Goal: Task Accomplishment & Management: Complete application form

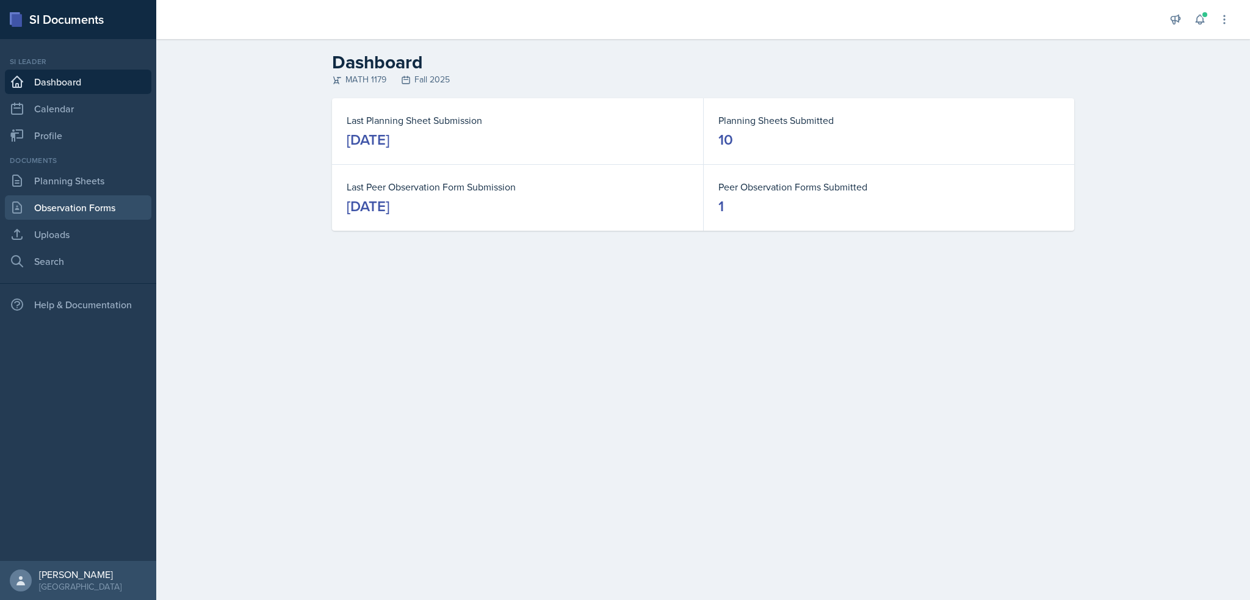
click at [52, 204] on link "Observation Forms" at bounding box center [78, 207] width 146 height 24
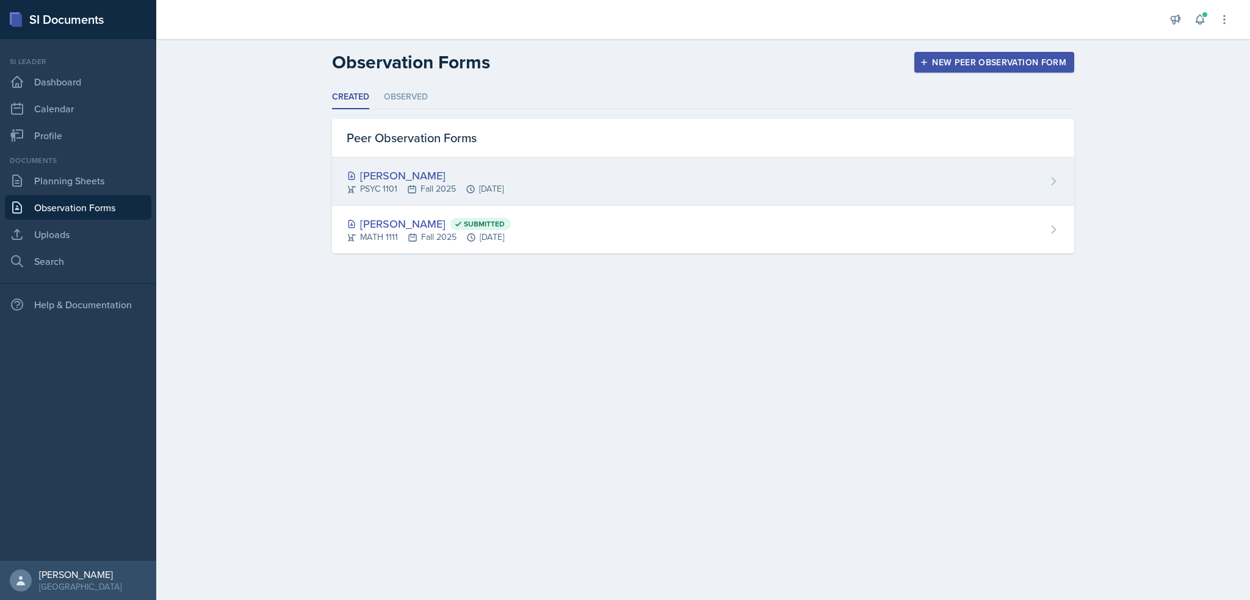
click at [410, 162] on div "[PERSON_NAME] PSYC 1101 Fall 2025 [DATE]" at bounding box center [703, 181] width 742 height 48
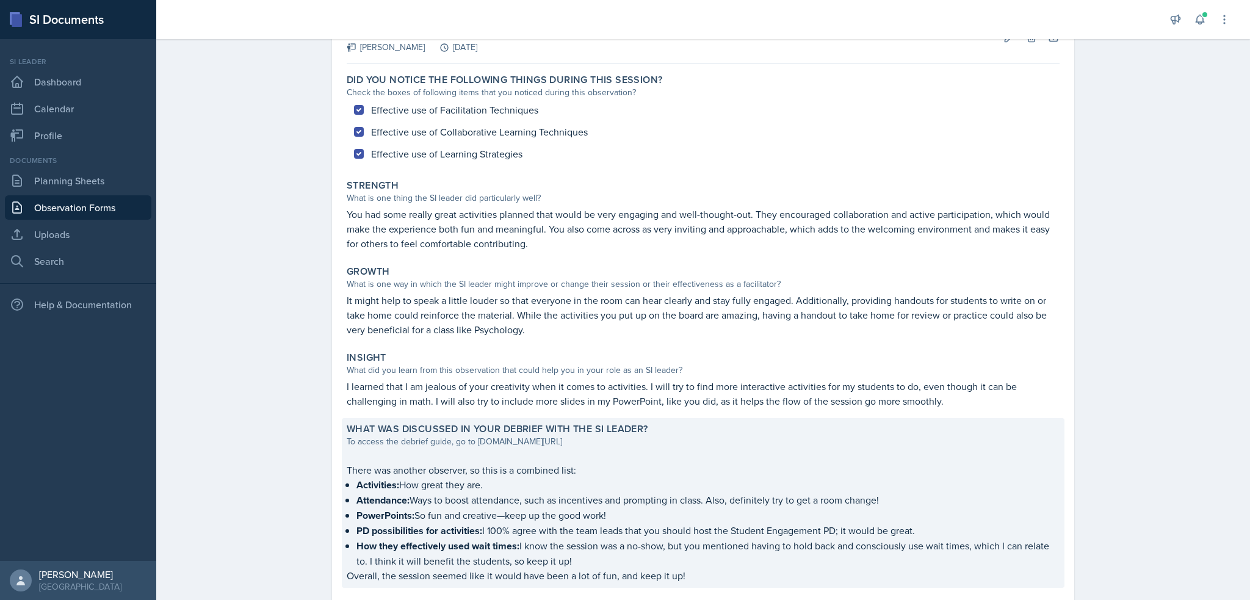
scroll to position [149, 0]
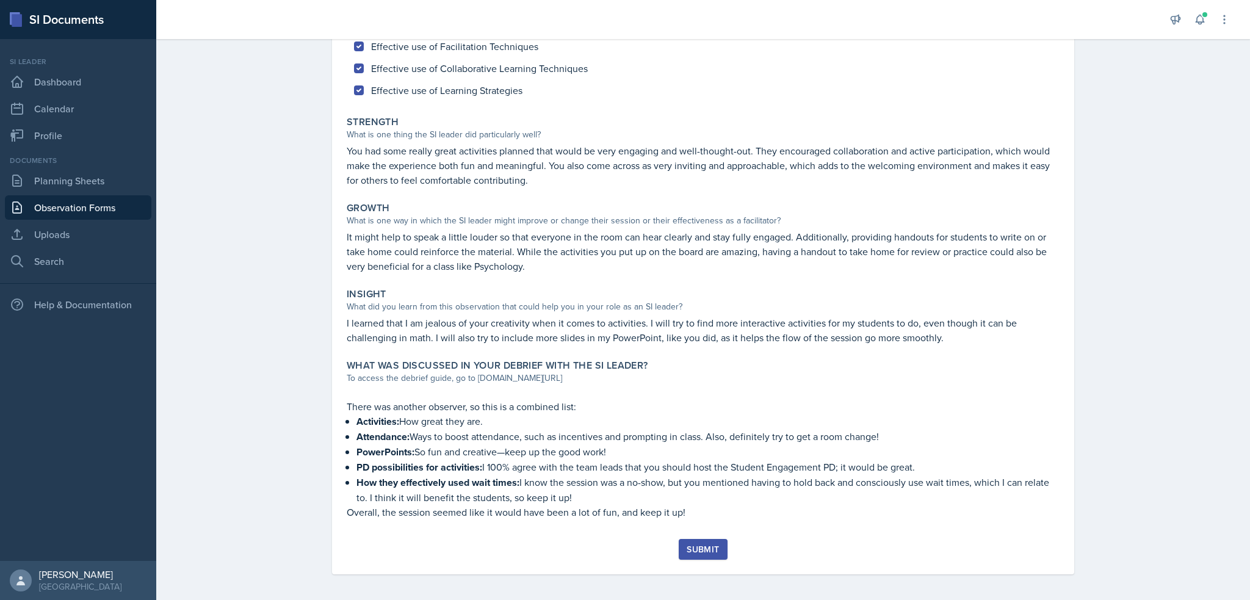
click at [690, 544] on div "Submit" at bounding box center [703, 549] width 32 height 10
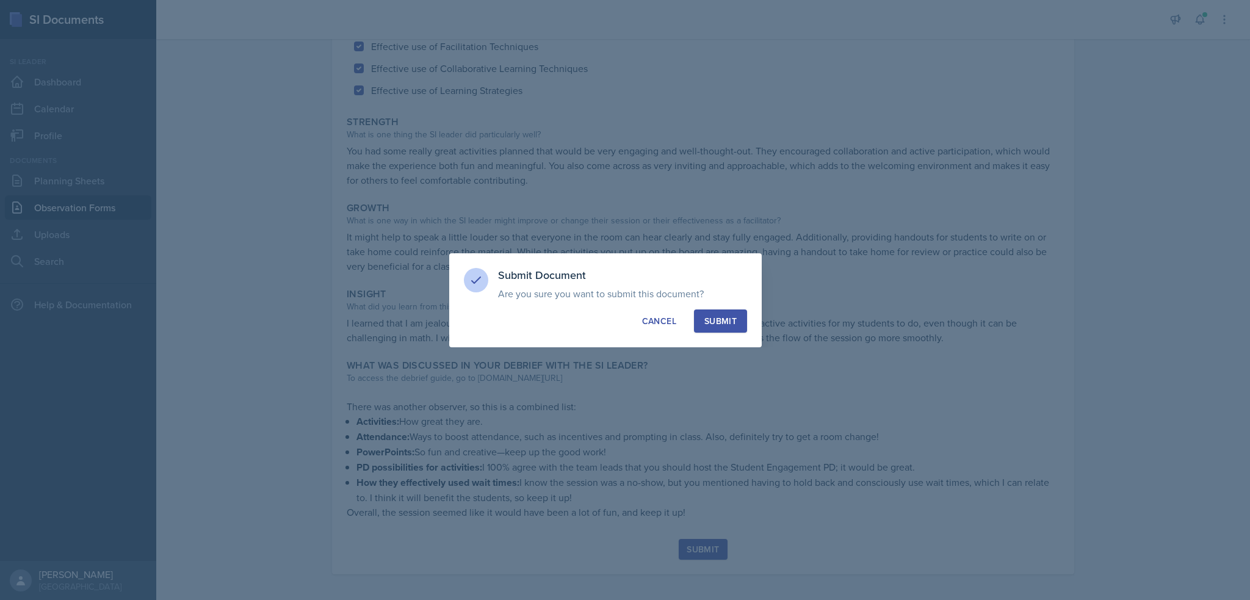
click at [706, 316] on div "Submit" at bounding box center [720, 321] width 32 height 12
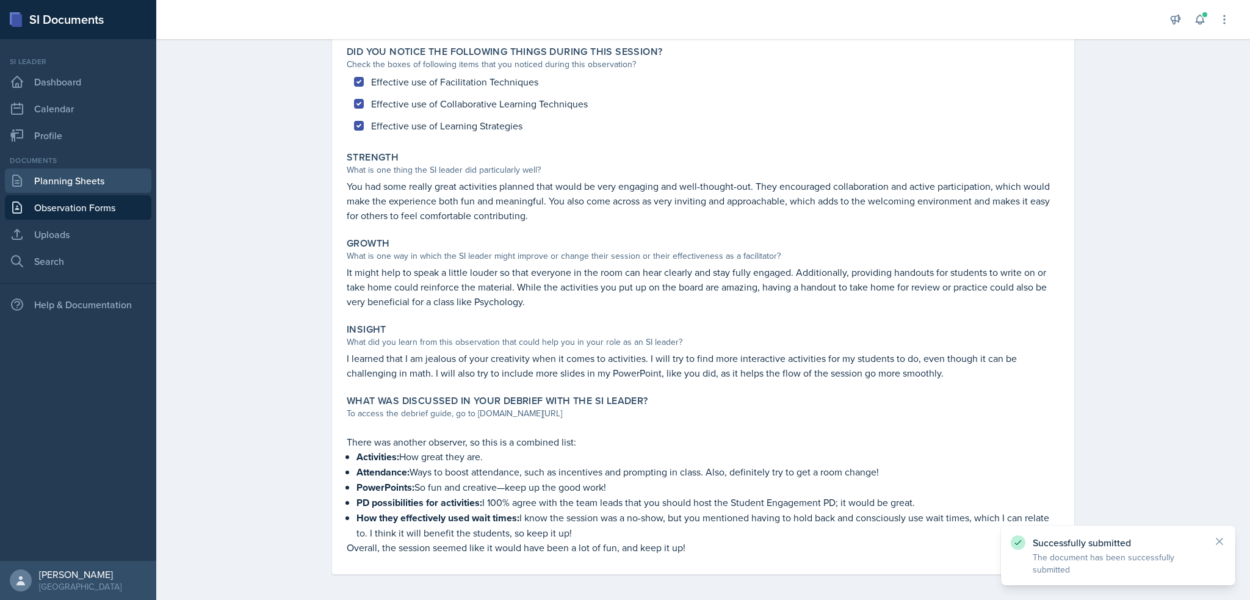
click at [40, 184] on link "Planning Sheets" at bounding box center [78, 180] width 146 height 24
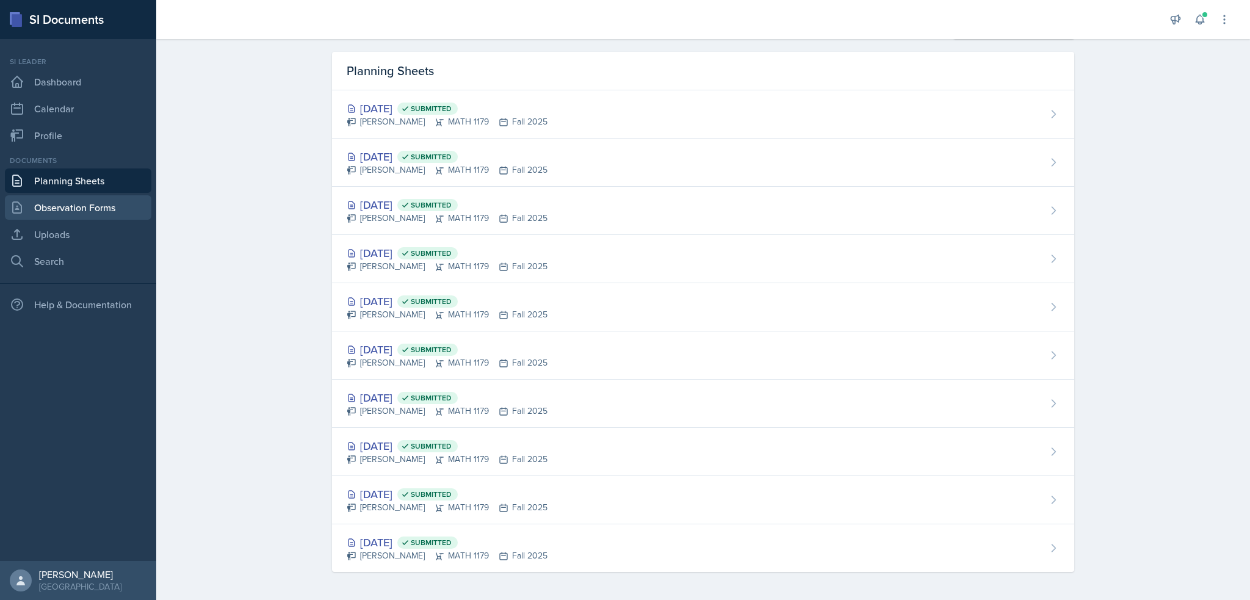
click at [51, 215] on link "Observation Forms" at bounding box center [78, 207] width 146 height 24
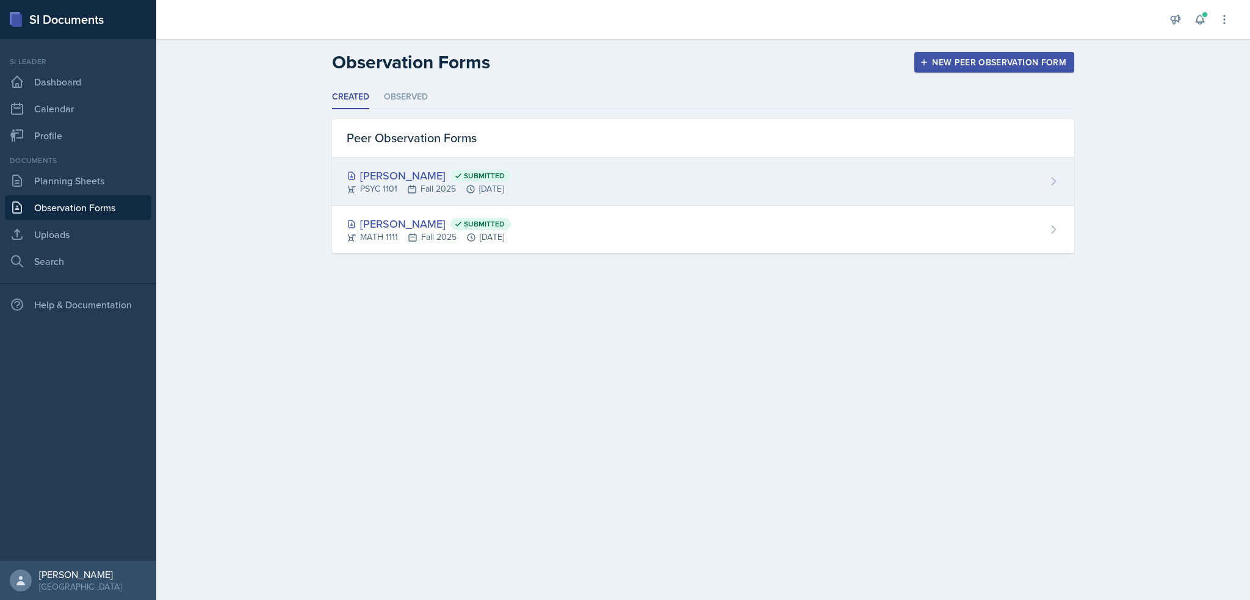
click at [511, 180] on div "[PERSON_NAME] Submitted" at bounding box center [429, 175] width 164 height 16
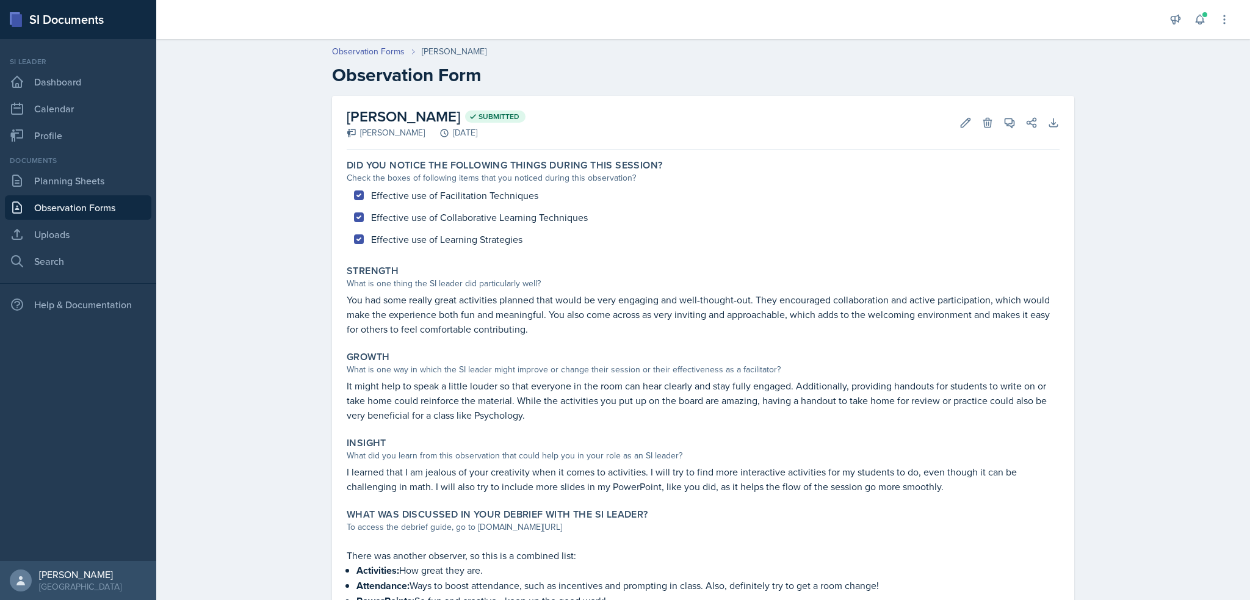
scroll to position [114, 0]
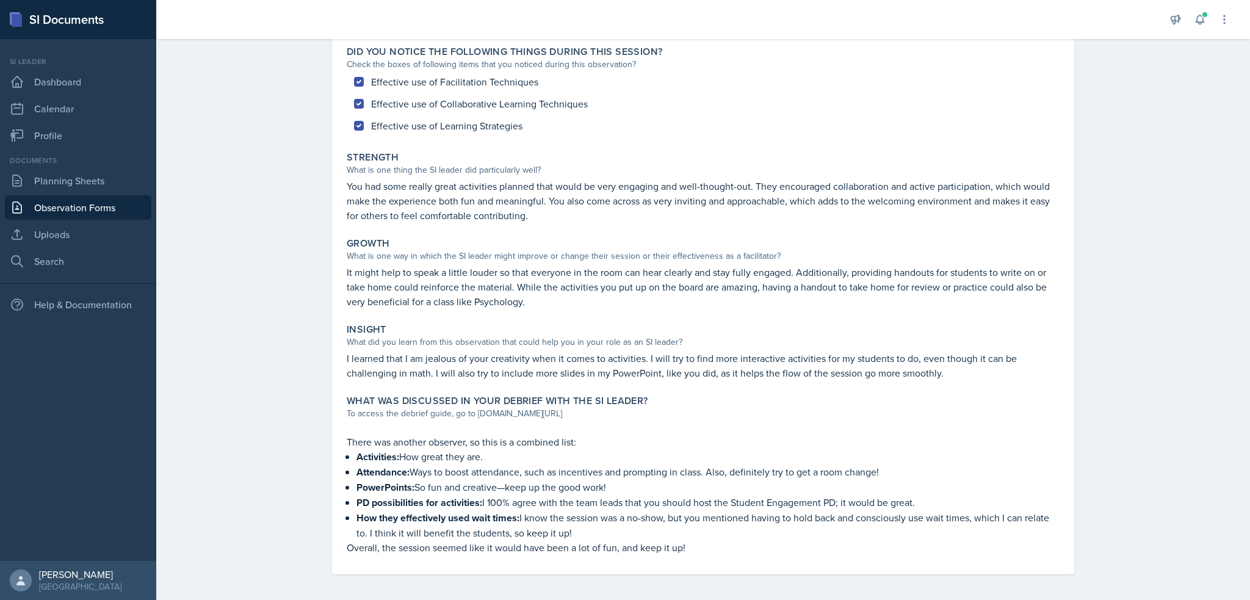
click at [662, 540] on p "Overall, the session seemed like it would have been a lot of fun, and keep it u…" at bounding box center [703, 547] width 713 height 15
click at [673, 540] on p "Overall, the session seemed like it would have been a lot of fun, and keep it u…" at bounding box center [703, 547] width 713 height 15
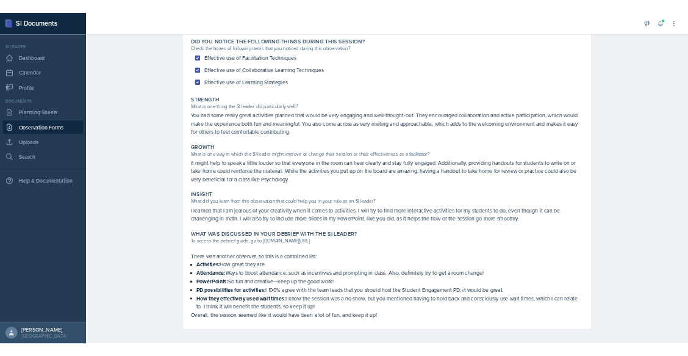
scroll to position [0, 0]
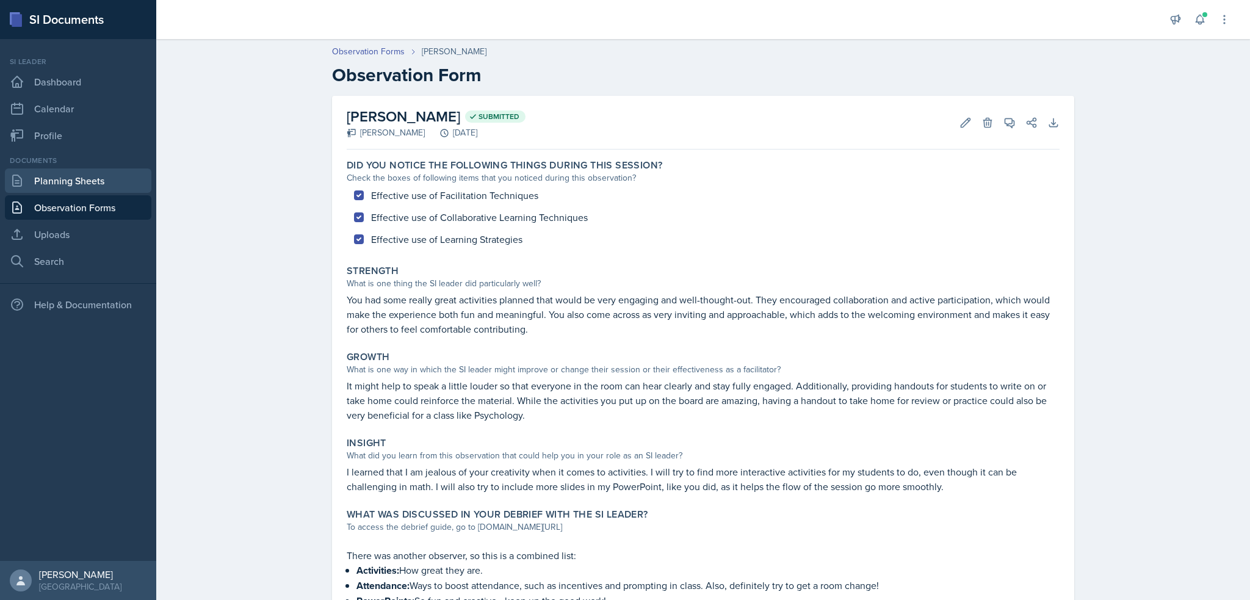
click at [36, 179] on link "Planning Sheets" at bounding box center [78, 180] width 146 height 24
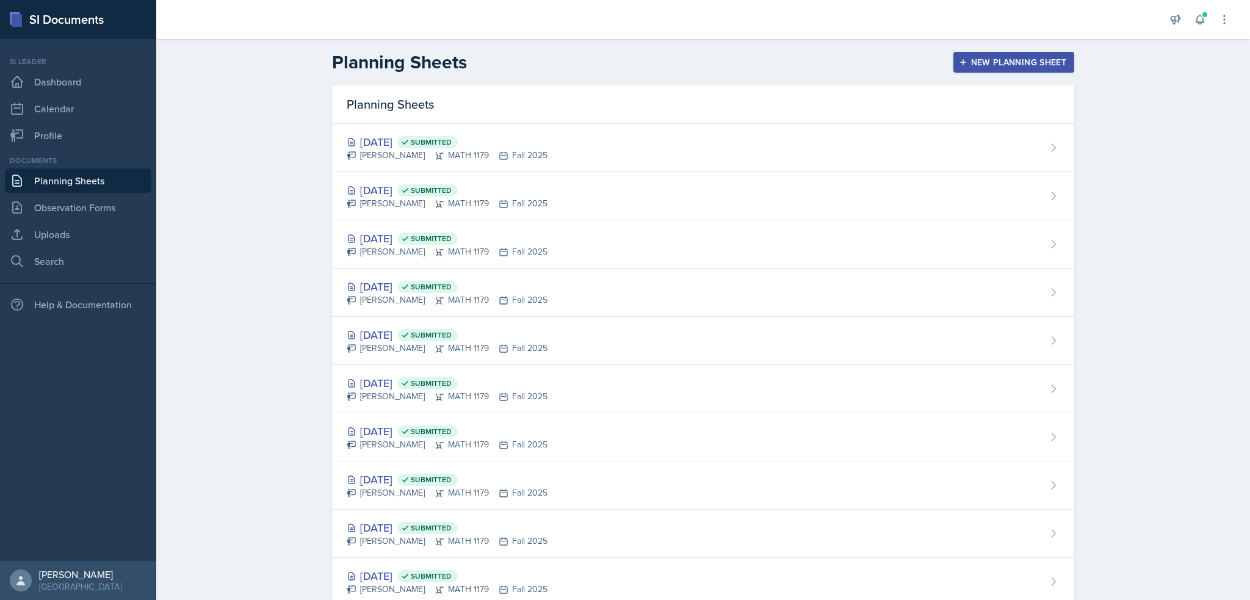
click at [969, 63] on div "New Planning Sheet" at bounding box center [1013, 62] width 105 height 10
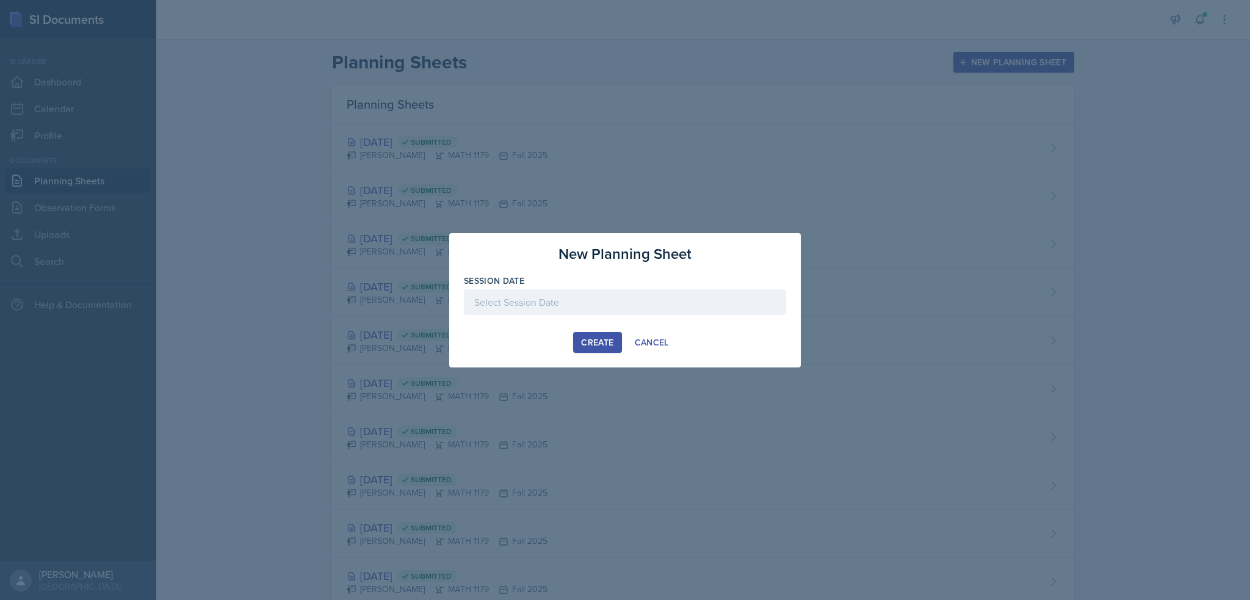
click at [561, 302] on div at bounding box center [625, 302] width 322 height 26
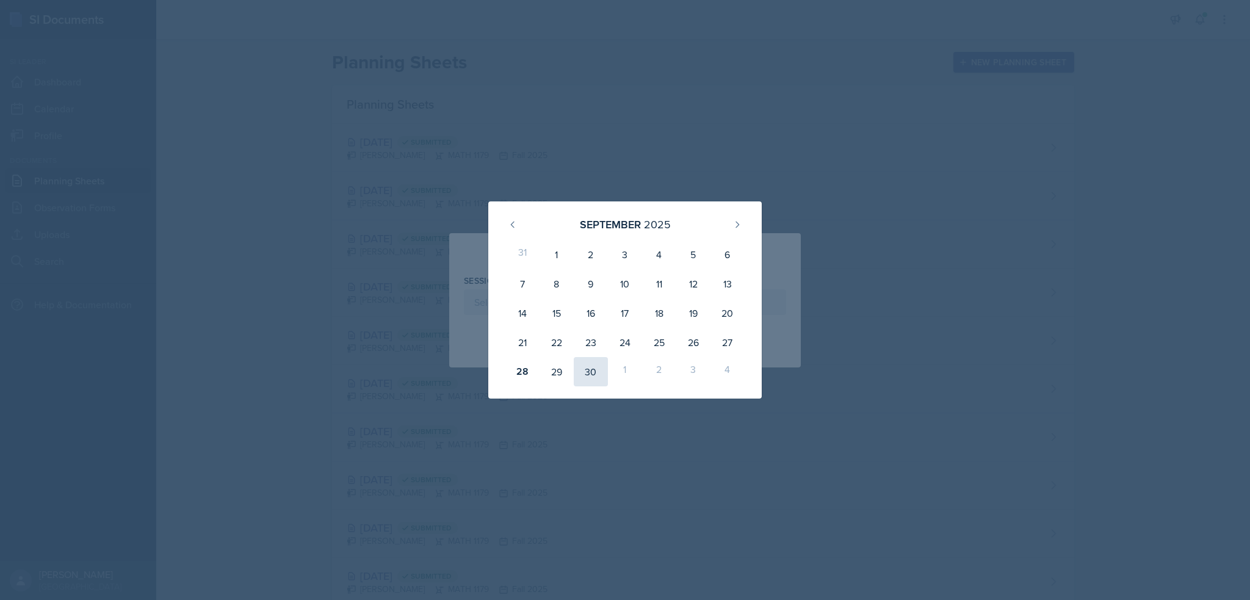
click at [601, 363] on div "30" at bounding box center [591, 371] width 34 height 29
type input "[DATE]"
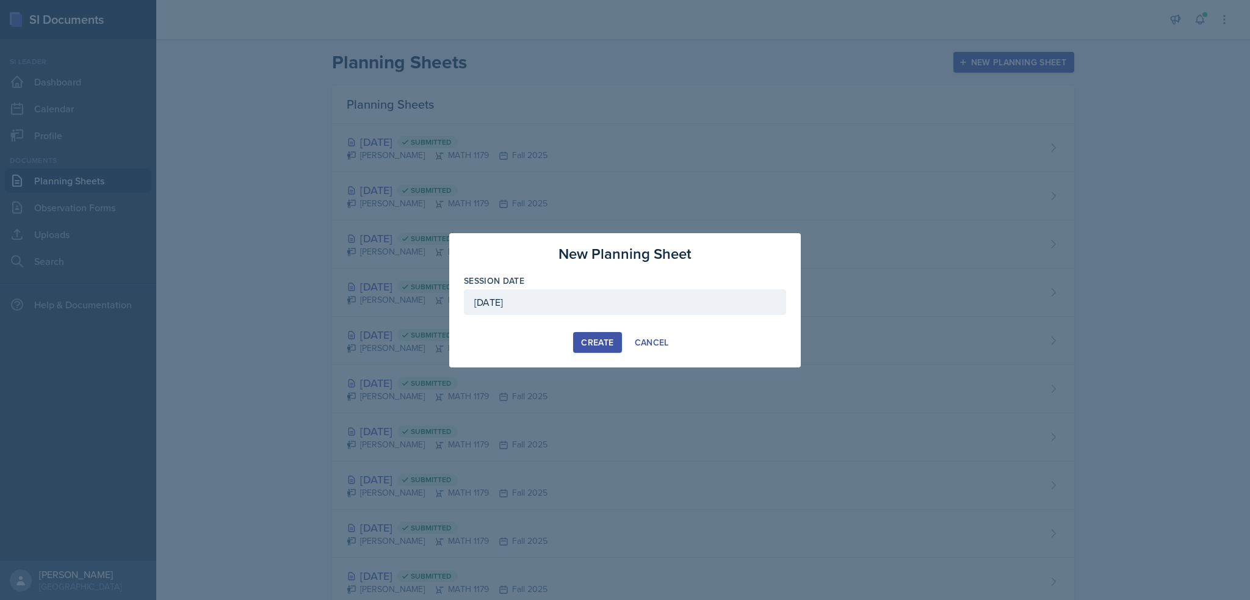
click at [587, 342] on div "Create" at bounding box center [597, 343] width 32 height 10
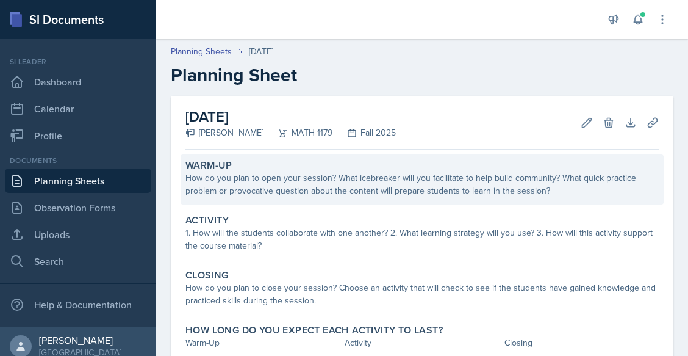
click at [270, 190] on div "How do you plan to open your session? What icebreaker will you facilitate to he…" at bounding box center [423, 185] width 474 height 26
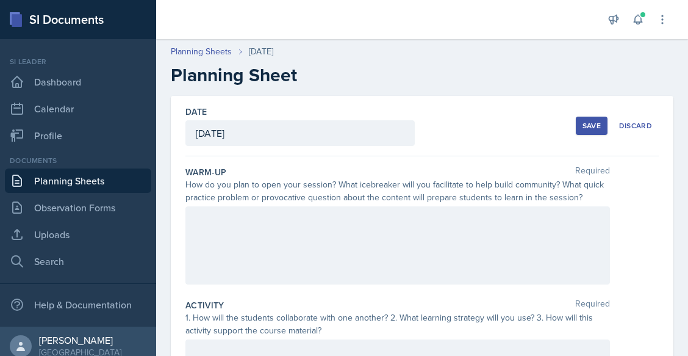
click at [299, 239] on div at bounding box center [398, 245] width 425 height 78
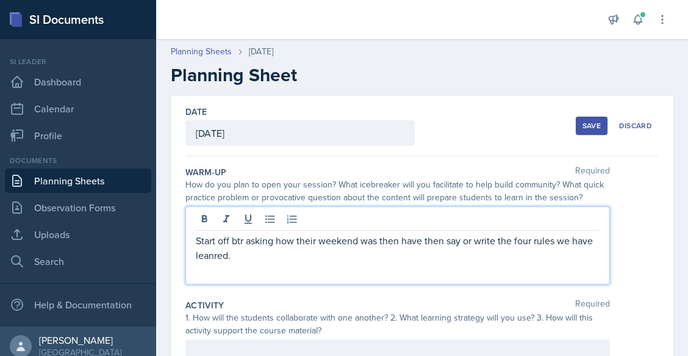
click at [242, 240] on p "Start off btr asking how their weekend was then have then say or write the four…" at bounding box center [398, 247] width 404 height 29
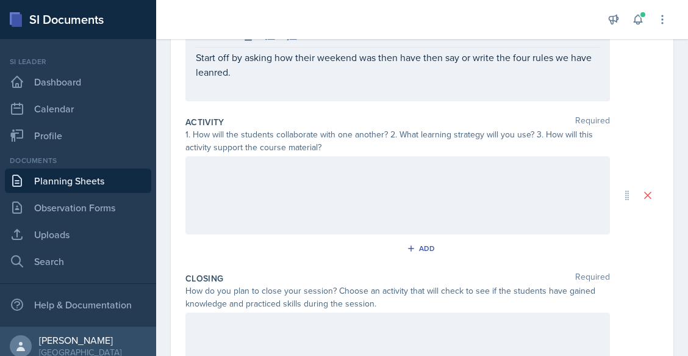
click at [291, 206] on div at bounding box center [398, 195] width 425 height 78
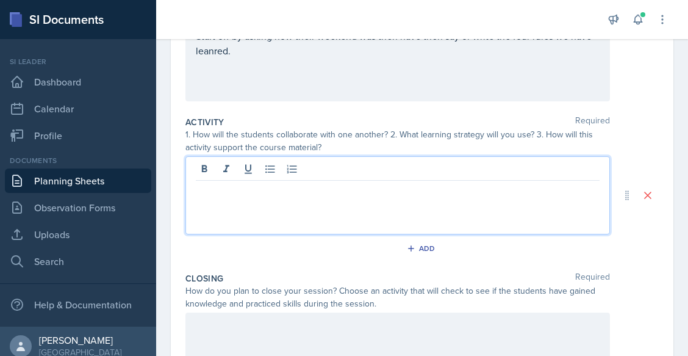
click at [298, 211] on div at bounding box center [398, 195] width 425 height 78
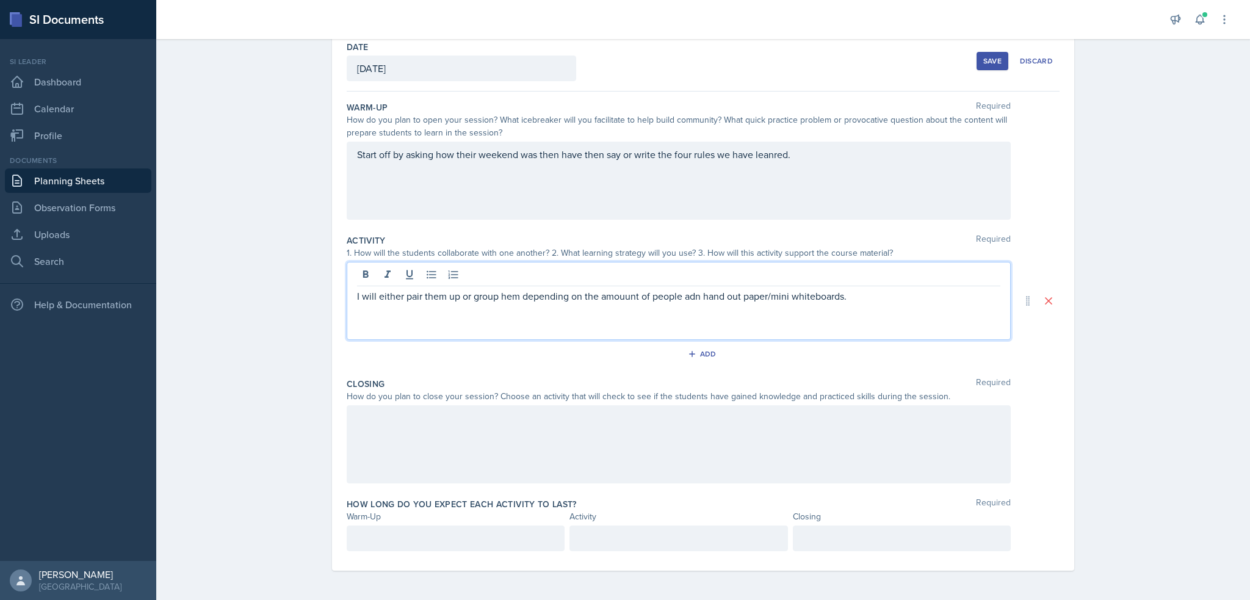
scroll to position [63, 0]
click at [512, 298] on p "I will either pair them up or group hem depending on the amouunt of people adn …" at bounding box center [678, 297] width 643 height 15
click at [512, 297] on p "I will either pair them up or group hem depending on the amouunt of people adn …" at bounding box center [678, 297] width 643 height 15
click at [500, 286] on div "I will either pair them up or group hem depending on the amouunt of people adn …" at bounding box center [679, 302] width 664 height 78
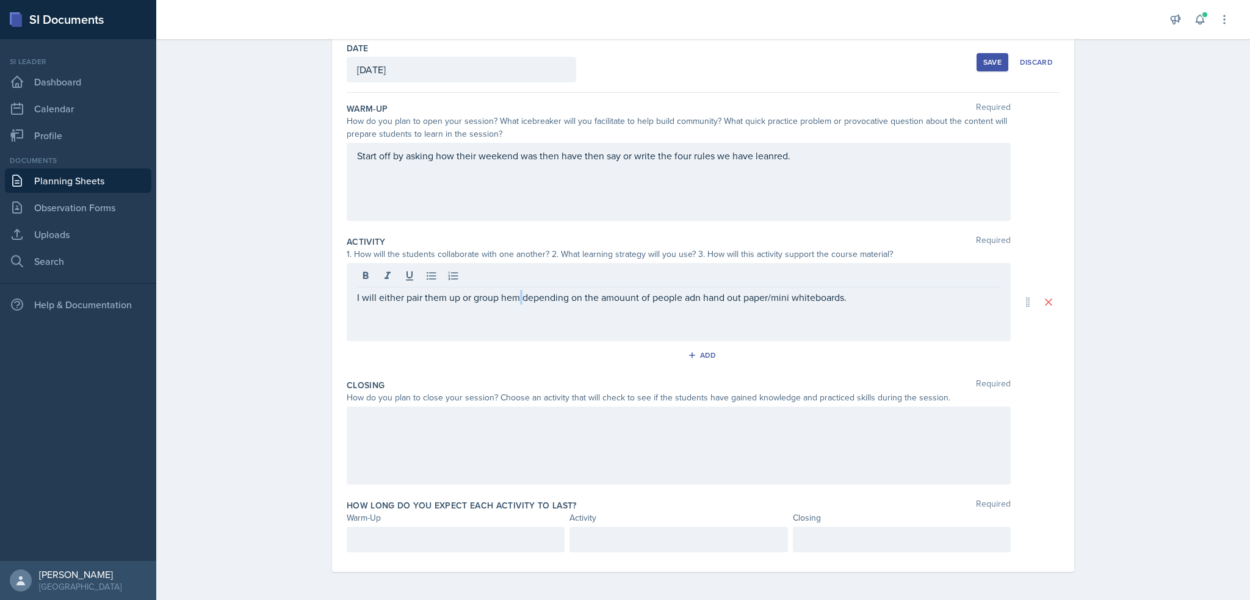
click at [500, 286] on div "I will either pair them up or group hem depending on the amouunt of people adn …" at bounding box center [679, 302] width 664 height 78
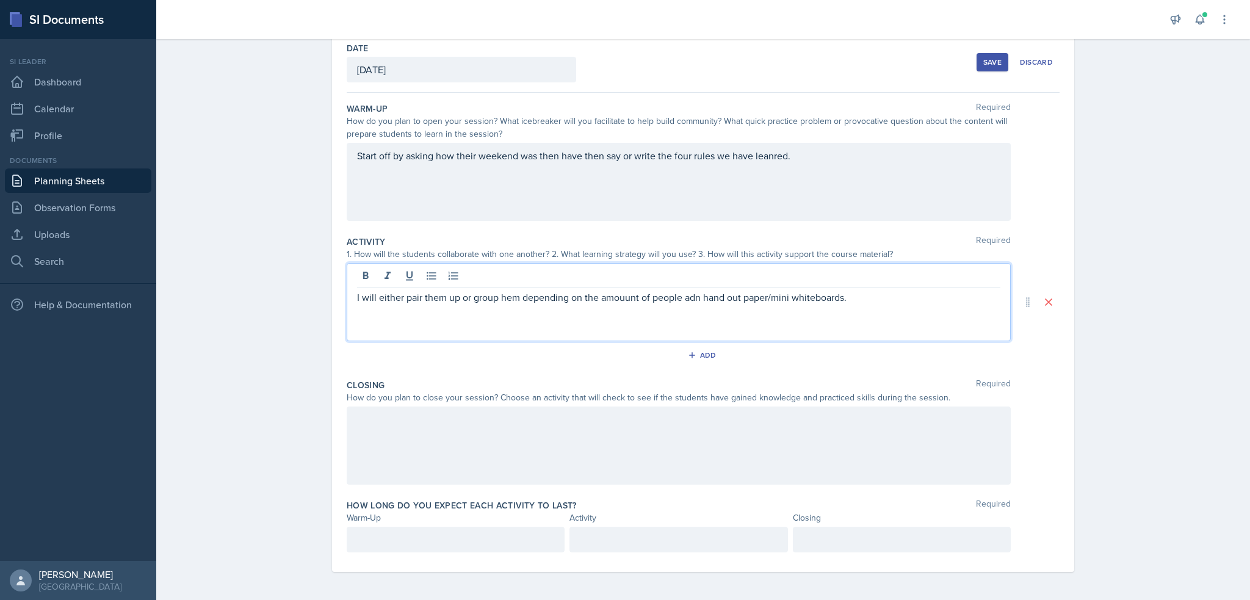
click at [502, 302] on p "I will either pair them up or group hem depending on the amouunt of people adn …" at bounding box center [678, 297] width 643 height 15
click at [693, 294] on p "I will either pair them up or group themdepending on the amouunt of people adn …" at bounding box center [678, 297] width 643 height 15
click at [682, 298] on p "I will either pair them up or group themdepending on the amouunt of people adn …" at bounding box center [678, 297] width 643 height 15
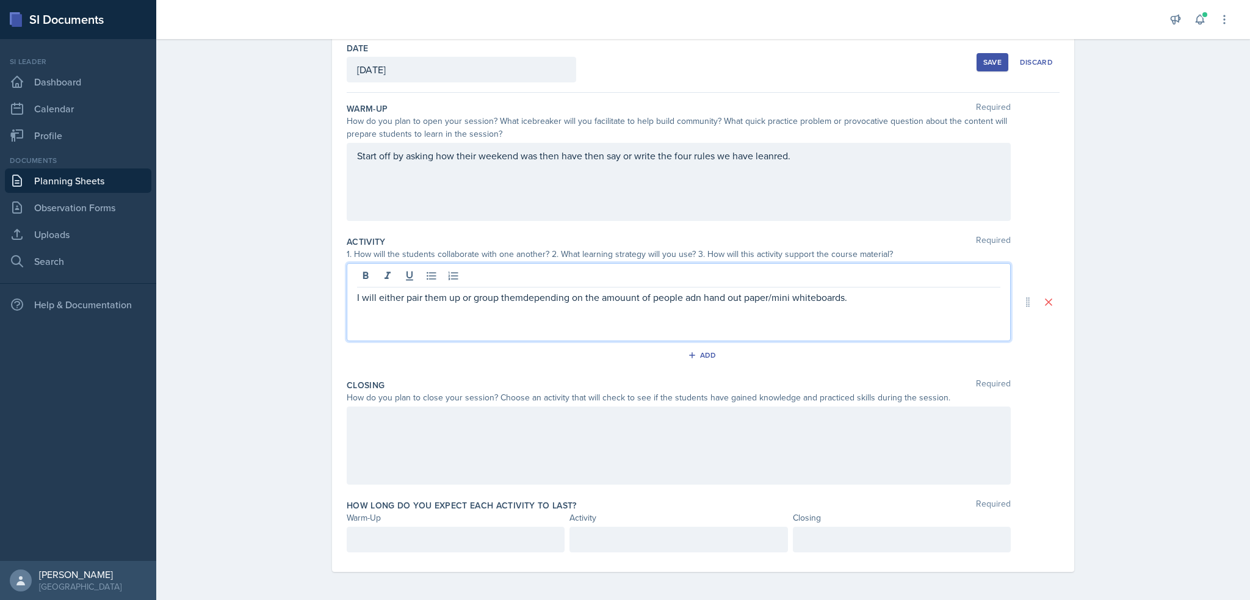
drag, startPoint x: 688, startPoint y: 294, endPoint x: 859, endPoint y: 264, distance: 174.1
click at [861, 290] on p "I will either pair them up or group themdepending on the amouunt of people adn …" at bounding box center [678, 297] width 643 height 15
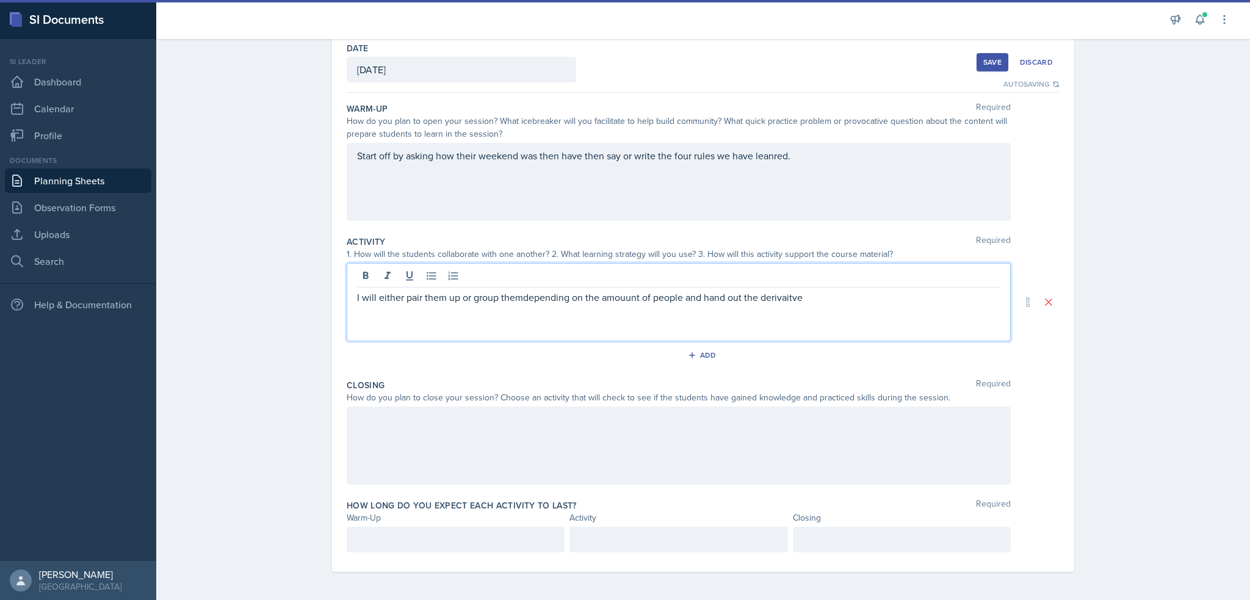
click at [46, 220] on div "Documents Planning Sheets Observation Forms Uploads Search" at bounding box center [78, 214] width 146 height 118
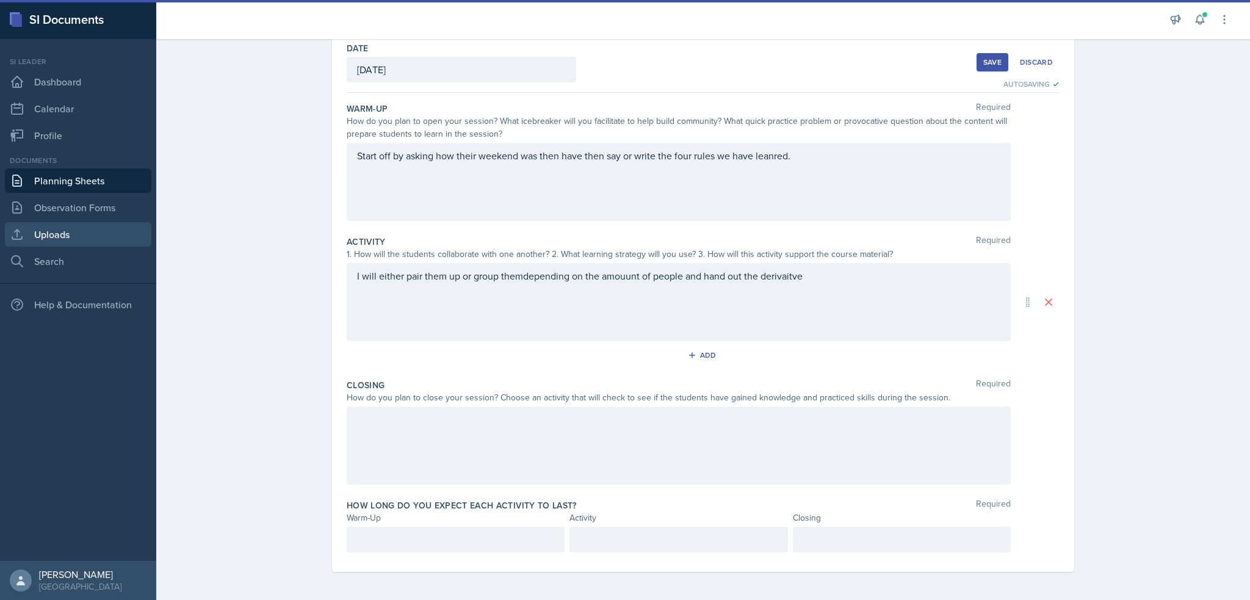
click at [46, 231] on link "Uploads" at bounding box center [78, 234] width 146 height 24
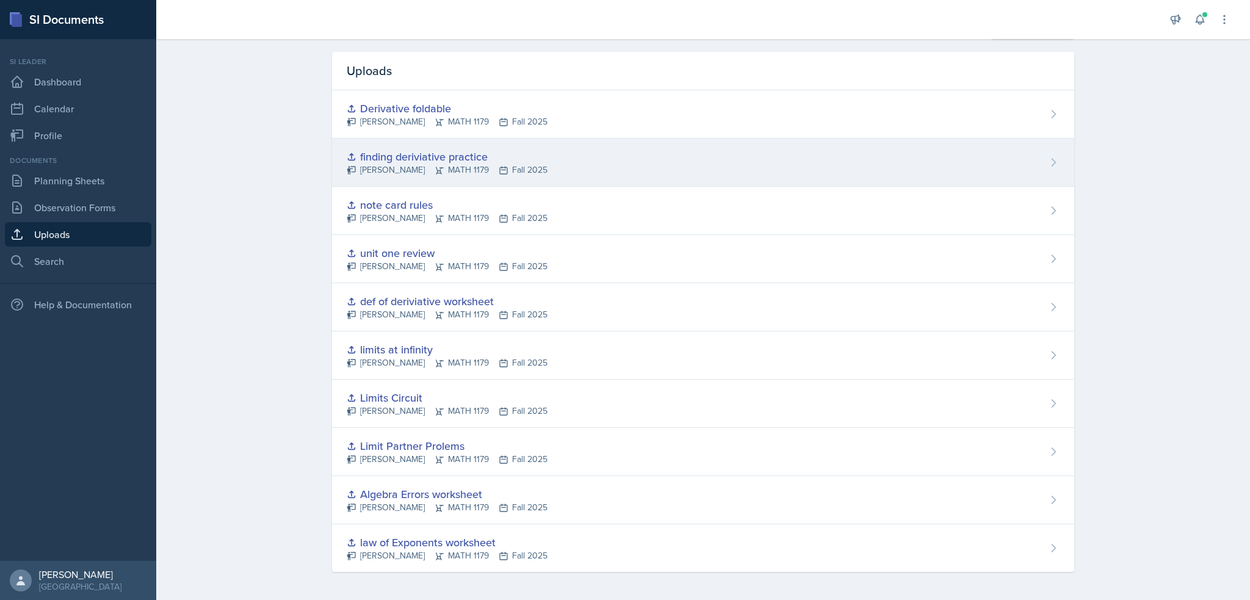
click at [387, 155] on div "finding deriviative practice" at bounding box center [447, 156] width 201 height 16
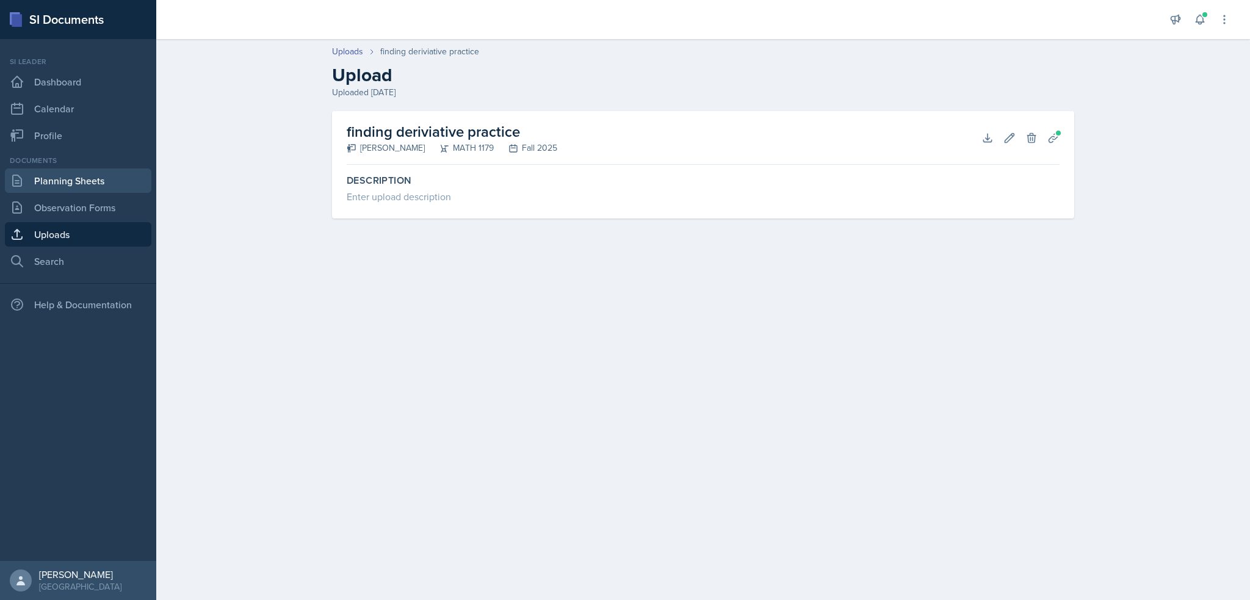
click at [139, 174] on link "Planning Sheets" at bounding box center [78, 180] width 146 height 24
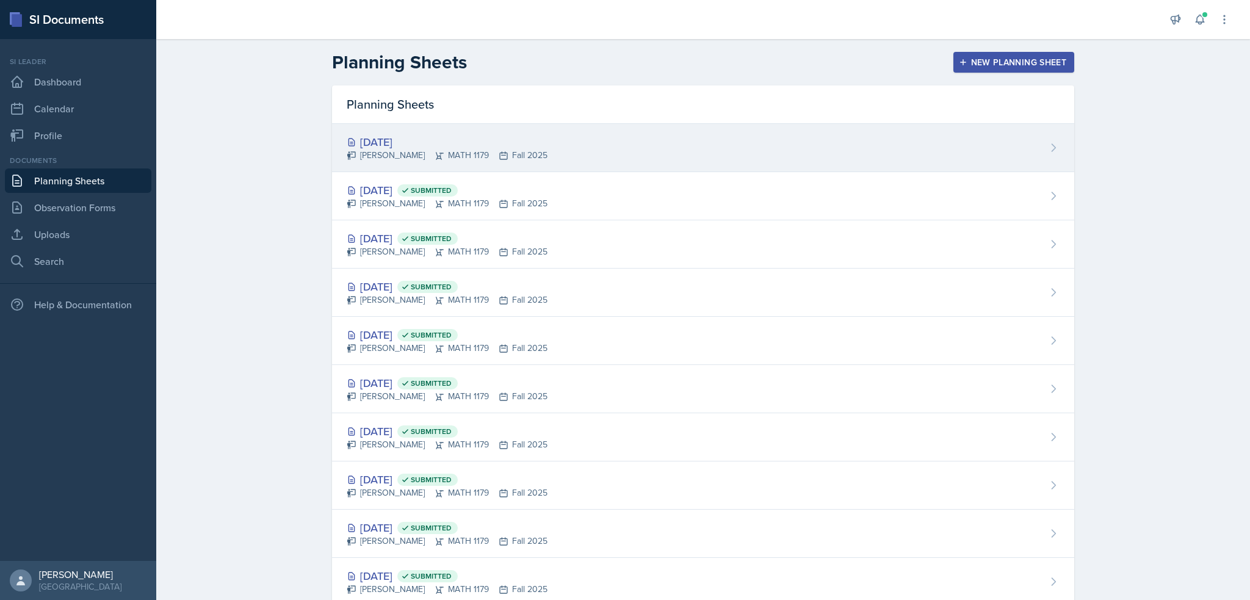
click at [437, 147] on div "[DATE]" at bounding box center [447, 142] width 201 height 16
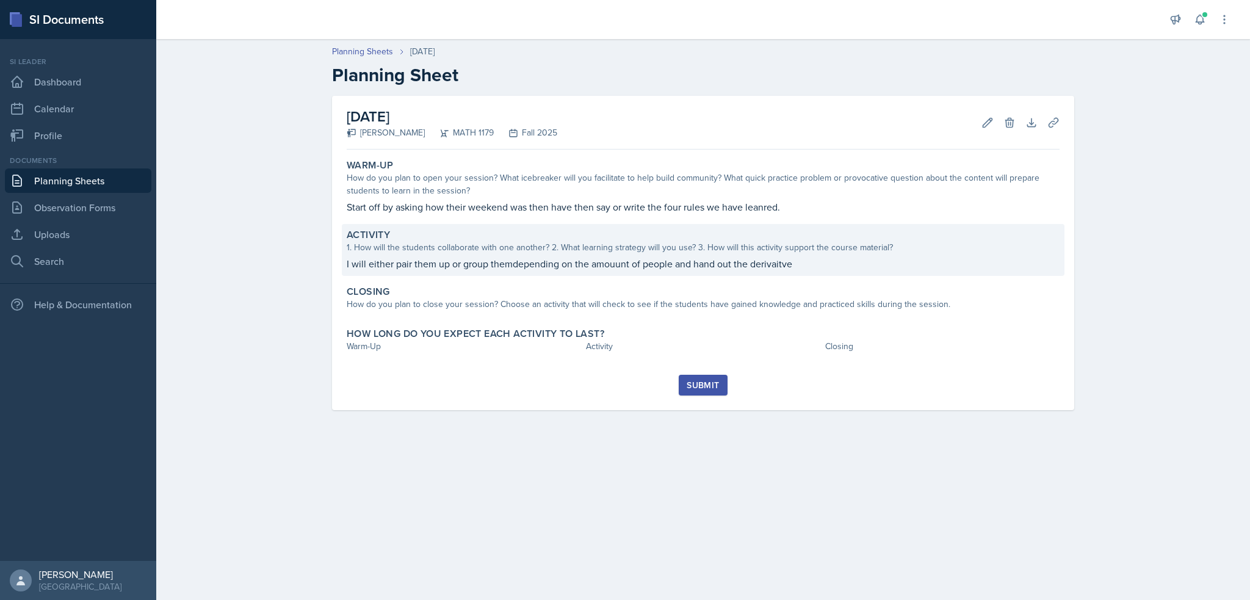
click at [587, 262] on p "I will either pair them up or group themdepending on the amouunt of people and …" at bounding box center [703, 263] width 713 height 15
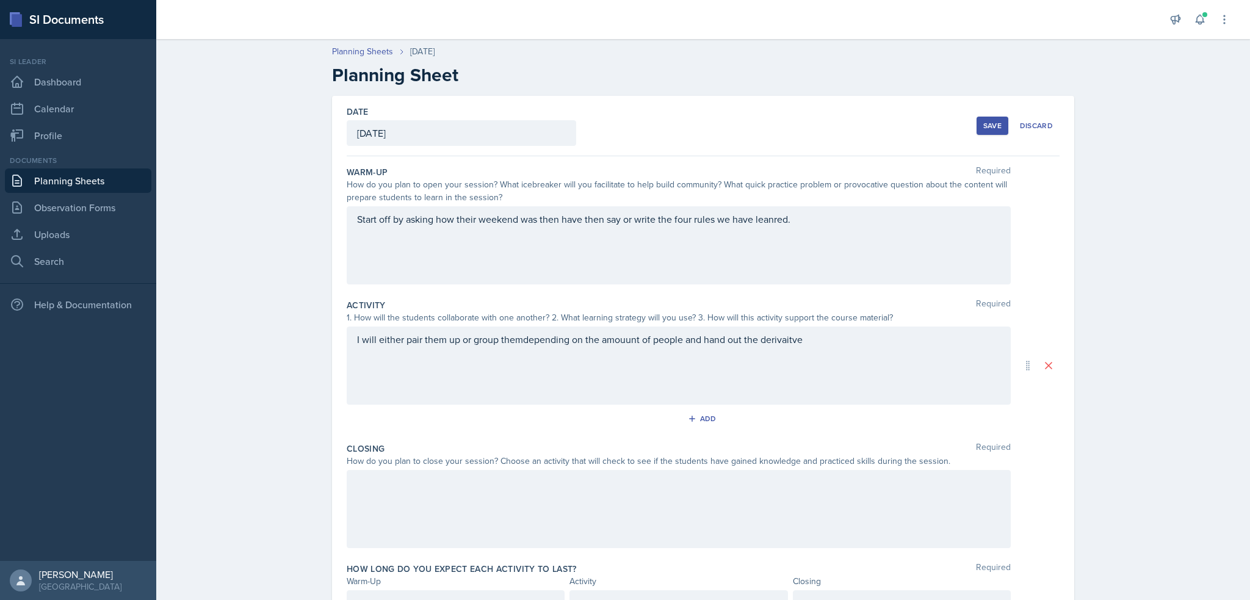
click at [618, 337] on div "I will either pair them up or group themdepending on the amouunt of people and …" at bounding box center [679, 366] width 664 height 78
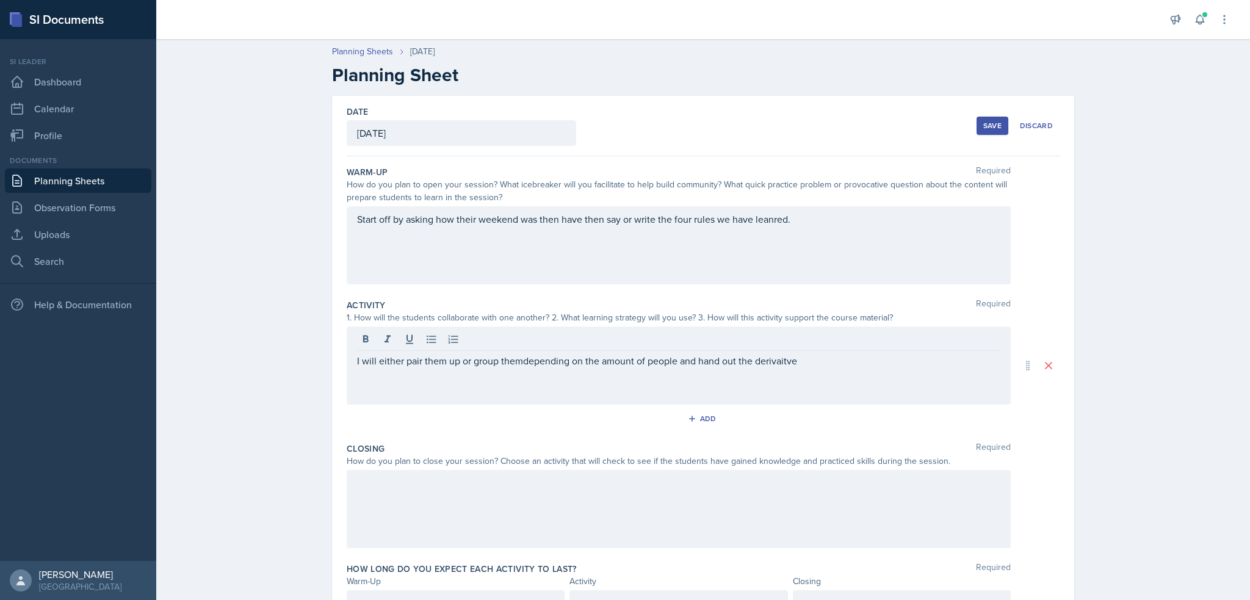
click at [803, 352] on div "I will either pair them up or group themdepending on the amount of people and h…" at bounding box center [679, 366] width 664 height 78
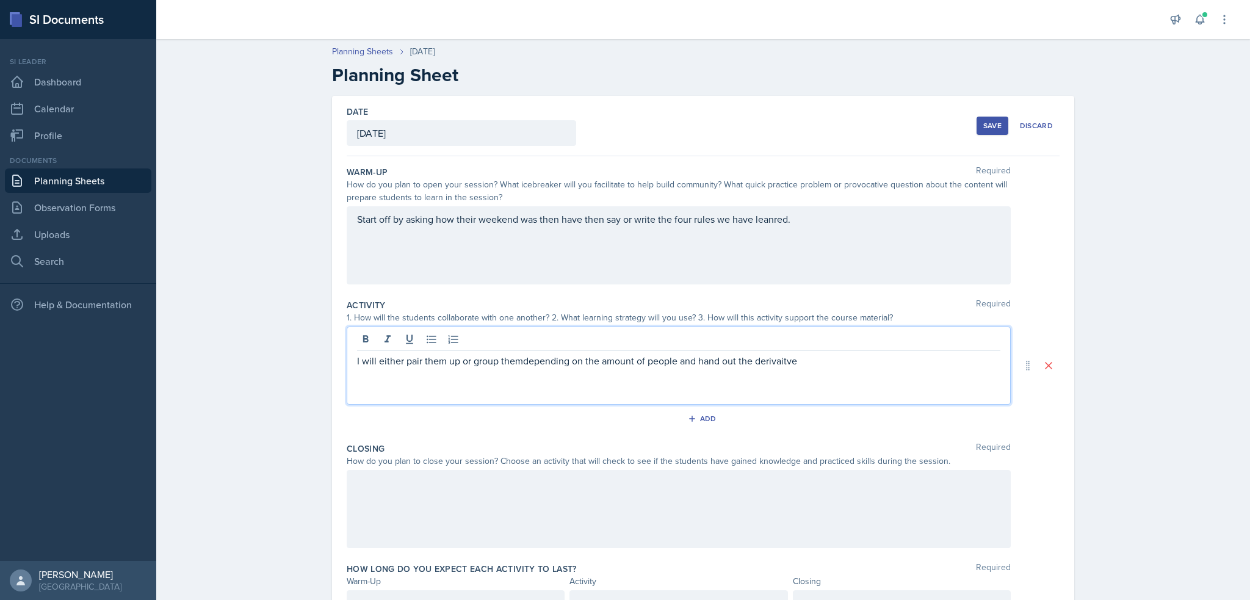
click at [811, 358] on p "I will either pair them up or group themdepending on the amount of people and h…" at bounding box center [678, 360] width 643 height 15
click at [752, 356] on p "I will either pair them up or group themdepending on the amount of people and h…" at bounding box center [678, 360] width 643 height 15
click at [834, 370] on div "I will either pair them up or group themdepending on the amount of people and h…" at bounding box center [679, 366] width 664 height 78
click at [840, 357] on p "I will either pair them up or group themdepending on the amount of people and h…" at bounding box center [678, 360] width 643 height 15
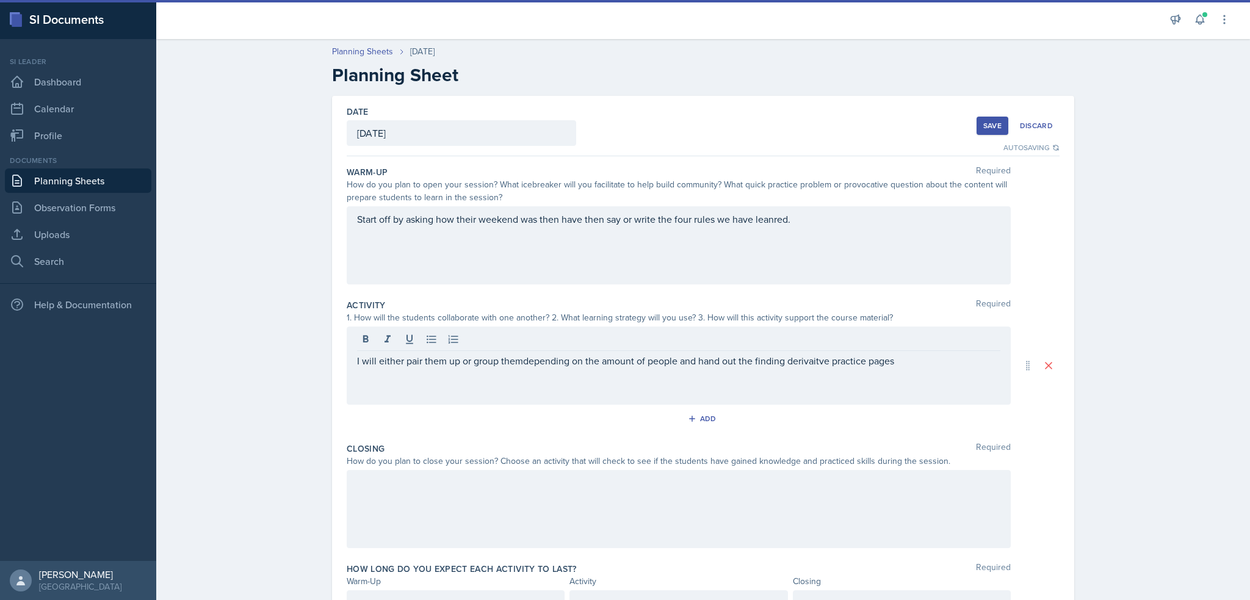
click at [905, 366] on p "I will either pair them up or group themdepending on the amount of people and h…" at bounding box center [678, 360] width 643 height 15
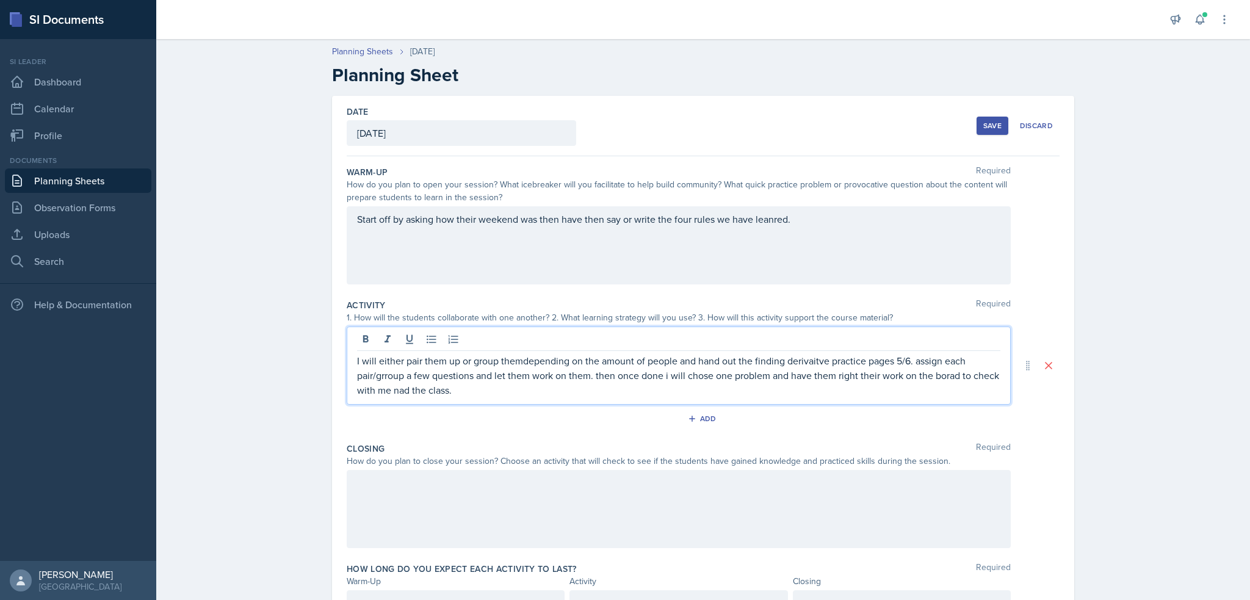
click at [395, 388] on p "I will either pair them up or group themdepending on the amount of people and h…" at bounding box center [678, 375] width 643 height 44
click at [439, 383] on p "I will either pair them up or group themdepending on the amount of people and h…" at bounding box center [678, 375] width 643 height 44
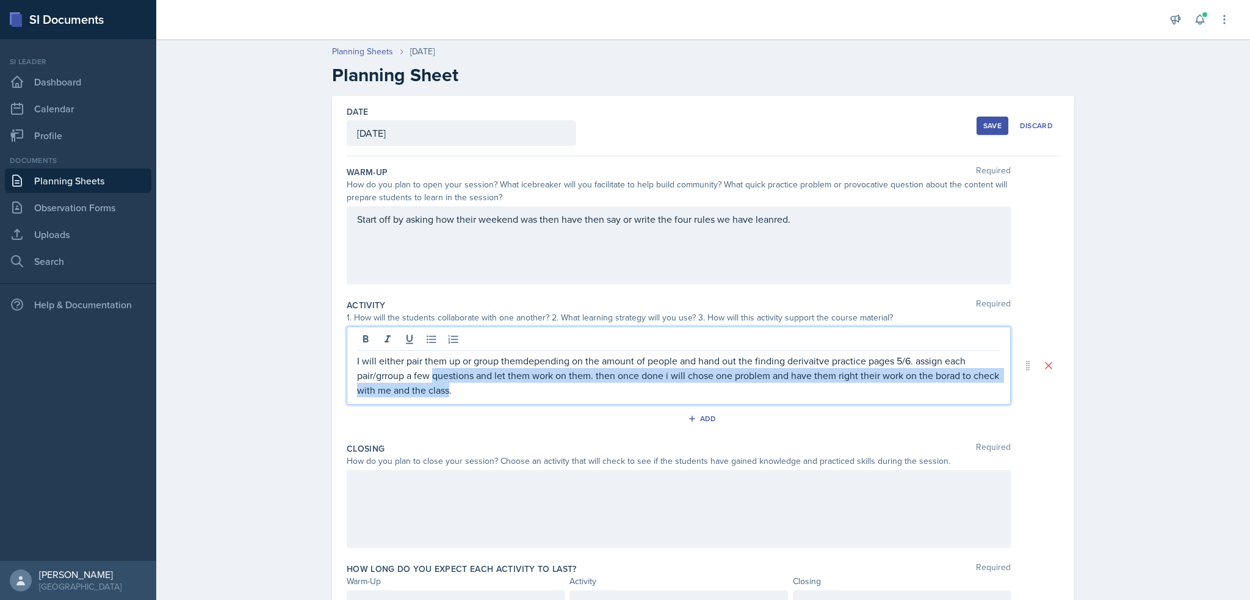
click at [439, 382] on p "I will either pair them up or group themdepending on the amount of people and h…" at bounding box center [678, 375] width 643 height 44
click at [430, 391] on p "I will either pair them up or group themdepending on the amount of people and h…" at bounding box center [678, 375] width 643 height 44
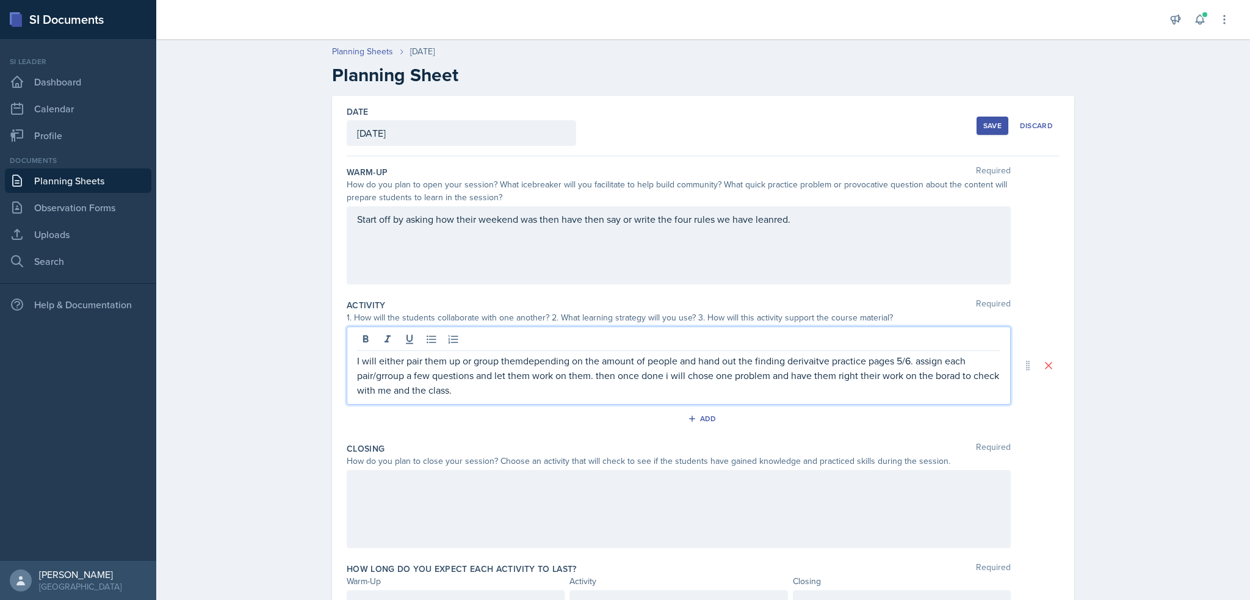
click at [430, 391] on p "I will either pair them up or group themdepending on the amount of people and h…" at bounding box center [678, 375] width 643 height 44
click at [517, 366] on p "I will either pair them up or group themdepending on the amount of people and h…" at bounding box center [678, 375] width 643 height 44
click at [921, 361] on p "I will either pair them up or group them depending on the amount of people and …" at bounding box center [678, 375] width 643 height 44
click at [593, 375] on p "I will either pair them up or group them depending on the amount of people and …" at bounding box center [678, 375] width 643 height 44
click at [849, 374] on p "I will either pair them up or group them depending on the amount of people and …" at bounding box center [678, 375] width 643 height 44
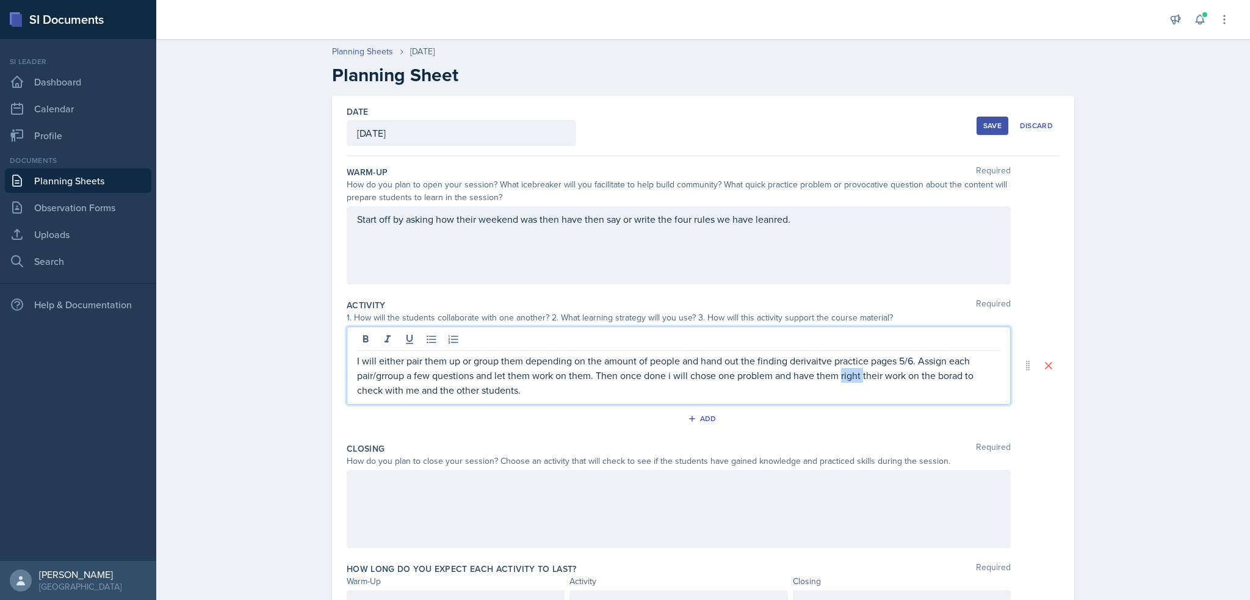
click at [849, 374] on p "I will either pair them up or group them depending on the amount of people and …" at bounding box center [678, 375] width 643 height 44
click at [959, 377] on p "I will either pair them up or group them depending on the amount of people and …" at bounding box center [678, 375] width 643 height 44
click at [945, 377] on p "I will either pair them up or group them depending on the amount of people and …" at bounding box center [678, 375] width 643 height 44
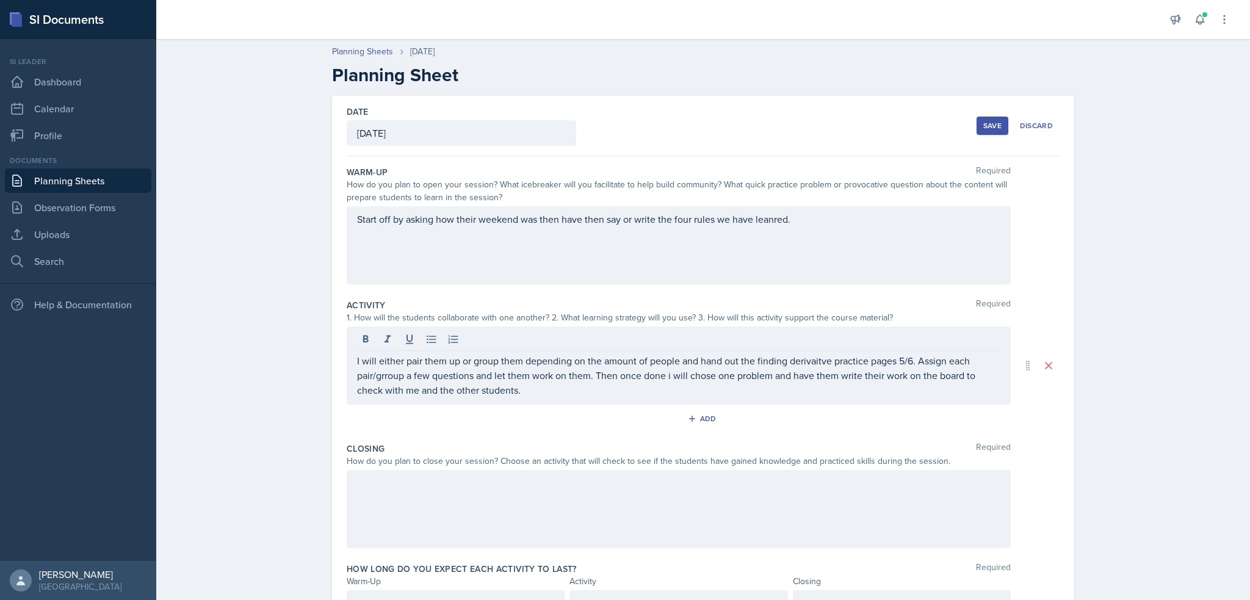
click at [390, 517] on div at bounding box center [679, 509] width 664 height 78
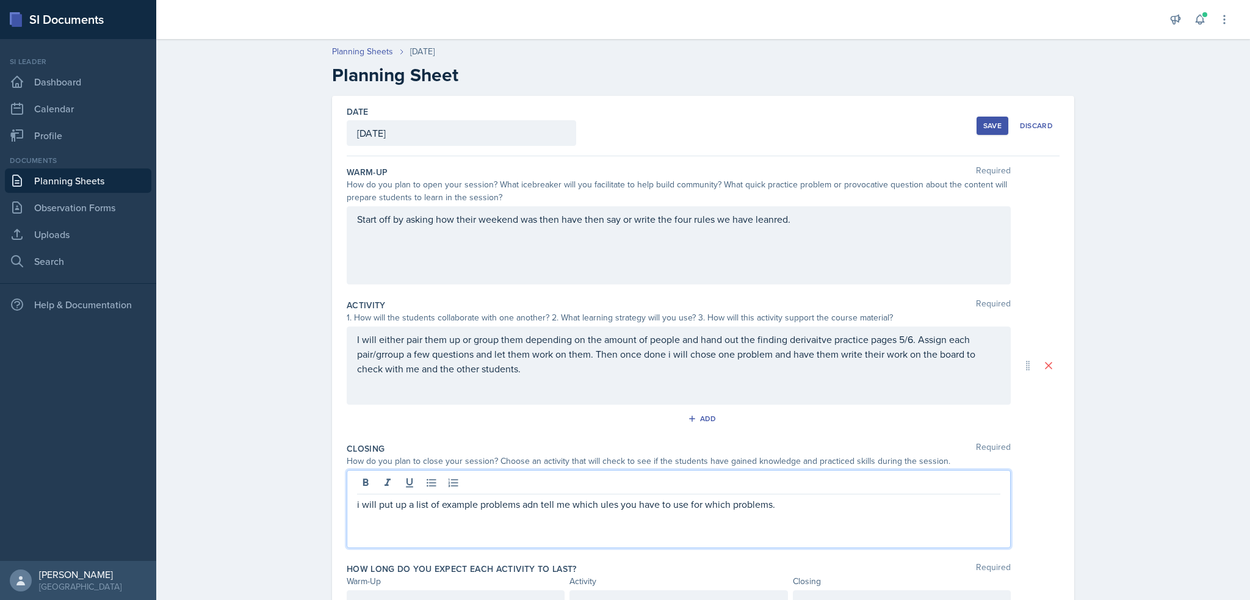
click at [526, 499] on p "i will put up a list of example problems adn tell me which ules you have to use…" at bounding box center [678, 504] width 643 height 15
click at [645, 500] on p "i will put up a list of example problems and have them tell me which ules you h…" at bounding box center [678, 504] width 643 height 15
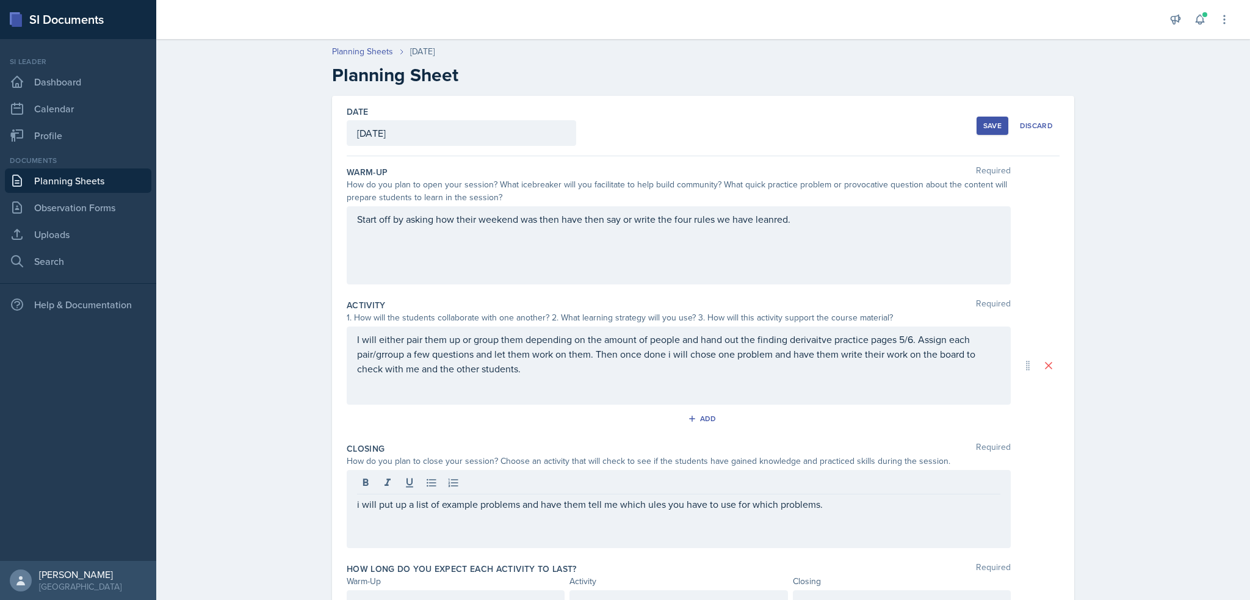
click at [641, 511] on div "i will put up a list of example problems and have them tell me which ules you h…" at bounding box center [679, 509] width 664 height 78
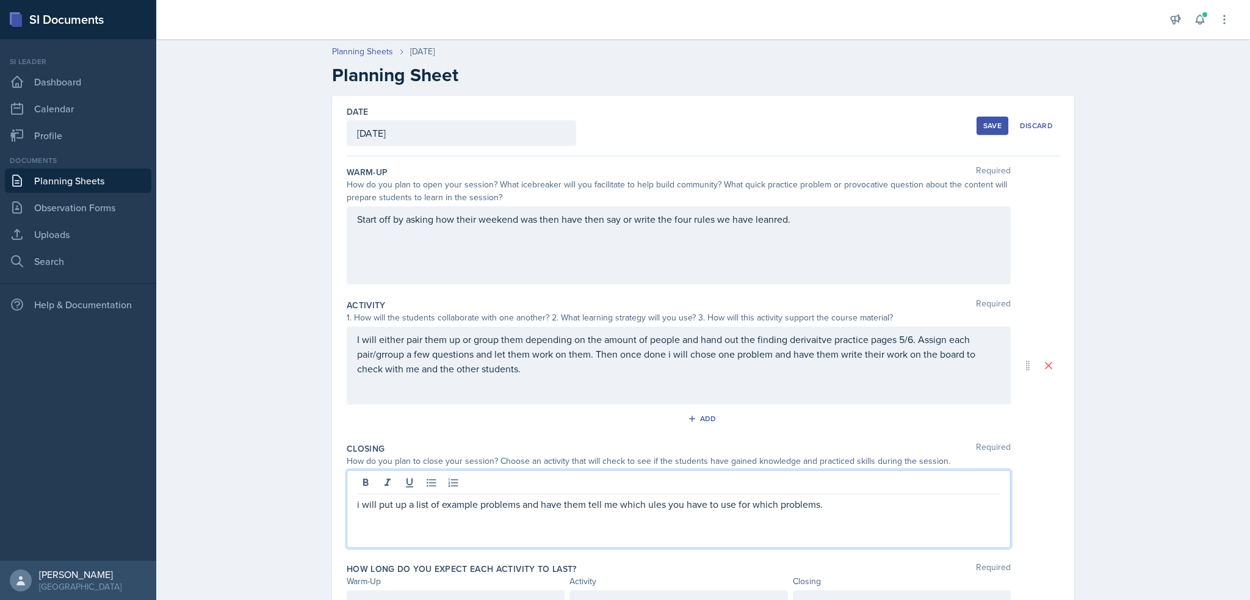
click at [645, 505] on p "i will put up a list of example problems and have them tell me which ules you h…" at bounding box center [678, 504] width 643 height 15
click at [504, 433] on div "Activity Required 1. How will the students collaborate with one another? 2. Wha…" at bounding box center [703, 365] width 713 height 143
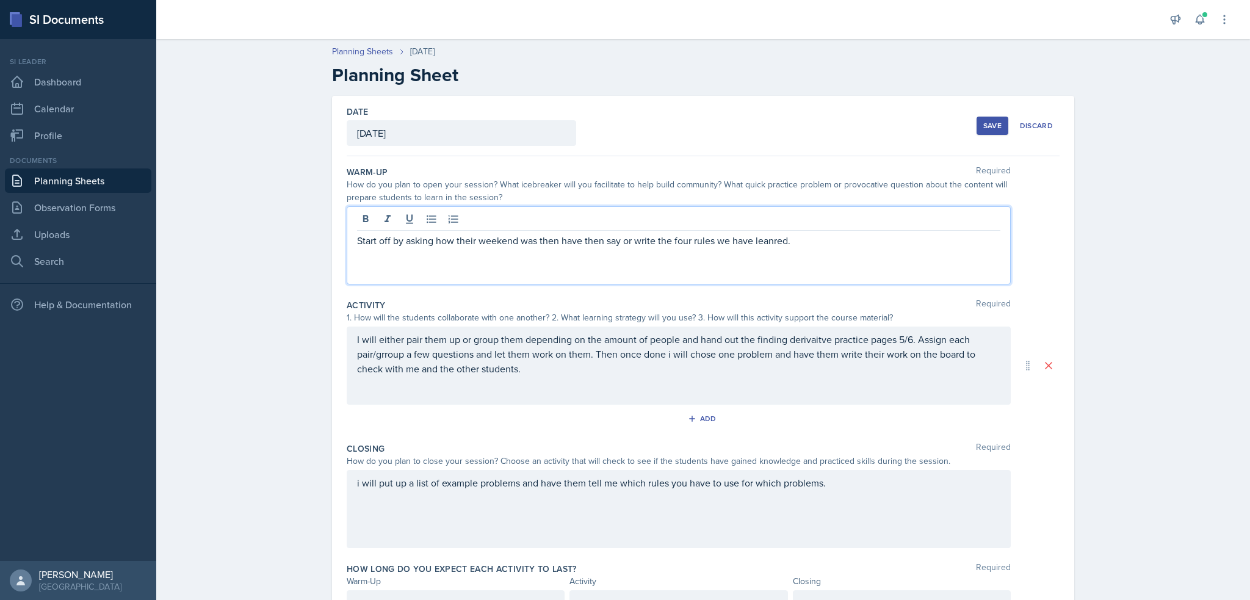
click at [671, 224] on div "Start off by asking how their weekend was then have then say or write the four …" at bounding box center [679, 245] width 664 height 78
click at [988, 124] on div "Save" at bounding box center [992, 126] width 18 height 10
click at [0, 0] on div "button" at bounding box center [0, 0] width 0 height 0
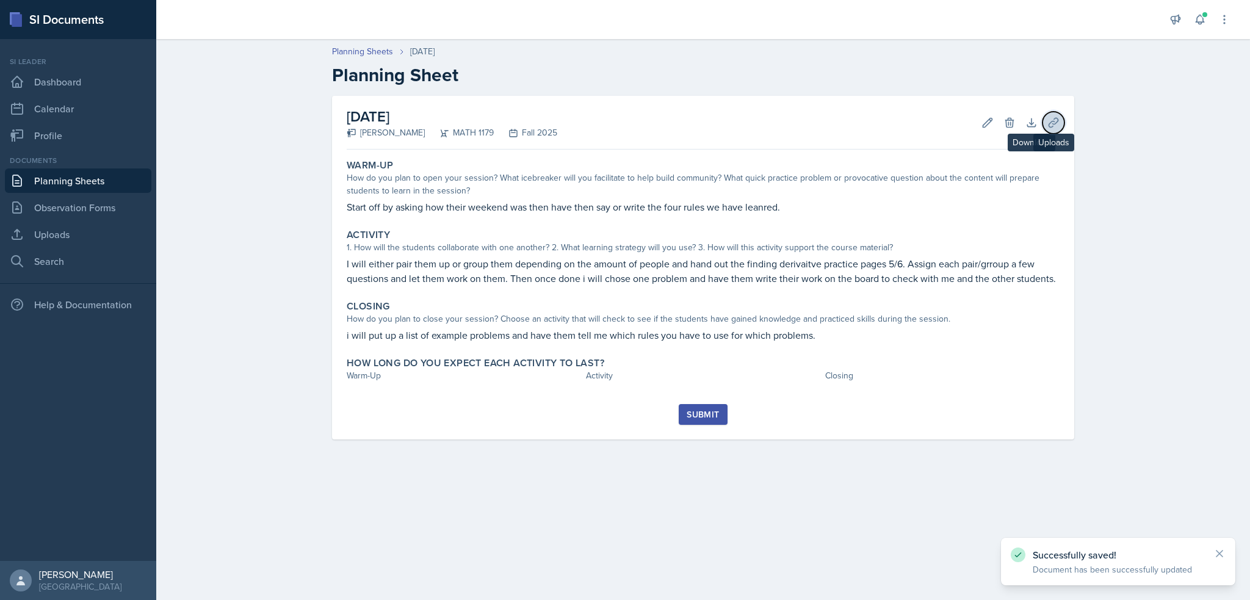
click at [1045, 116] on button "Uploads" at bounding box center [1053, 123] width 22 height 22
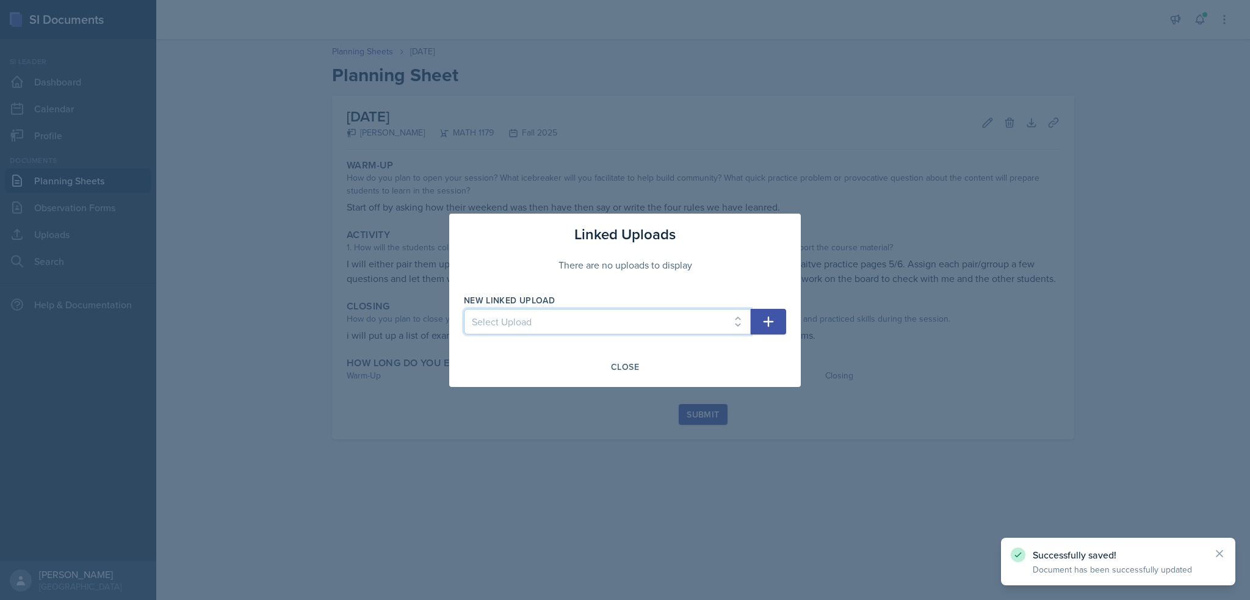
click at [615, 317] on select "Select Upload law of Exponents worksheet Algebra Errors worksheet Limit Partner…" at bounding box center [607, 322] width 287 height 26
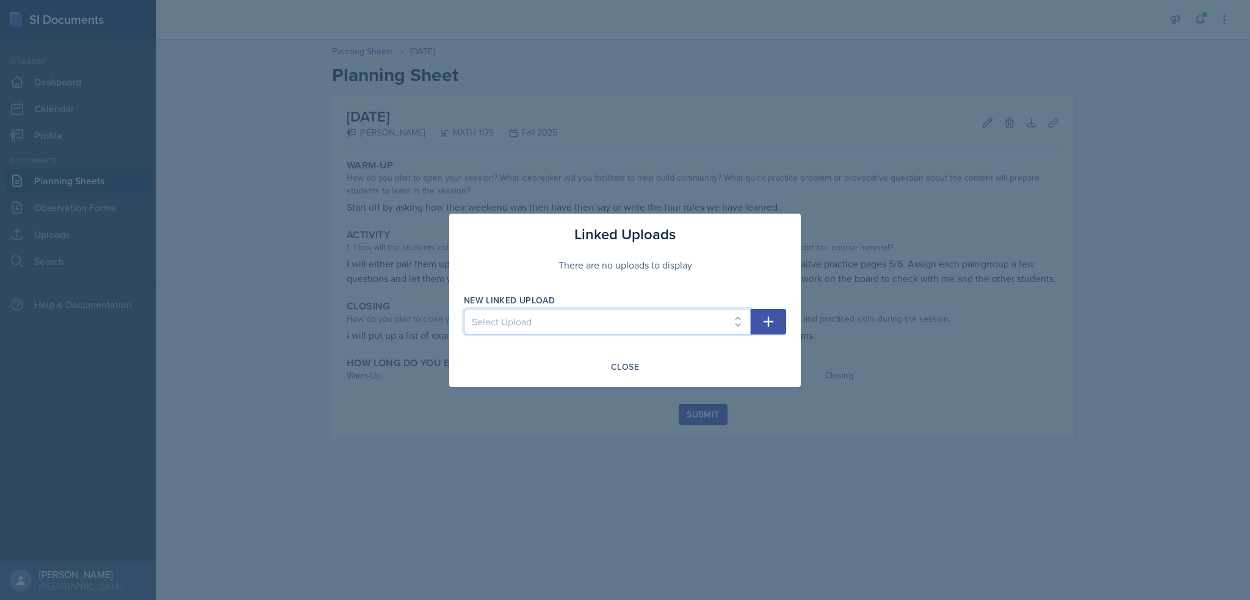
select select "ebb62f17-b5da-4f62-ad15-b536fbd589b2"
click at [464, 309] on select "Select Upload law of Exponents worksheet Algebra Errors worksheet Limit Partner…" at bounding box center [607, 322] width 287 height 26
click at [774, 328] on icon "button" at bounding box center [768, 321] width 15 height 15
select select
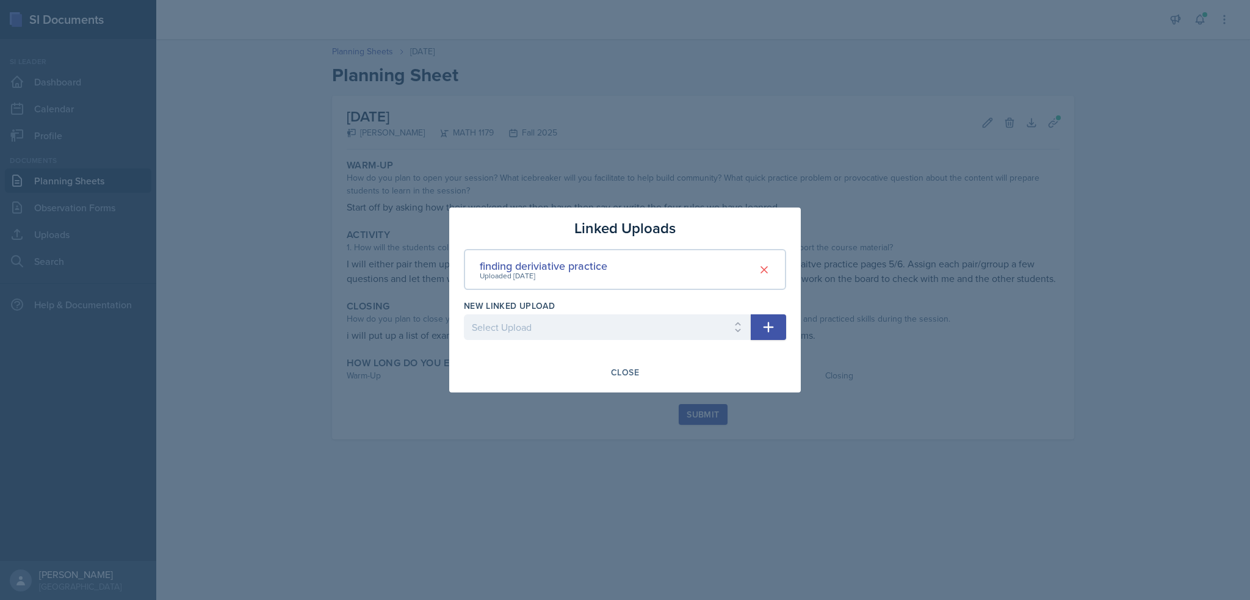
click at [753, 29] on div at bounding box center [625, 300] width 1250 height 600
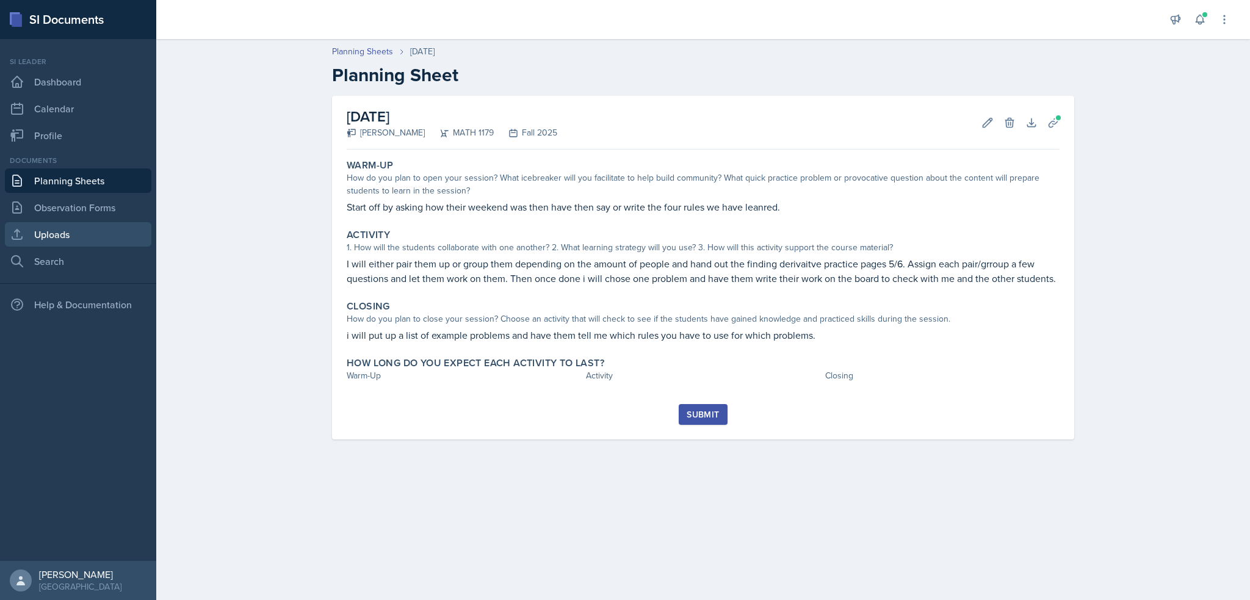
click at [54, 234] on link "Uploads" at bounding box center [78, 234] width 146 height 24
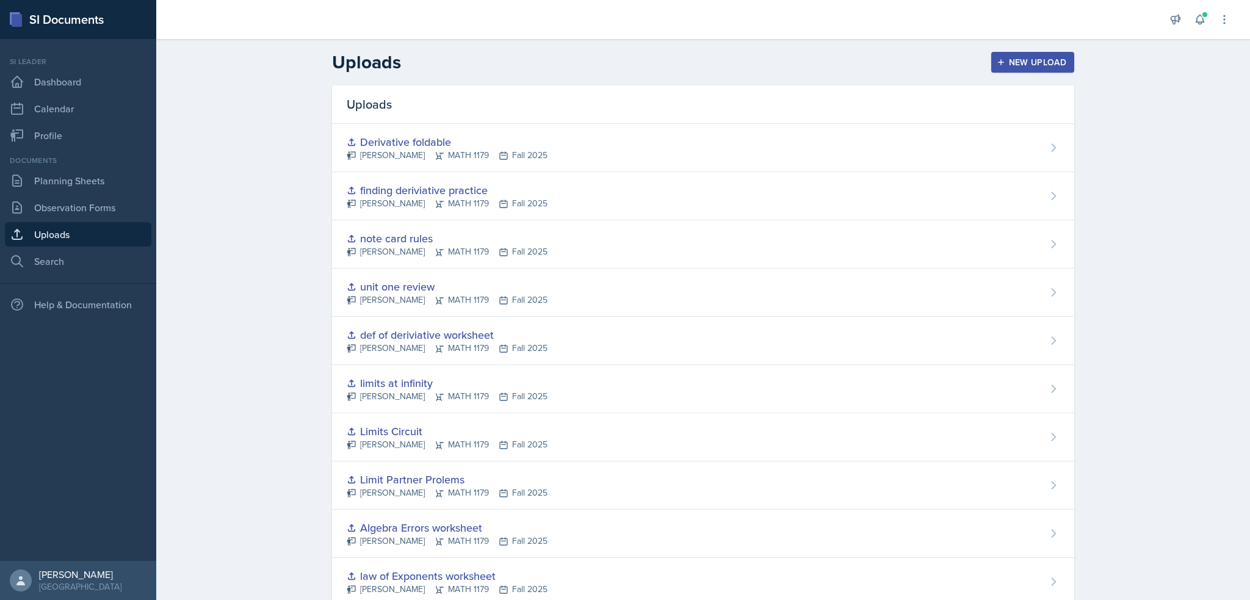
click at [1011, 56] on button "New Upload" at bounding box center [1033, 62] width 84 height 21
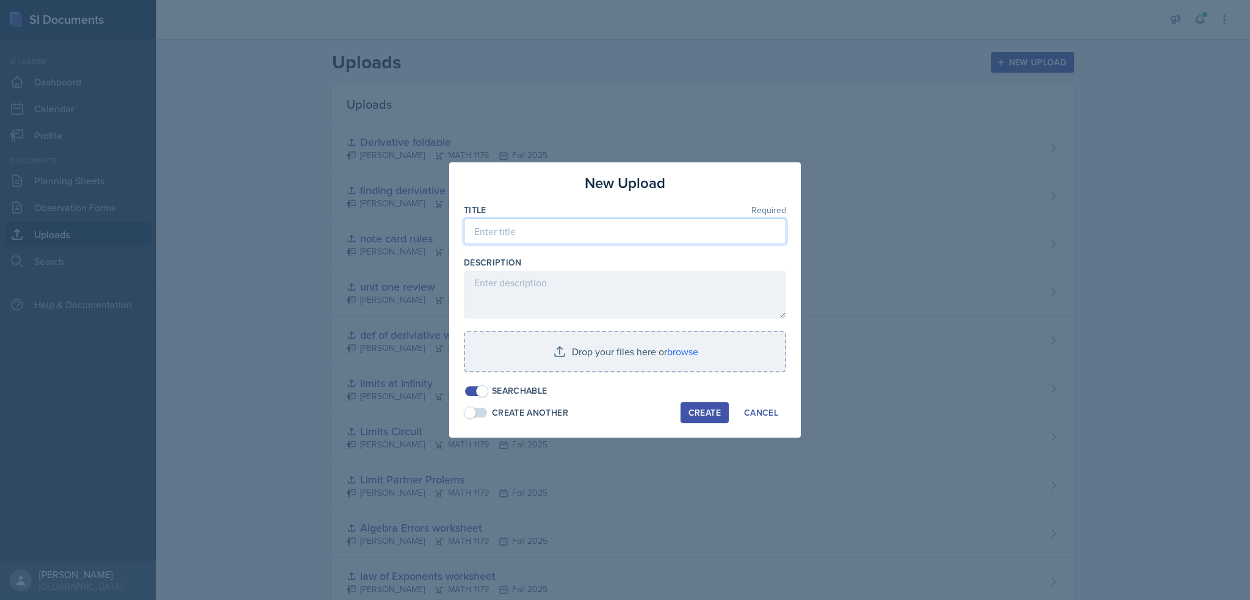
click at [564, 233] on input at bounding box center [625, 231] width 322 height 26
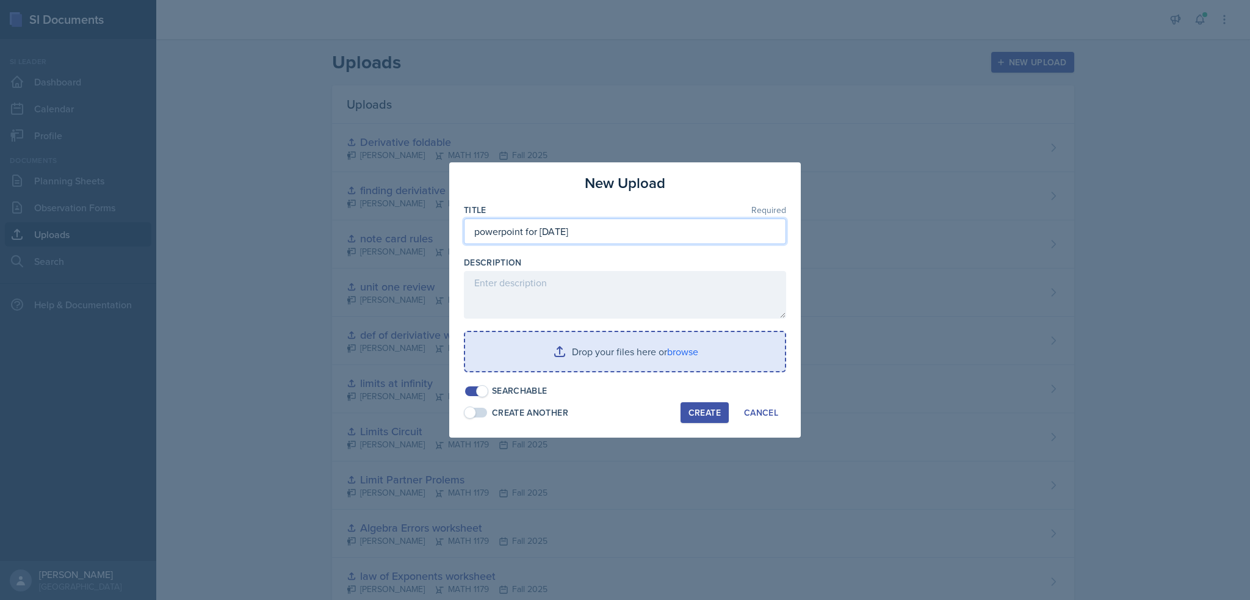
type input "powerpoint for [DATE]"
click at [583, 362] on input "file" at bounding box center [625, 351] width 320 height 39
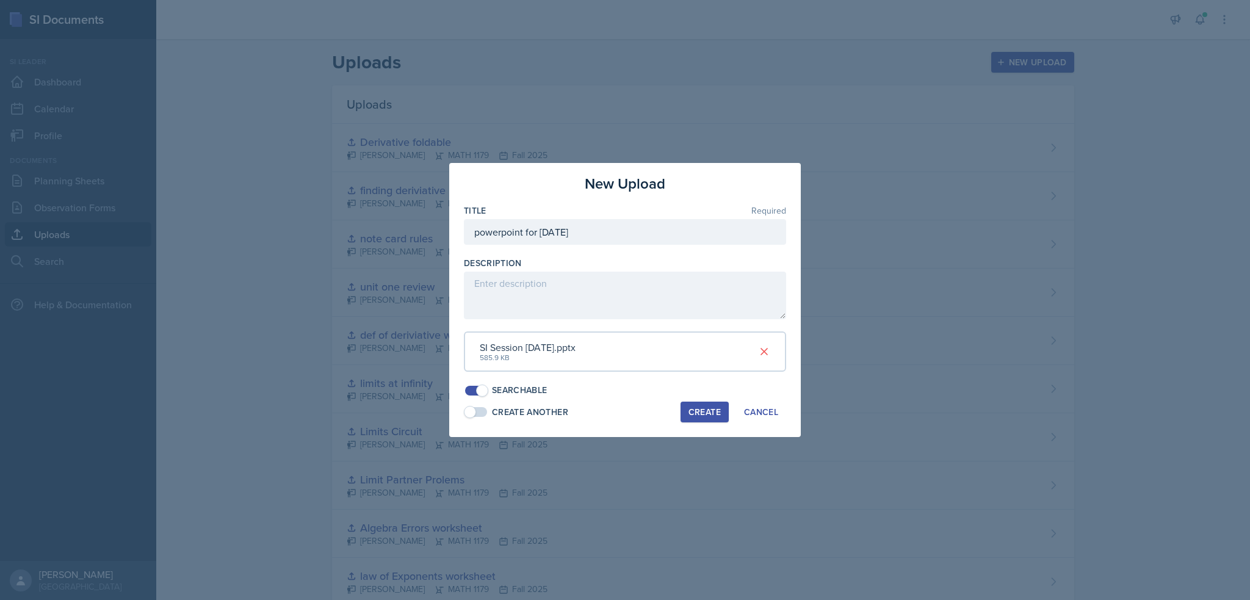
click at [696, 402] on button "Create" at bounding box center [705, 412] width 48 height 21
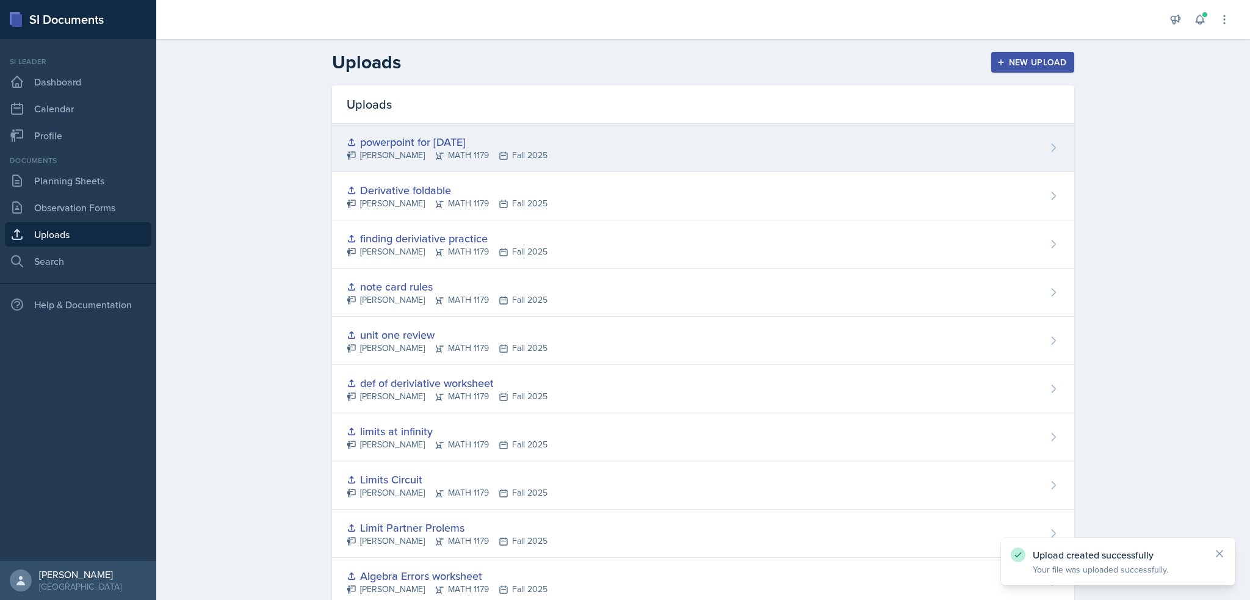
click at [1052, 161] on div "powerpoint for [DATE] [PERSON_NAME] MATH 1179 Fall 2025" at bounding box center [703, 148] width 742 height 48
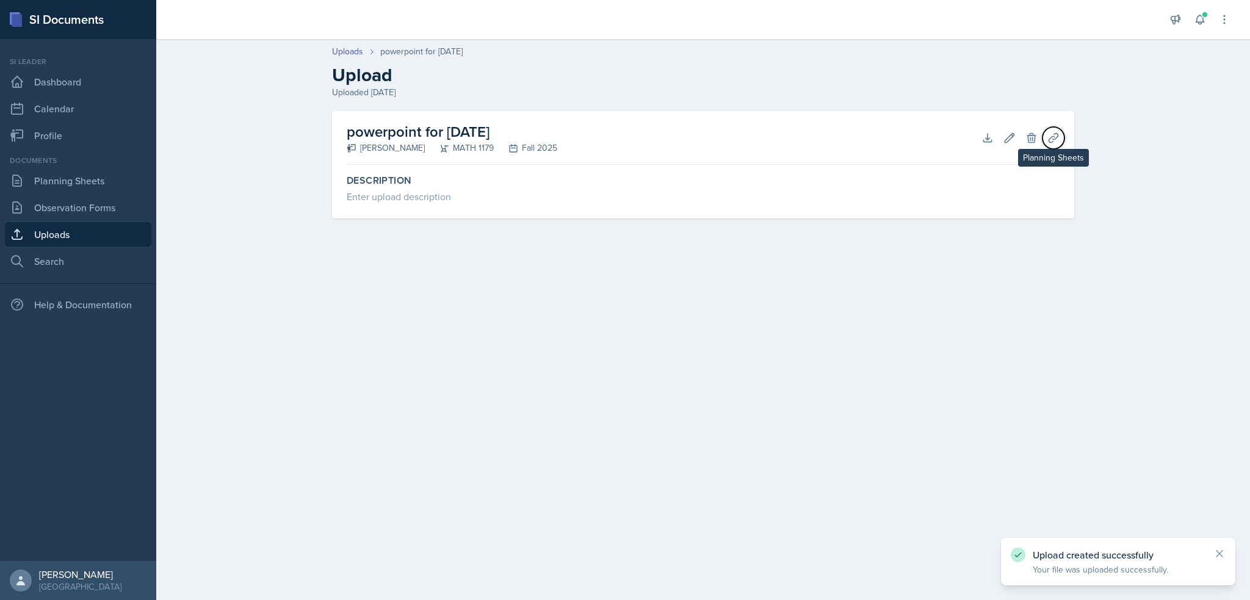
click at [1050, 136] on icon at bounding box center [1053, 138] width 12 height 12
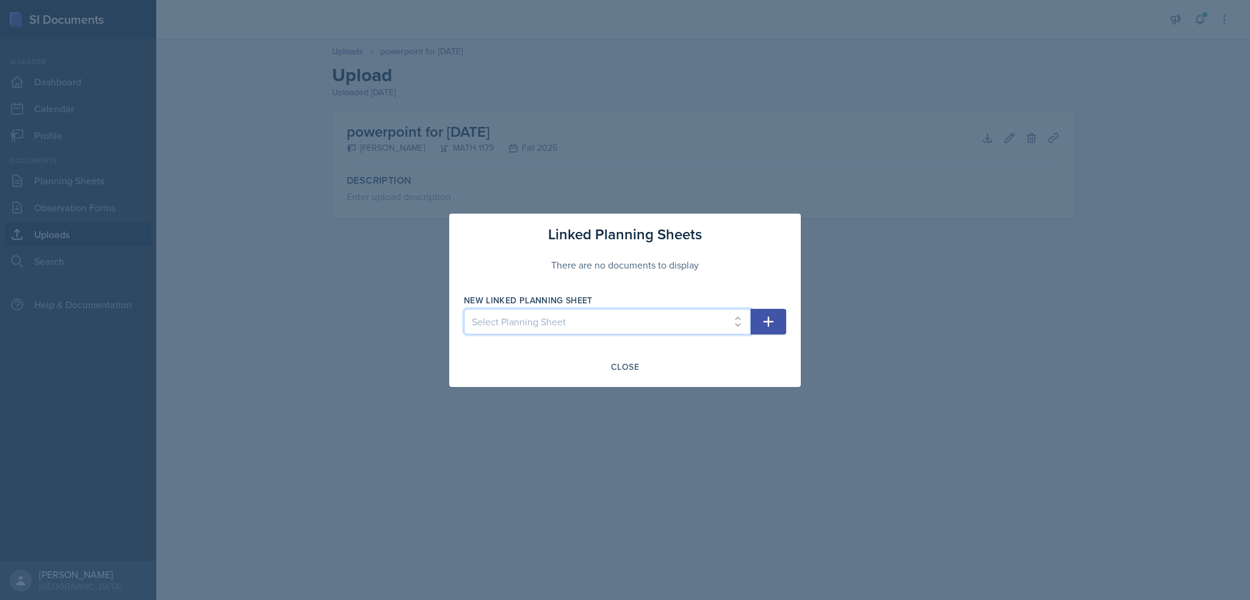
click at [625, 316] on select "Select Planning Sheet [DATE] [DATE] [DATE] [DATE] [DATE] [DATE] [DATE] [DATE] […" at bounding box center [607, 322] width 287 height 26
select select "eed2499b-97f7-472d-864e-afd2738b4adc"
click at [464, 309] on select "Select Planning Sheet [DATE] [DATE] [DATE] [DATE] [DATE] [DATE] [DATE] [DATE] […" at bounding box center [607, 322] width 287 height 26
click at [770, 322] on icon "button" at bounding box center [768, 321] width 15 height 15
select select
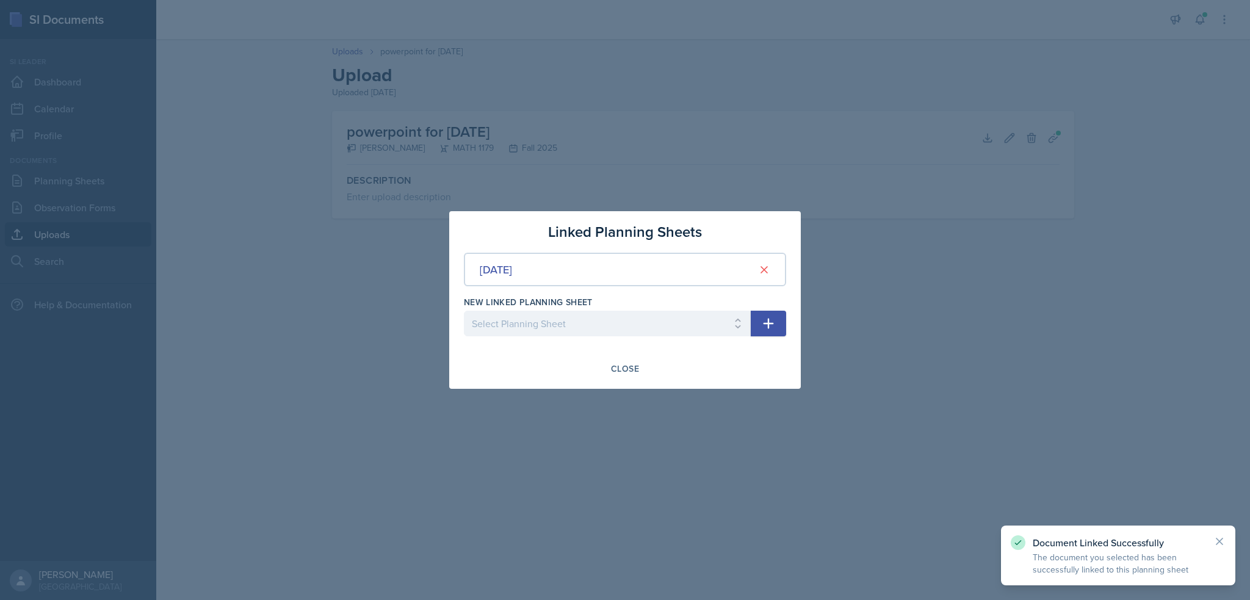
click at [767, 435] on div at bounding box center [625, 300] width 1250 height 600
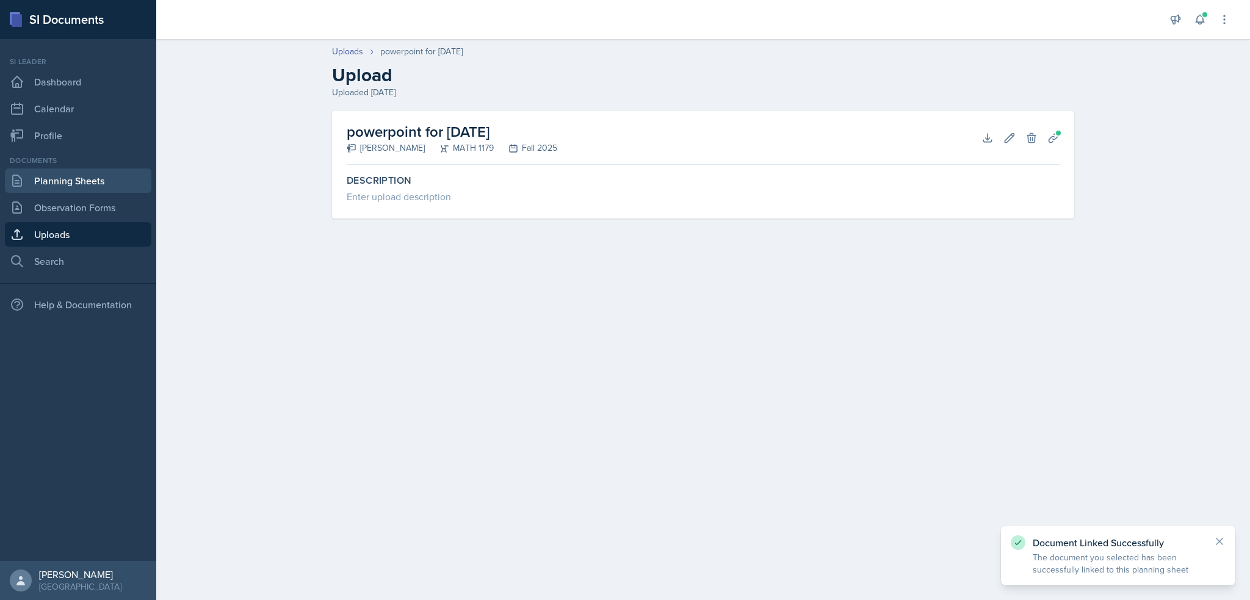
click at [74, 187] on link "Planning Sheets" at bounding box center [78, 180] width 146 height 24
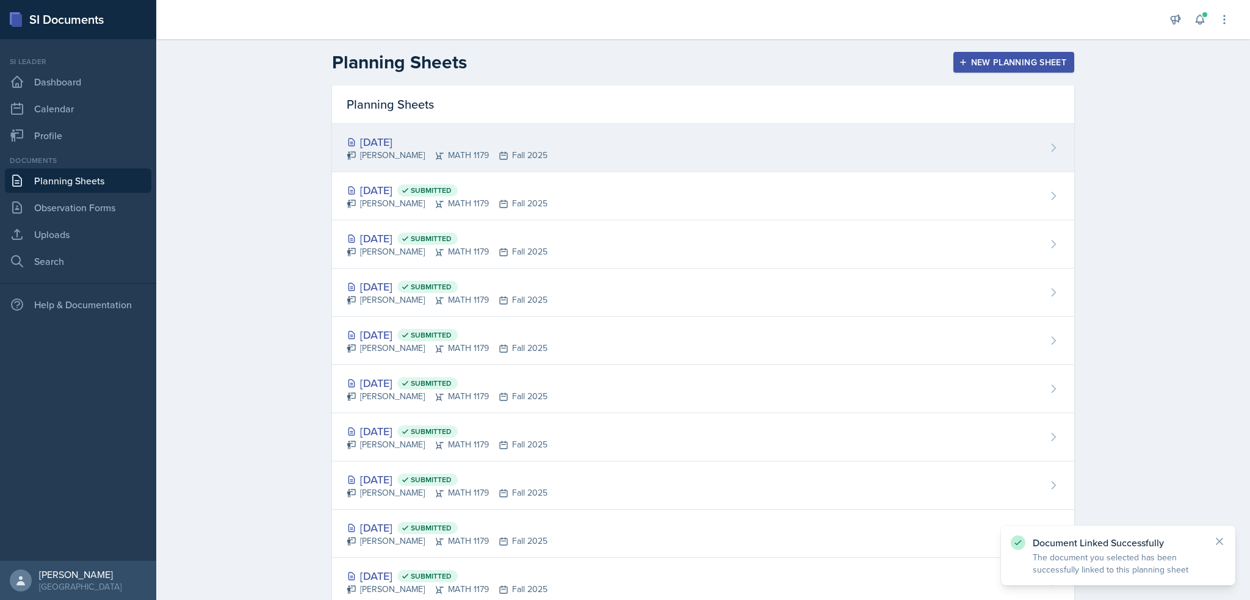
click at [480, 138] on div "[DATE]" at bounding box center [447, 142] width 201 height 16
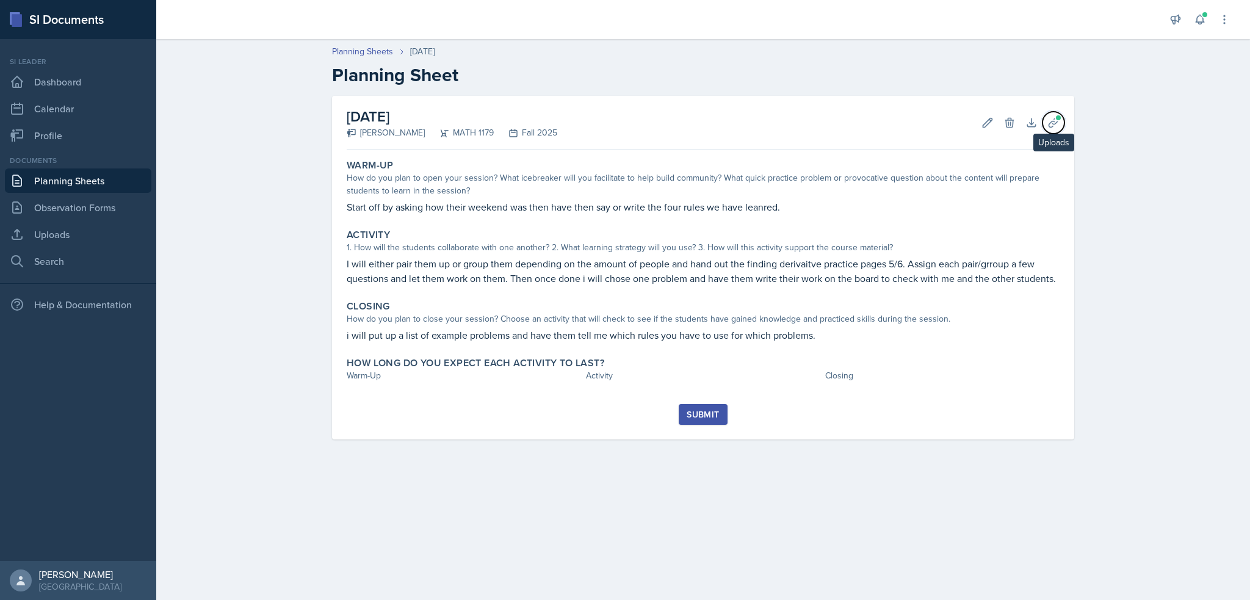
click at [1050, 121] on icon at bounding box center [1053, 123] width 12 height 12
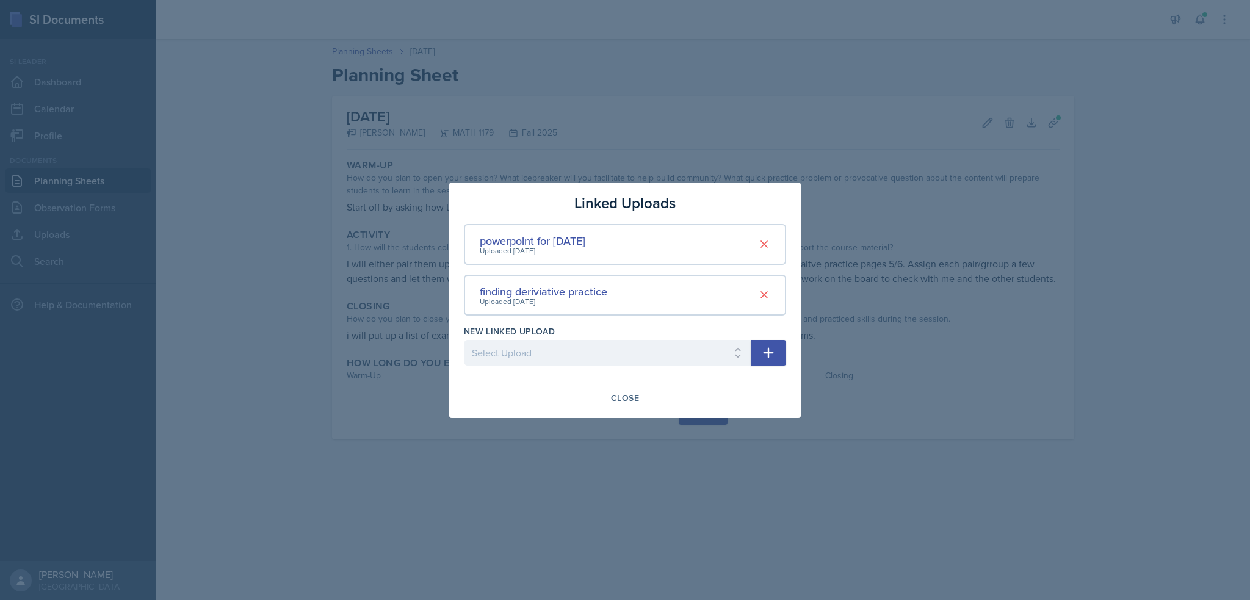
click at [364, 348] on div at bounding box center [625, 300] width 1250 height 600
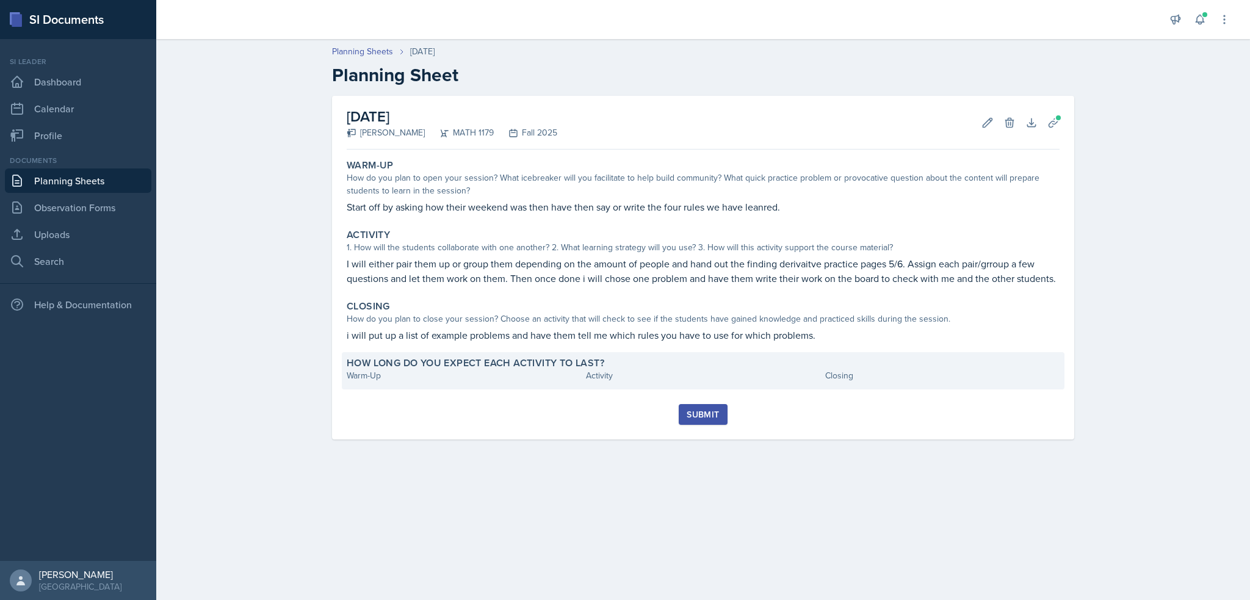
click at [458, 380] on div "Warm-Up" at bounding box center [464, 375] width 234 height 13
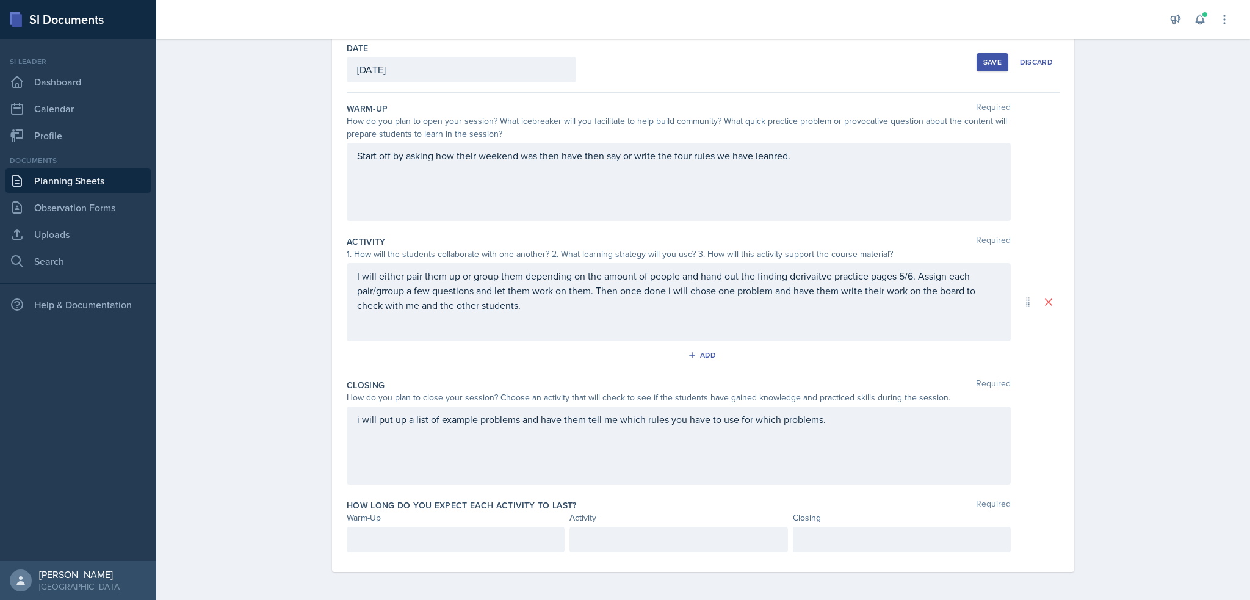
click at [424, 558] on div "How long do you expect each activity to last? Required Warm-Up Activity Closing" at bounding box center [703, 528] width 713 height 68
click at [425, 536] on p at bounding box center [455, 539] width 197 height 15
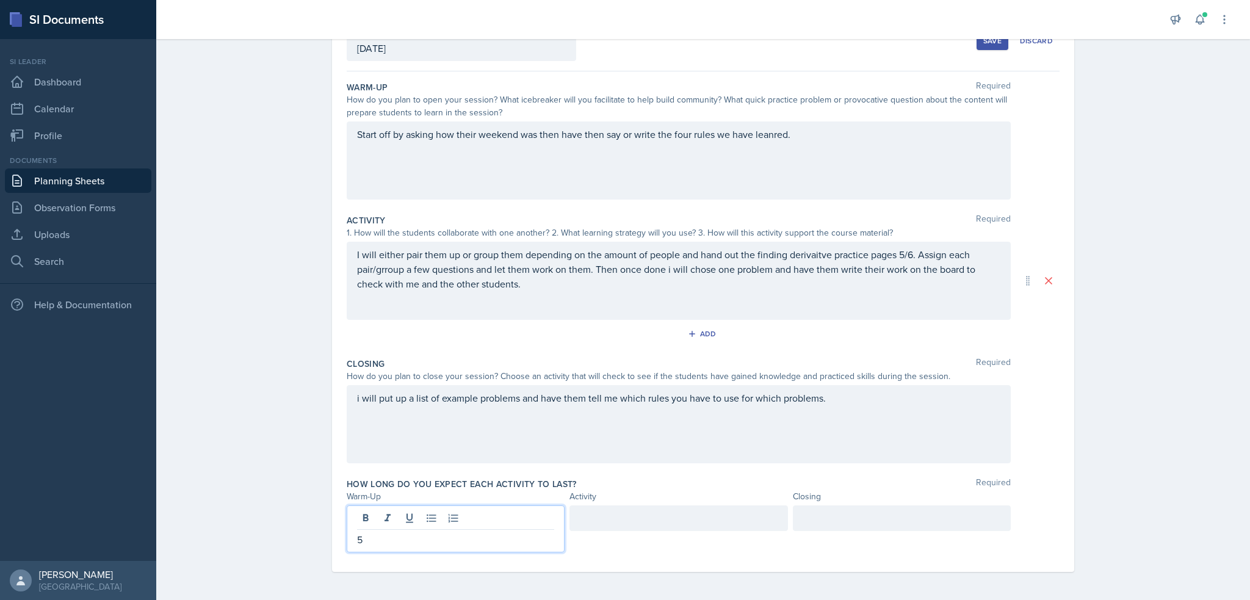
click at [587, 519] on div at bounding box center [678, 518] width 218 height 26
click at [846, 521] on div at bounding box center [902, 528] width 218 height 47
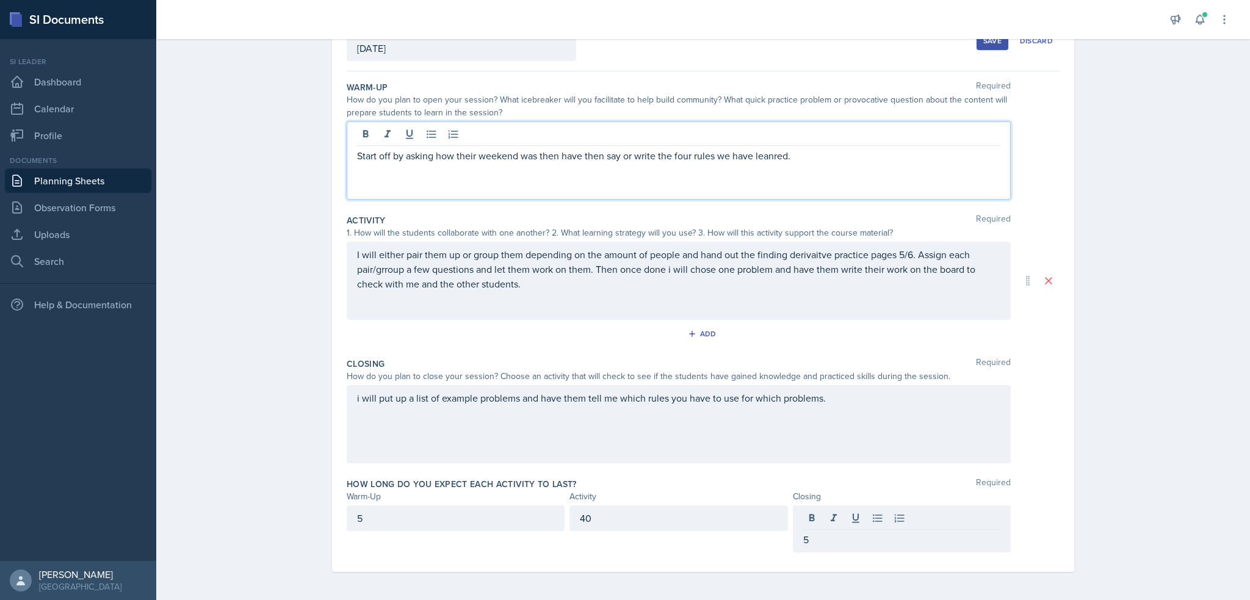
click at [775, 136] on div "Start off by asking how their weekend was then have then say or write the four …" at bounding box center [679, 160] width 664 height 78
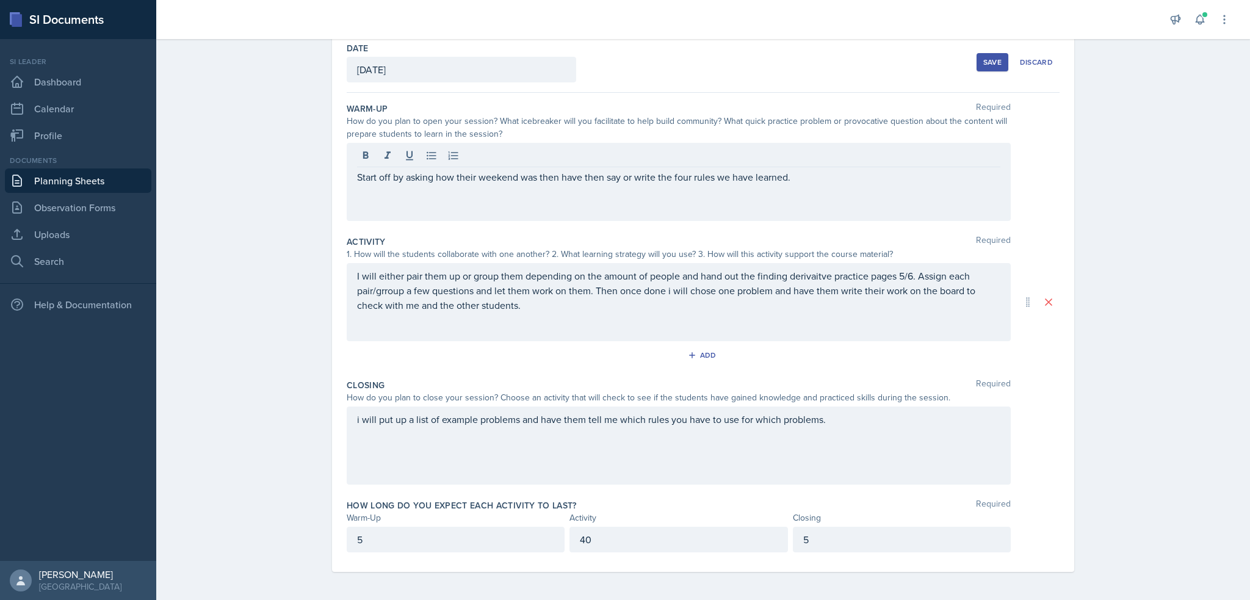
click at [983, 60] on div "Save" at bounding box center [992, 62] width 18 height 10
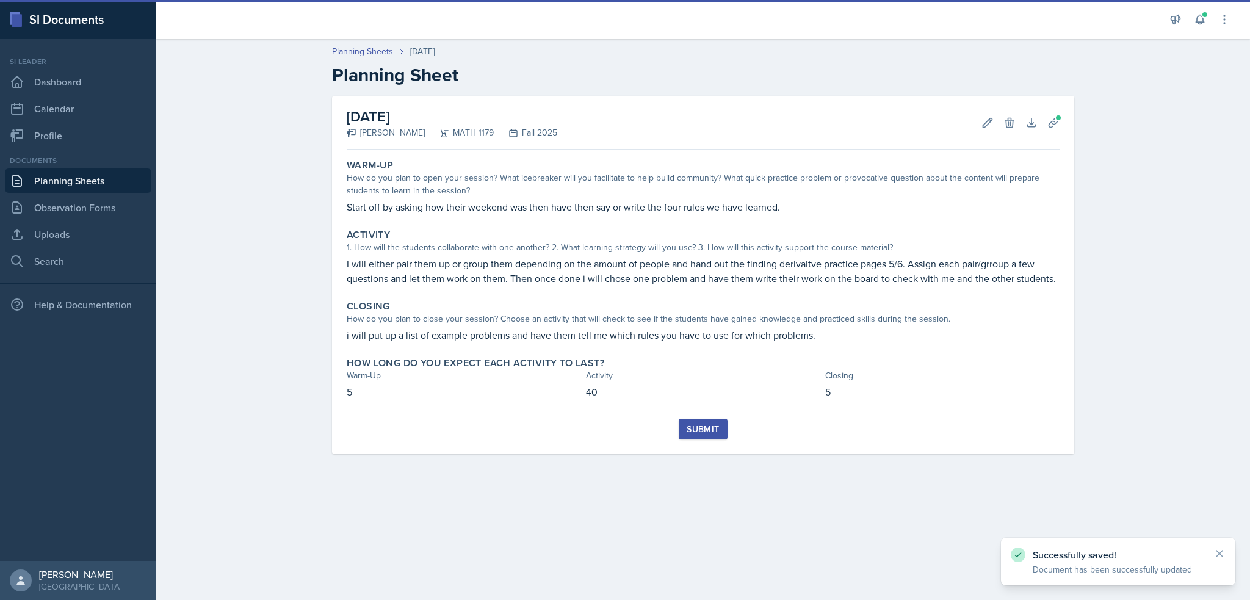
scroll to position [0, 0]
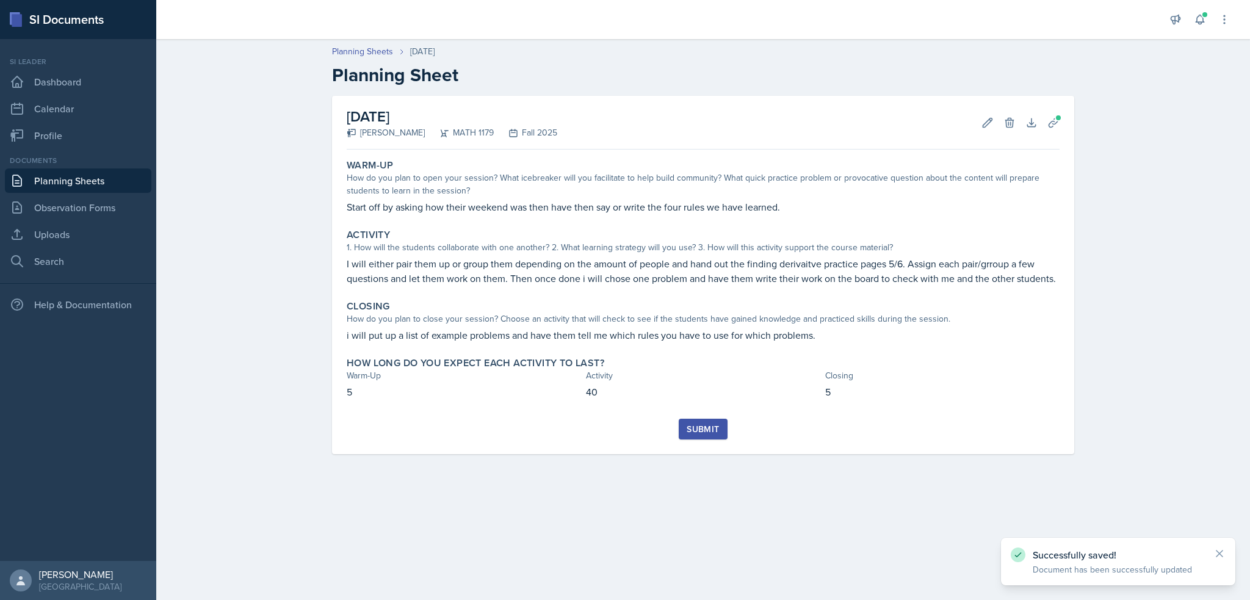
click at [693, 432] on div "Submit" at bounding box center [703, 429] width 32 height 10
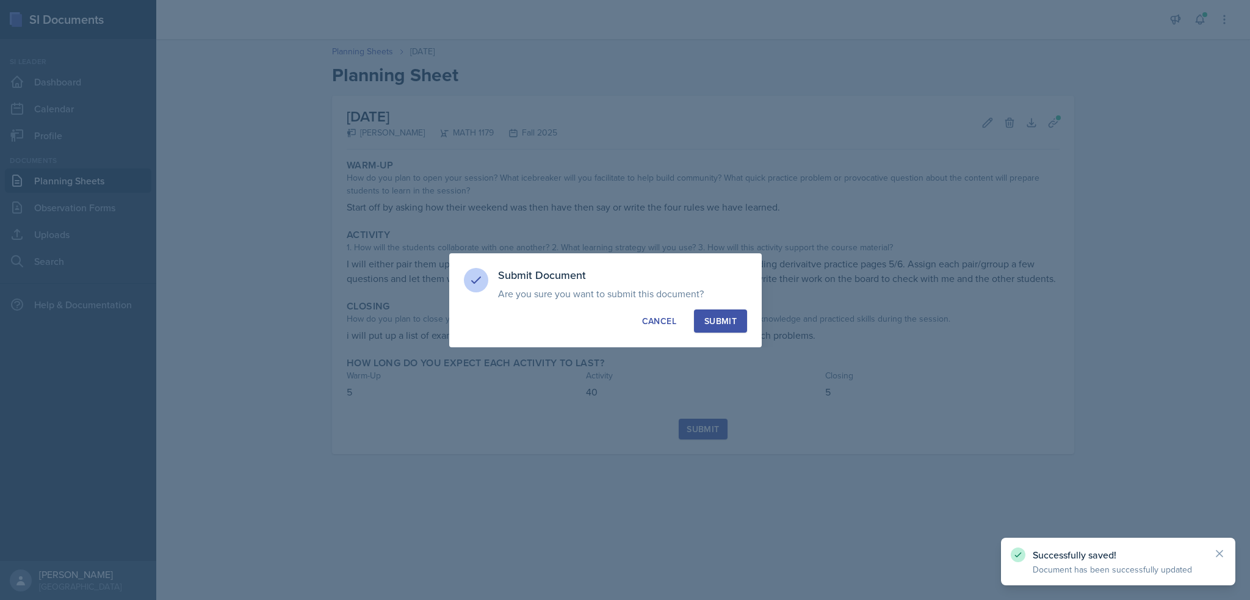
click at [724, 321] on div "Submit" at bounding box center [720, 321] width 32 height 12
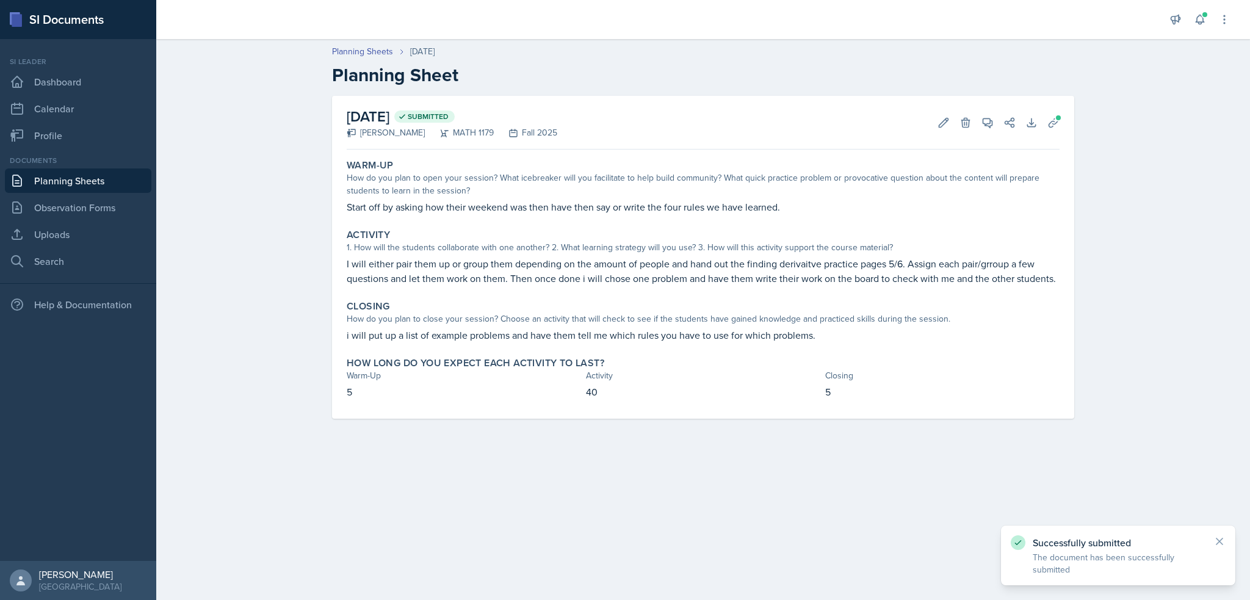
click at [79, 178] on link "Planning Sheets" at bounding box center [78, 180] width 146 height 24
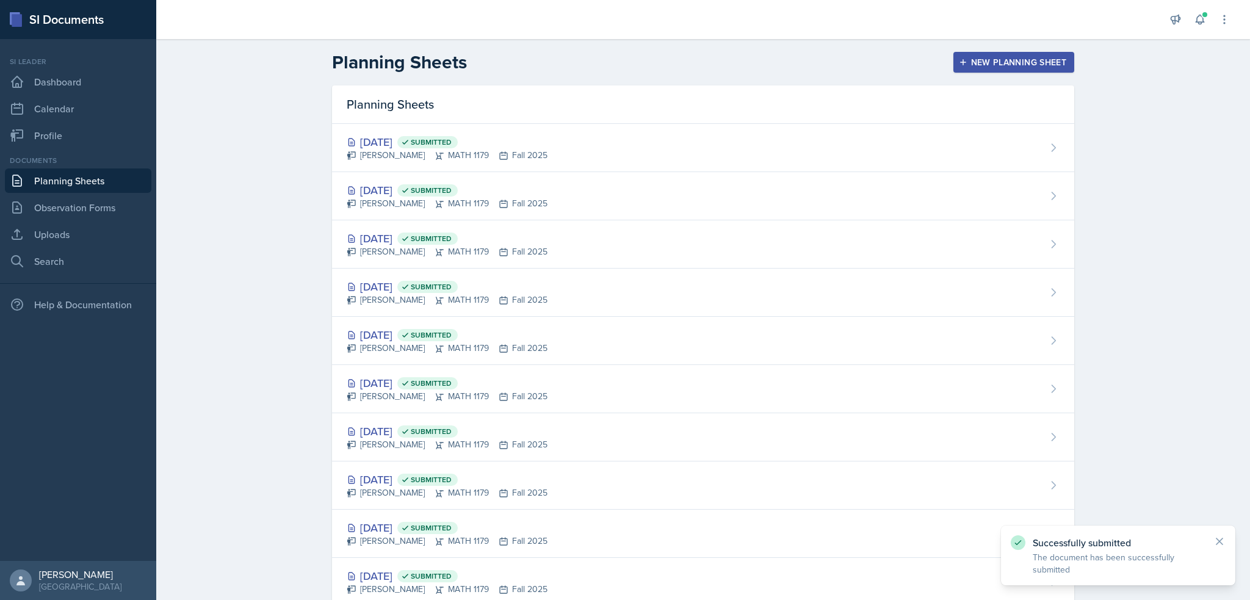
click at [978, 51] on header "Planning Sheets New Planning Sheet" at bounding box center [703, 62] width 1094 height 46
click at [977, 71] on button "New Planning Sheet" at bounding box center [1013, 62] width 121 height 21
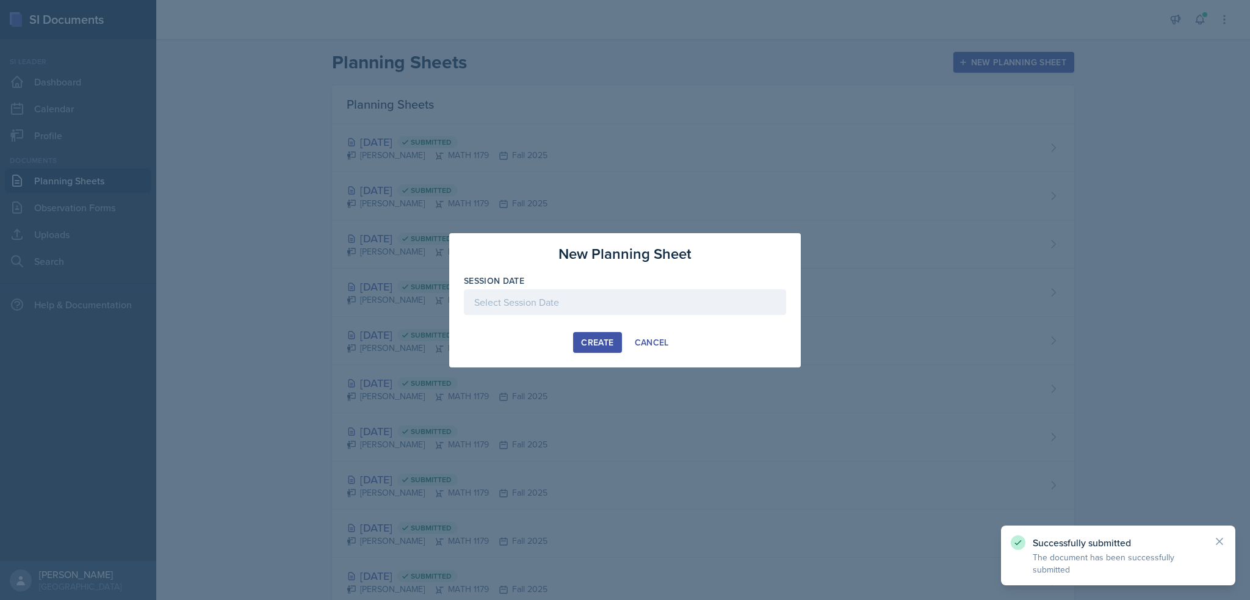
click at [572, 303] on div at bounding box center [625, 302] width 322 height 26
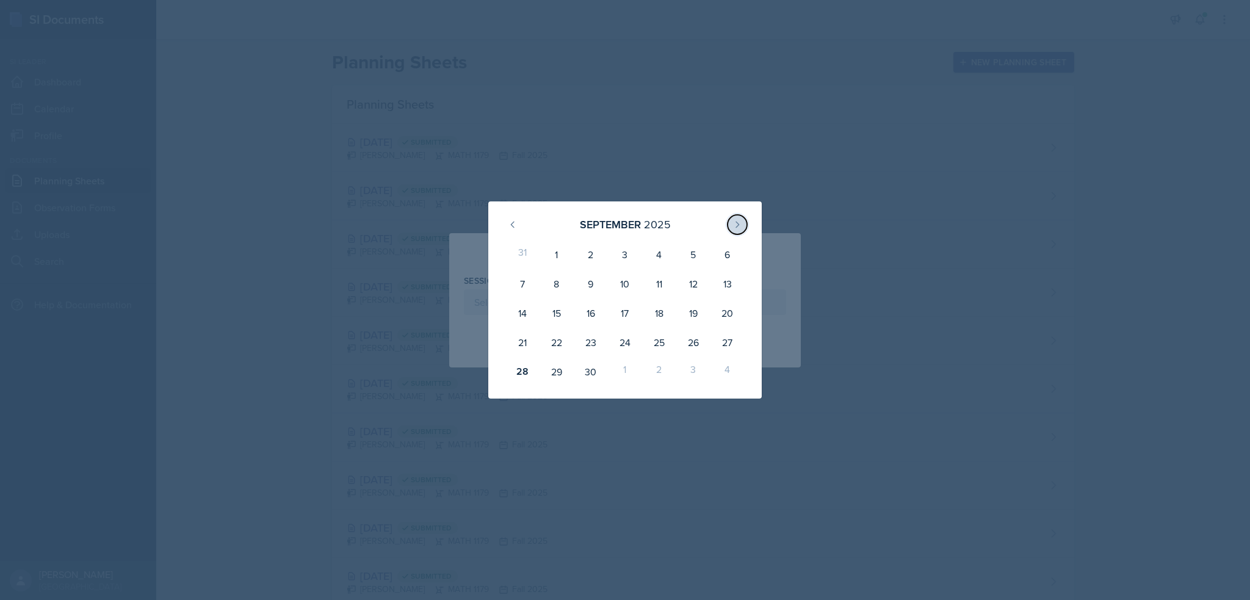
click at [745, 229] on button at bounding box center [738, 225] width 20 height 20
click at [691, 247] on div "3" at bounding box center [693, 254] width 34 height 29
type input "[DATE]"
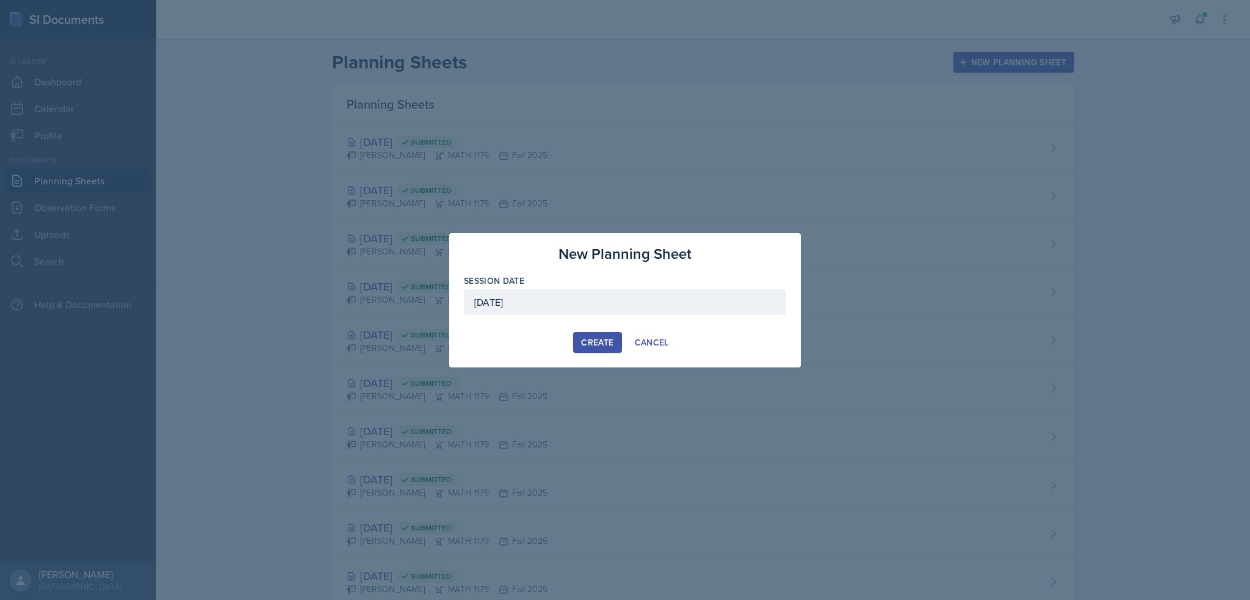
click at [598, 334] on button "Create" at bounding box center [597, 342] width 48 height 21
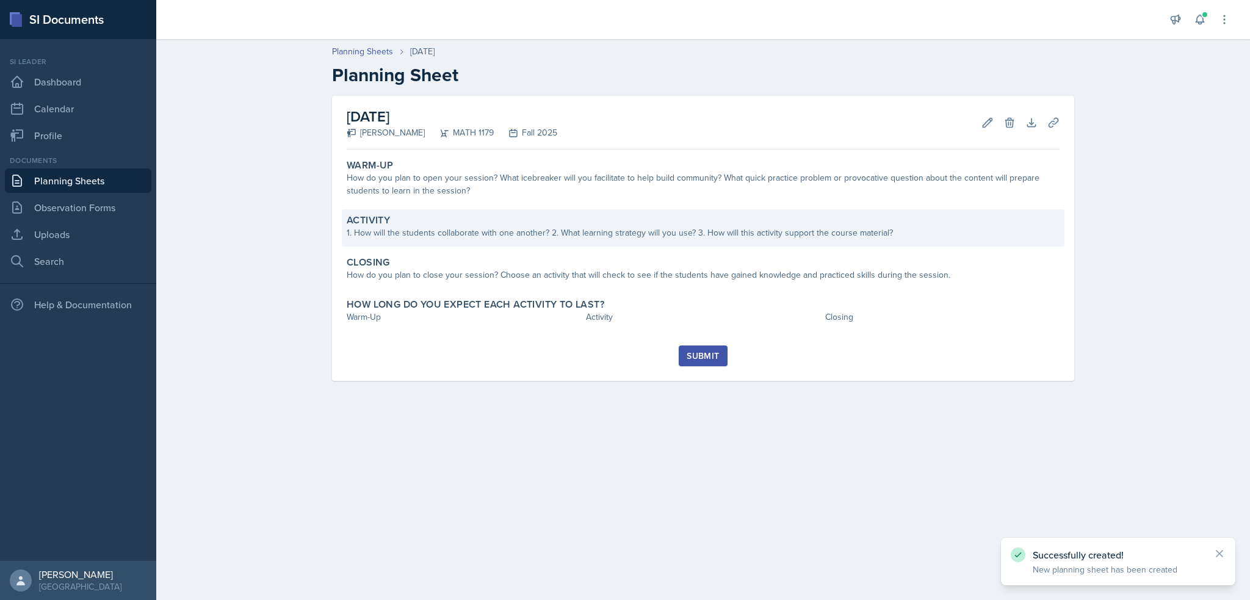
click at [645, 220] on div "Activity" at bounding box center [703, 220] width 713 height 12
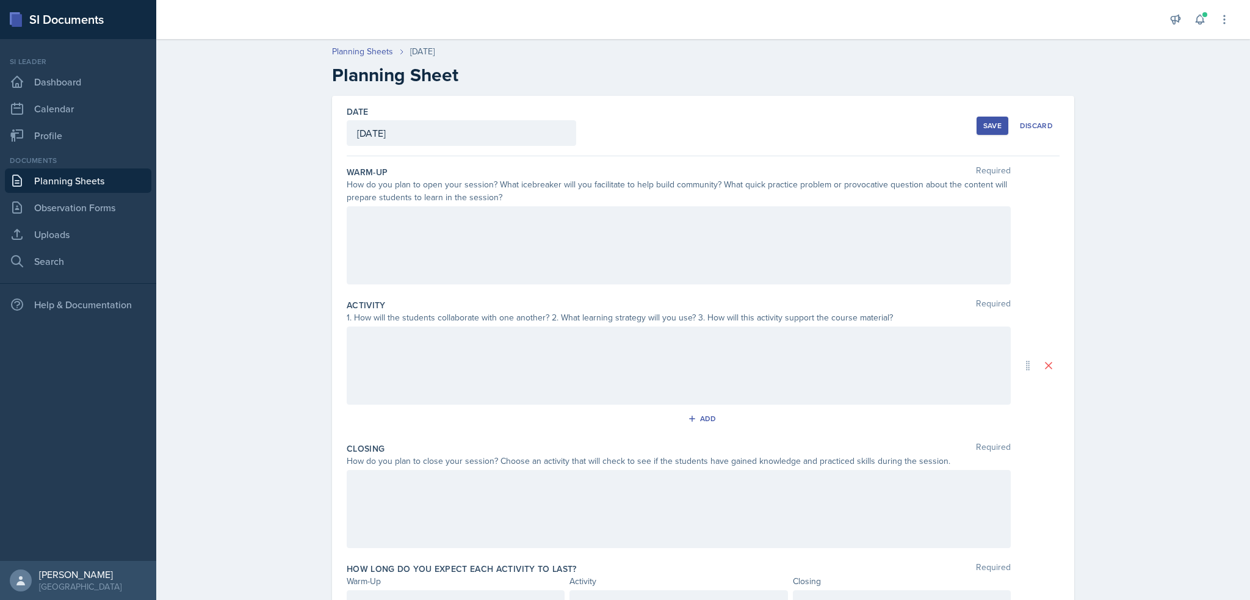
click at [643, 244] on div at bounding box center [679, 245] width 664 height 78
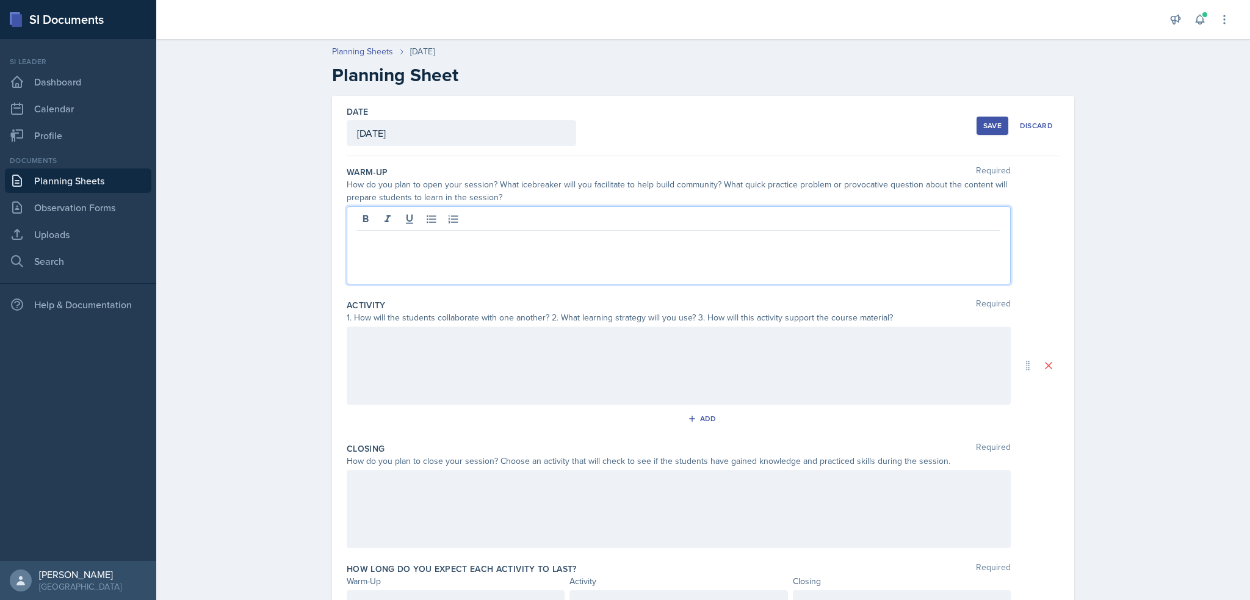
click at [659, 229] on div at bounding box center [678, 221] width 643 height 20
click at [646, 248] on div at bounding box center [679, 245] width 664 height 78
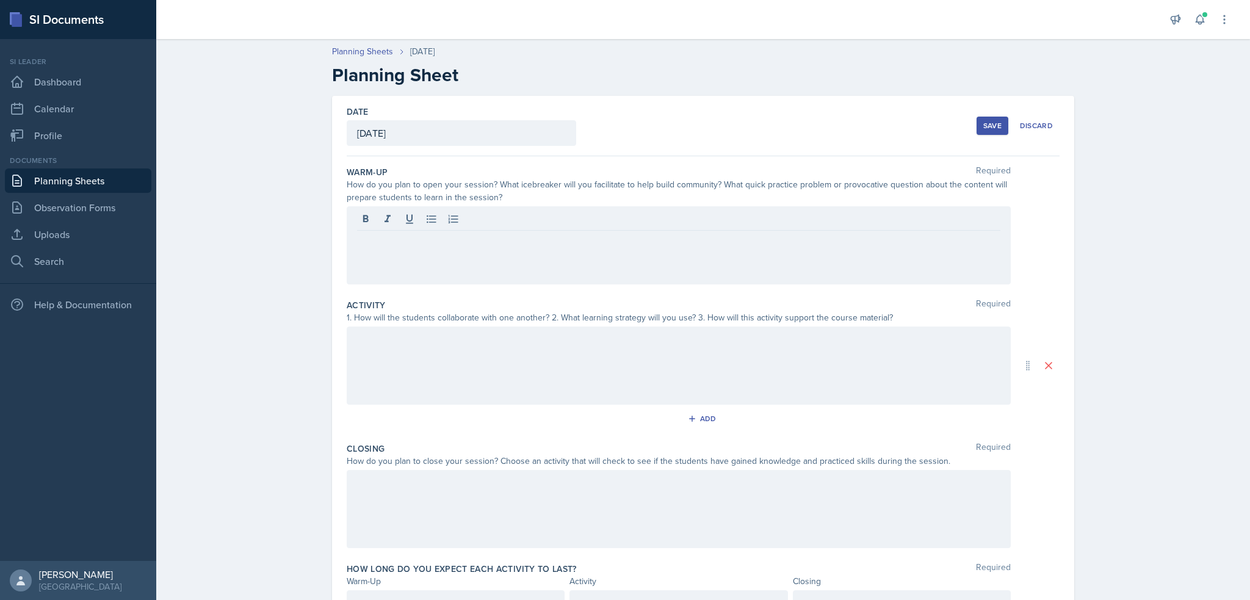
click at [646, 248] on div at bounding box center [679, 245] width 664 height 78
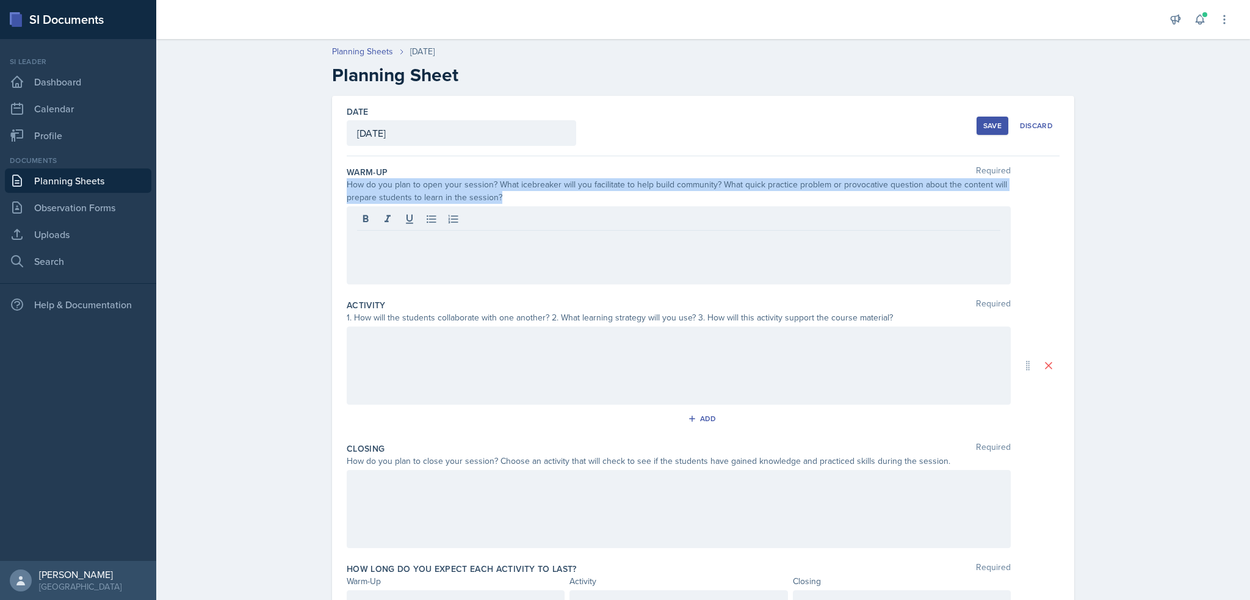
click at [646, 248] on div at bounding box center [679, 245] width 664 height 78
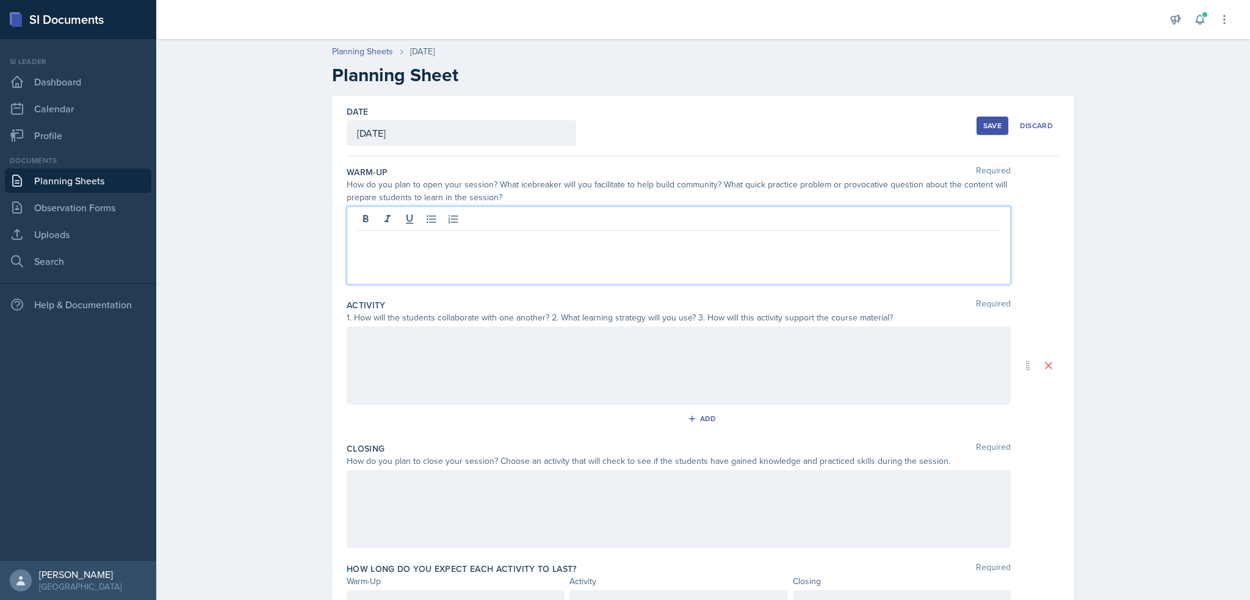
click at [641, 247] on p at bounding box center [678, 240] width 643 height 15
click at [642, 248] on div at bounding box center [679, 245] width 664 height 78
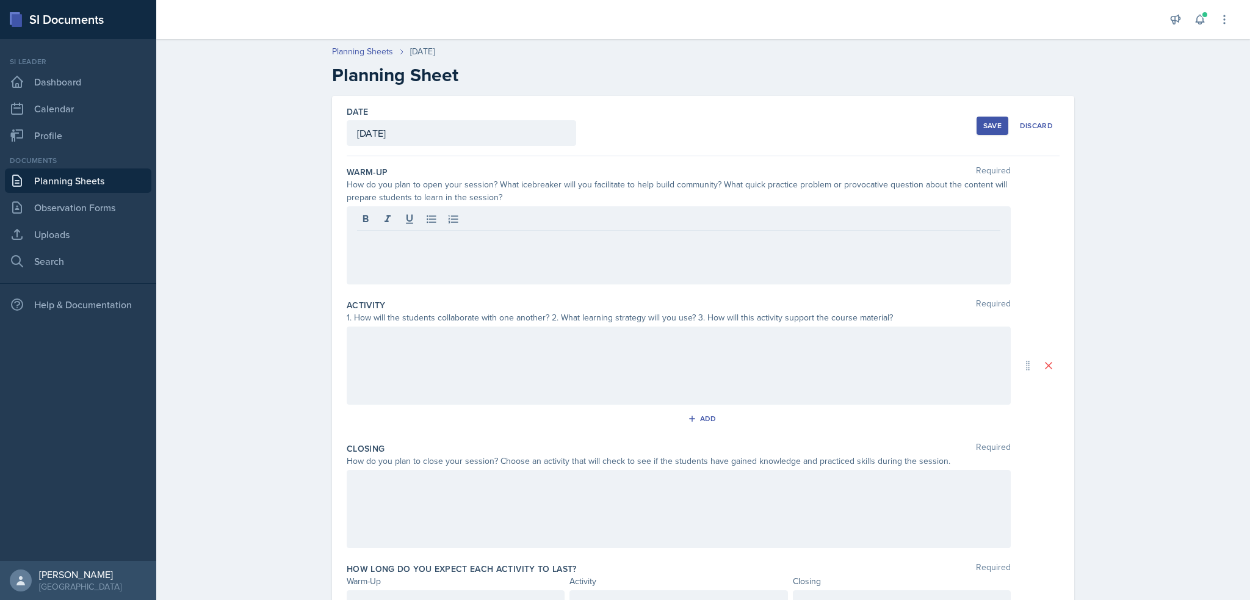
click at [637, 219] on div at bounding box center [678, 221] width 643 height 20
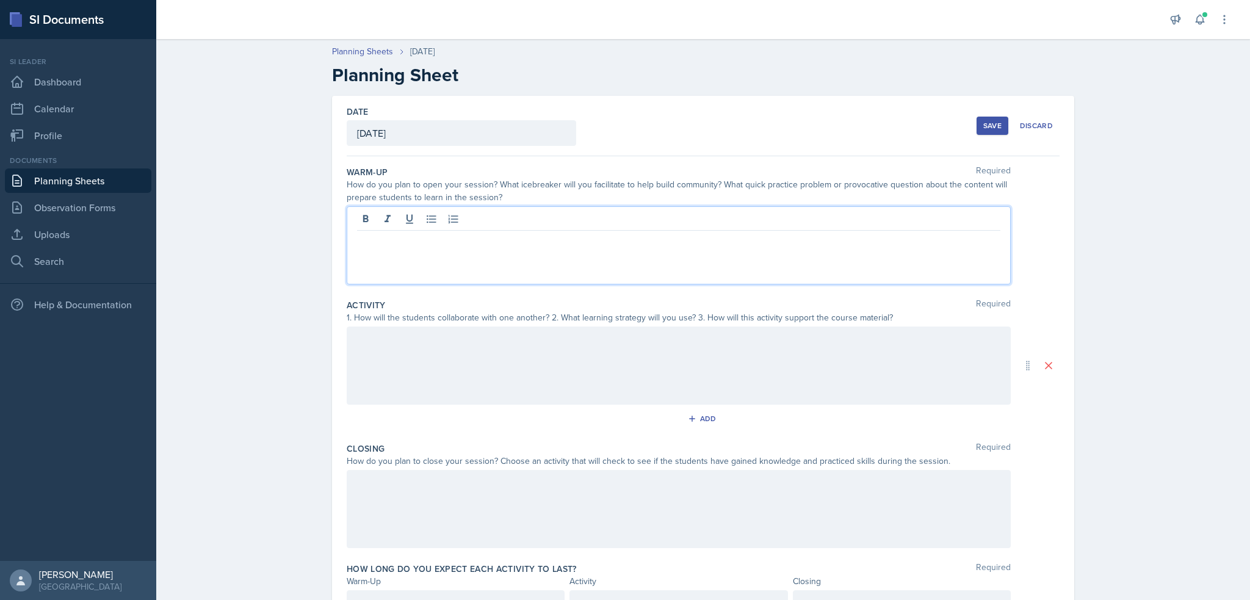
click at [631, 235] on p at bounding box center [678, 240] width 643 height 15
click at [467, 243] on p "i wll put up a chart of differe trig adn inverse trig derivatives adn ask which…" at bounding box center [678, 240] width 643 height 15
click at [472, 240] on p "i wll put up a chart of differe trig adn inverse trig derivatives adn ask which…" at bounding box center [678, 240] width 643 height 15
click at [469, 242] on p "i wll put up a chart of differe trig adn inverse trig derivatives adn ask which…" at bounding box center [678, 240] width 643 height 15
click at [444, 356] on div at bounding box center [679, 366] width 664 height 78
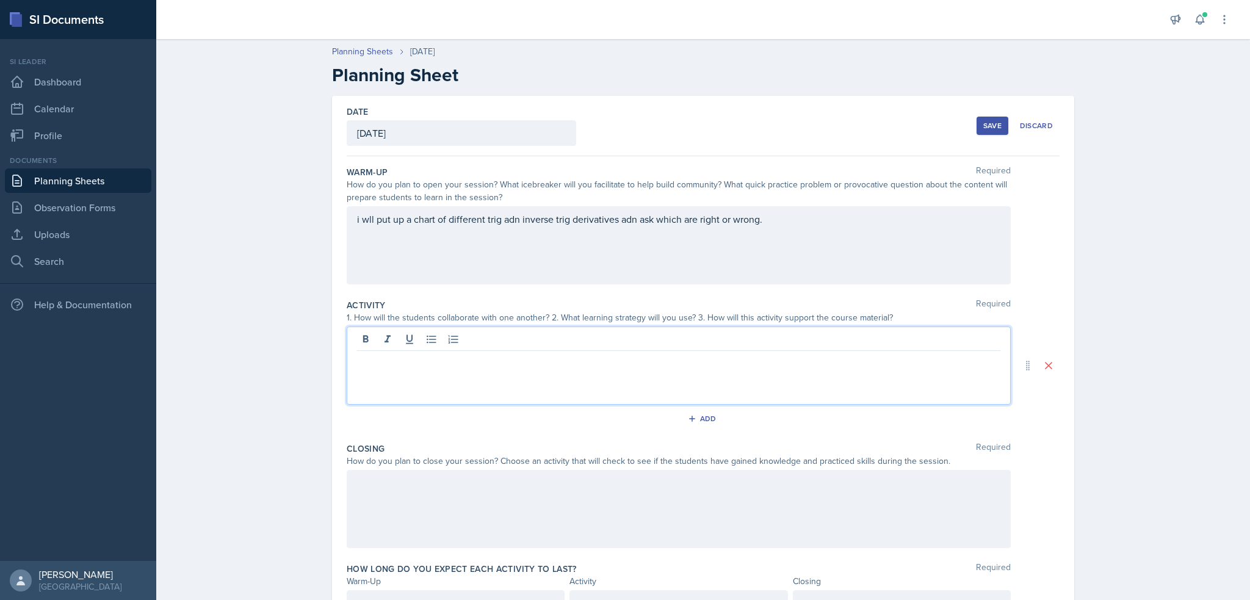
click at [447, 356] on p at bounding box center [678, 360] width 643 height 15
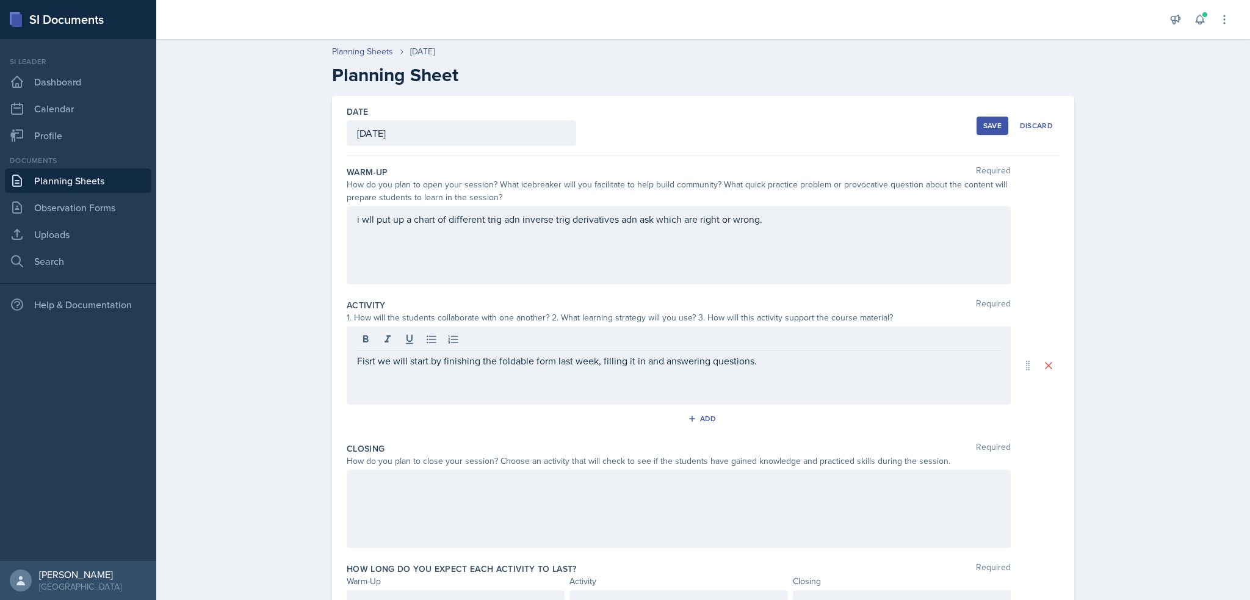
click at [825, 359] on p "Fisrt we will start by finishing the foldable form last week, filling it in and…" at bounding box center [678, 360] width 643 height 15
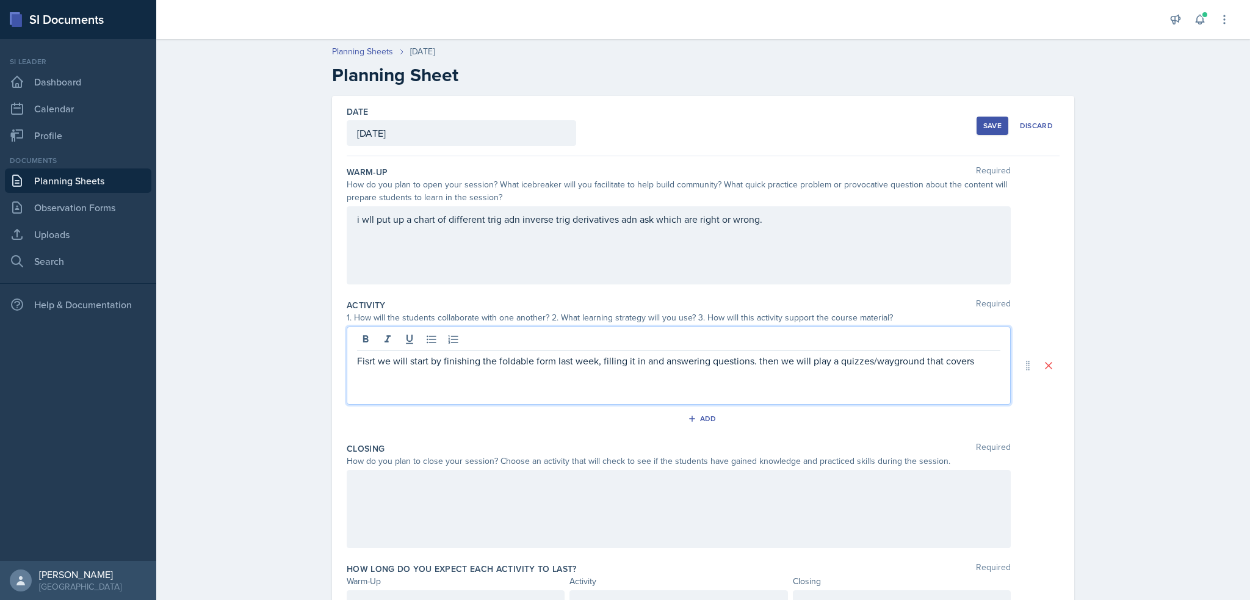
click at [541, 358] on p "Fisrt we will start by finishing the foldable form last week, filling it in and…" at bounding box center [678, 360] width 643 height 15
click at [981, 372] on div "Fisrt we will start by finishing the foldable from last week, filling it in and…" at bounding box center [679, 366] width 664 height 78
click at [977, 359] on p "Fisrt we will start by finishing the foldable from last week, filling it in and…" at bounding box center [678, 360] width 643 height 15
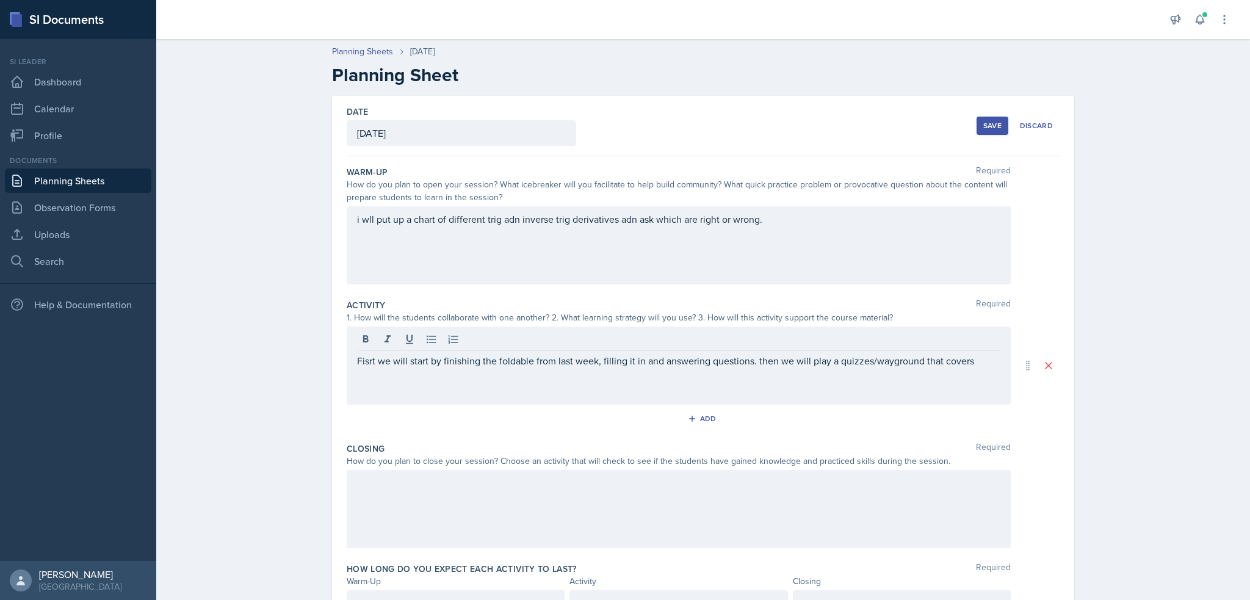
click at [969, 358] on p "Fisrt we will start by finishing the foldable from last week, filling it in and…" at bounding box center [678, 360] width 643 height 15
click at [555, 385] on div "Fisrt we will start by finishing the foldable from last week, filling it in and…" at bounding box center [679, 366] width 664 height 78
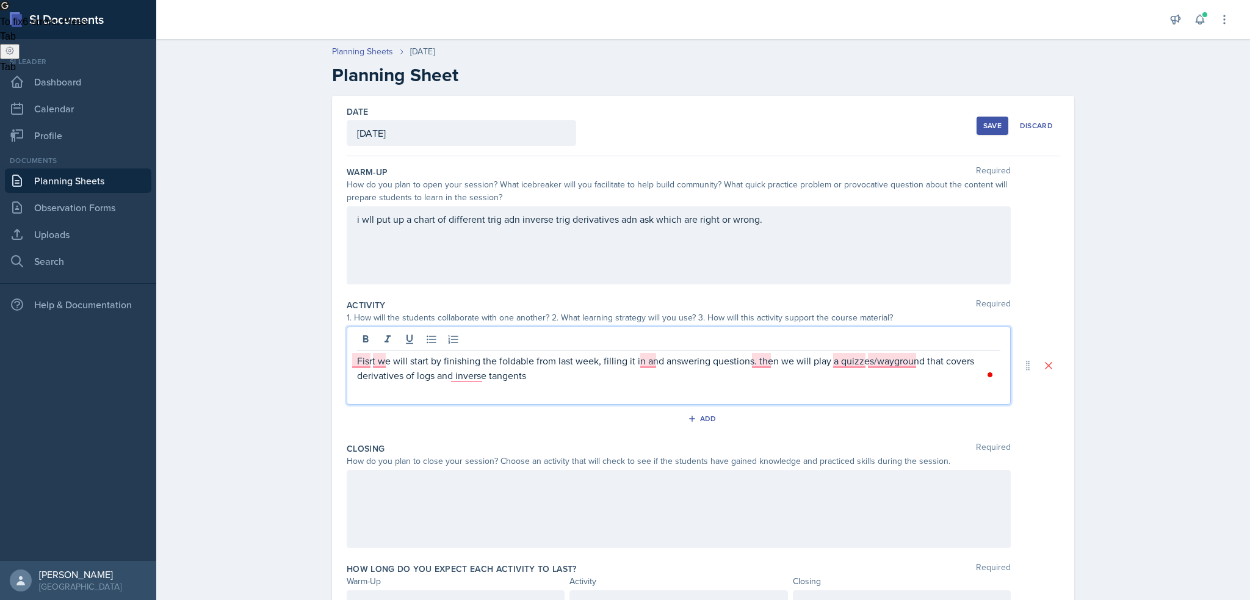
click at [442, 367] on p "Fisrt we will start by finishing the foldable from last week, filling it in and…" at bounding box center [678, 367] width 643 height 29
click at [466, 370] on p "Fisrt we will start by finishing the foldable from last week, filling it in and…" at bounding box center [678, 367] width 643 height 29
click at [364, 372] on div "First" at bounding box center [362, 381] width 21 height 20
click at [378, 377] on span "," at bounding box center [375, 380] width 5 height 10
click at [649, 377] on span "button" at bounding box center [649, 380] width 2 height 10
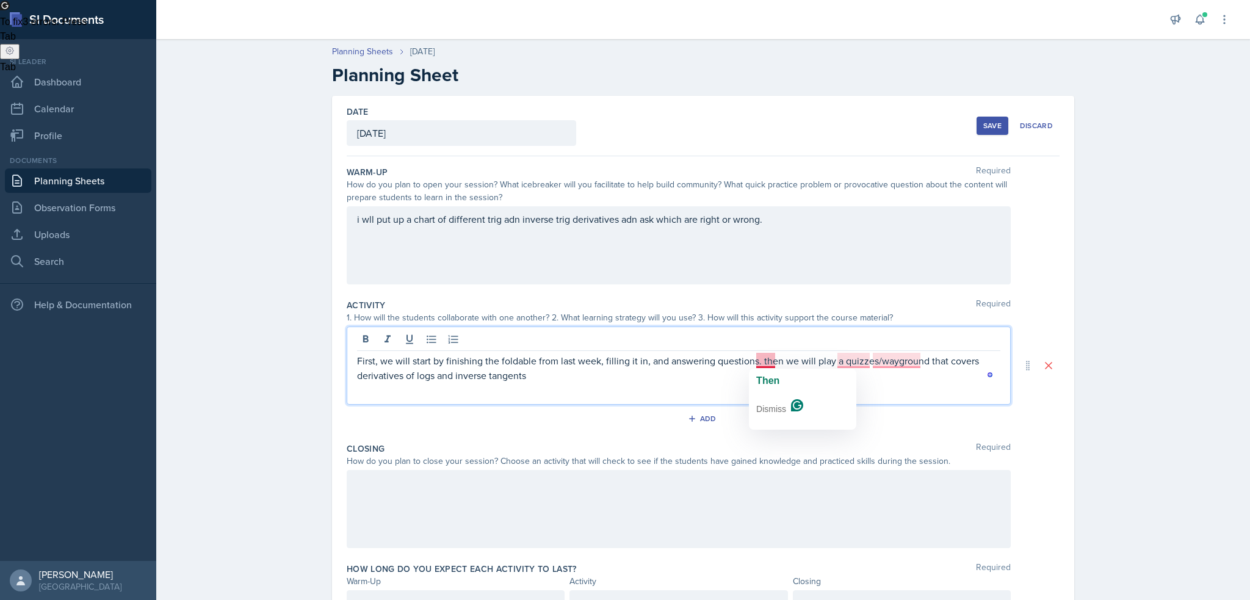
click at [768, 370] on div "Then Dismiss" at bounding box center [802, 399] width 107 height 61
click at [766, 386] on span "Then" at bounding box center [767, 380] width 23 height 10
click at [789, 364] on p "First, we will start by finishing the foldable from last week, filling it in, a…" at bounding box center [678, 367] width 643 height 29
click at [842, 361] on p "First, we will start by finishing the foldable from last week, filling it in, a…" at bounding box center [678, 367] width 643 height 29
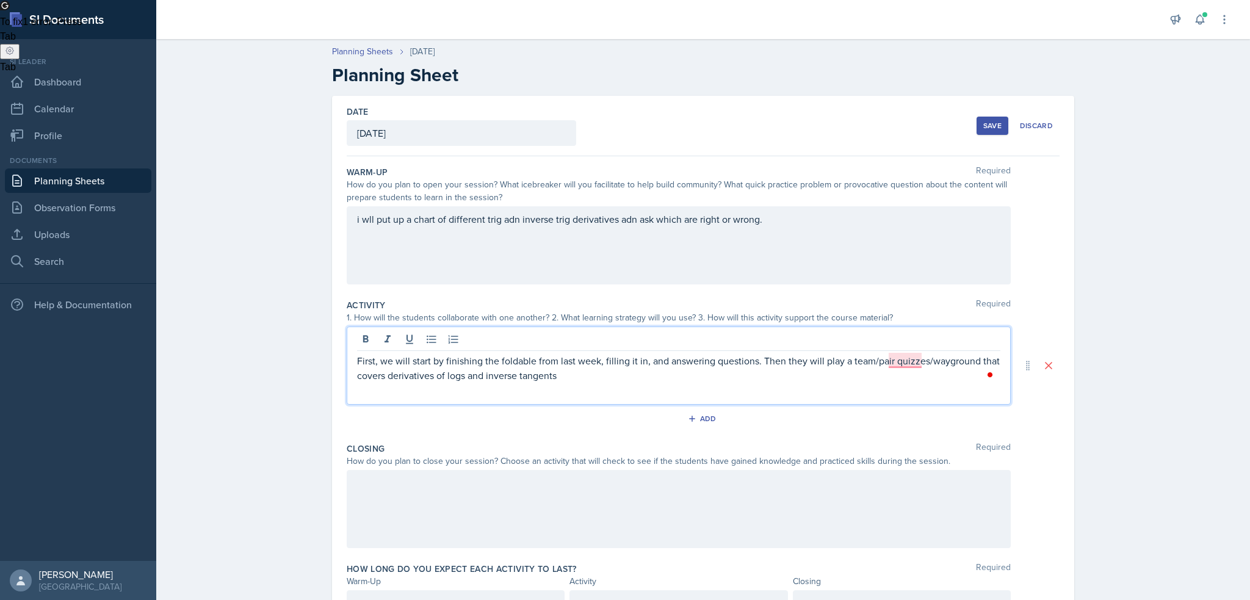
click at [556, 379] on p "First, we will start by finishing the foldable from last week, filling it in, a…" at bounding box center [678, 367] width 643 height 29
click at [737, 375] on p "First, we will start by finishing the foldable from last week, filling it in, a…" at bounding box center [678, 367] width 643 height 29
click at [746, 374] on p "First, we will start by finishing the foldable from last week, filling it in, a…" at bounding box center [678, 367] width 643 height 29
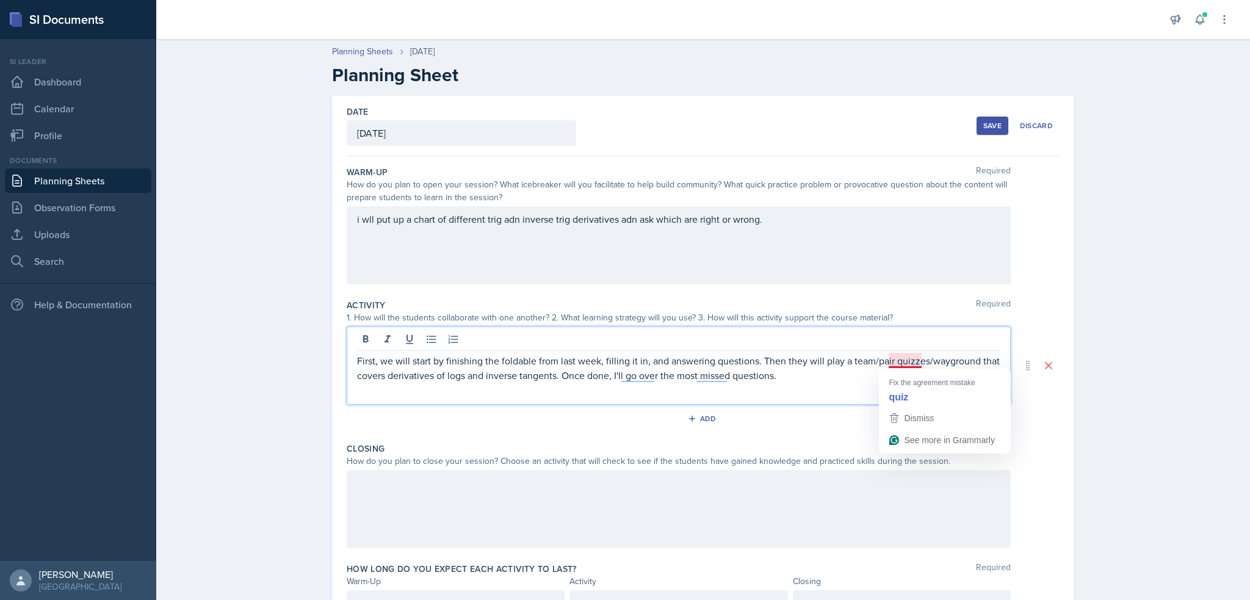
click at [898, 361] on p "First, we will start by finishing the foldable from last week, filling it in, a…" at bounding box center [678, 367] width 643 height 29
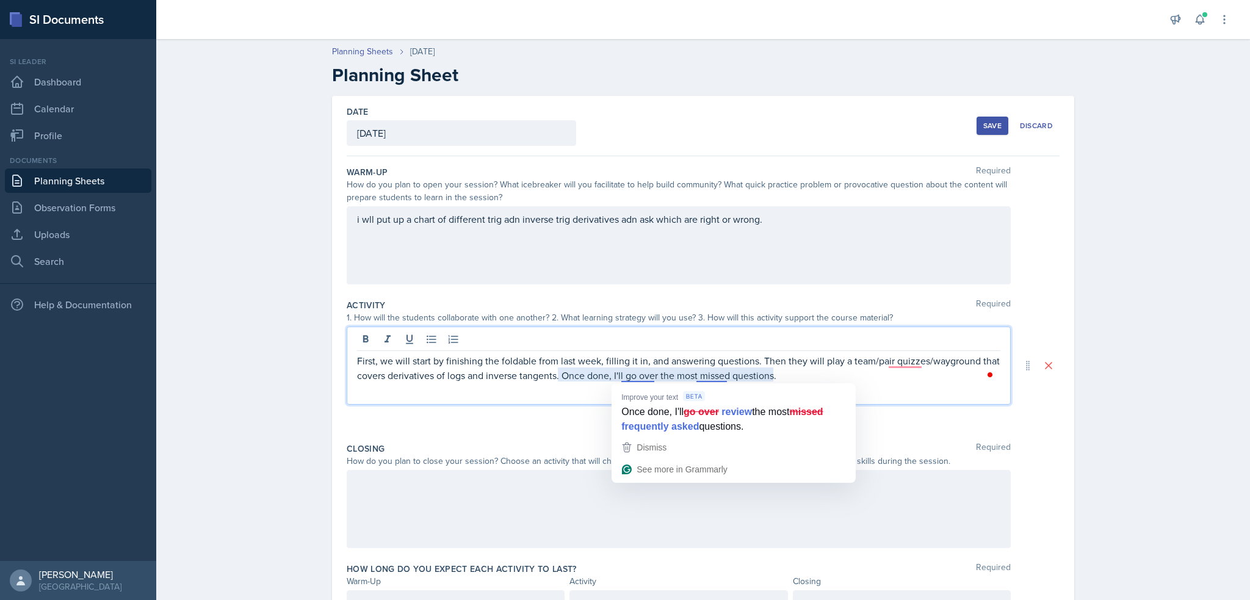
click at [488, 487] on div at bounding box center [679, 509] width 664 height 78
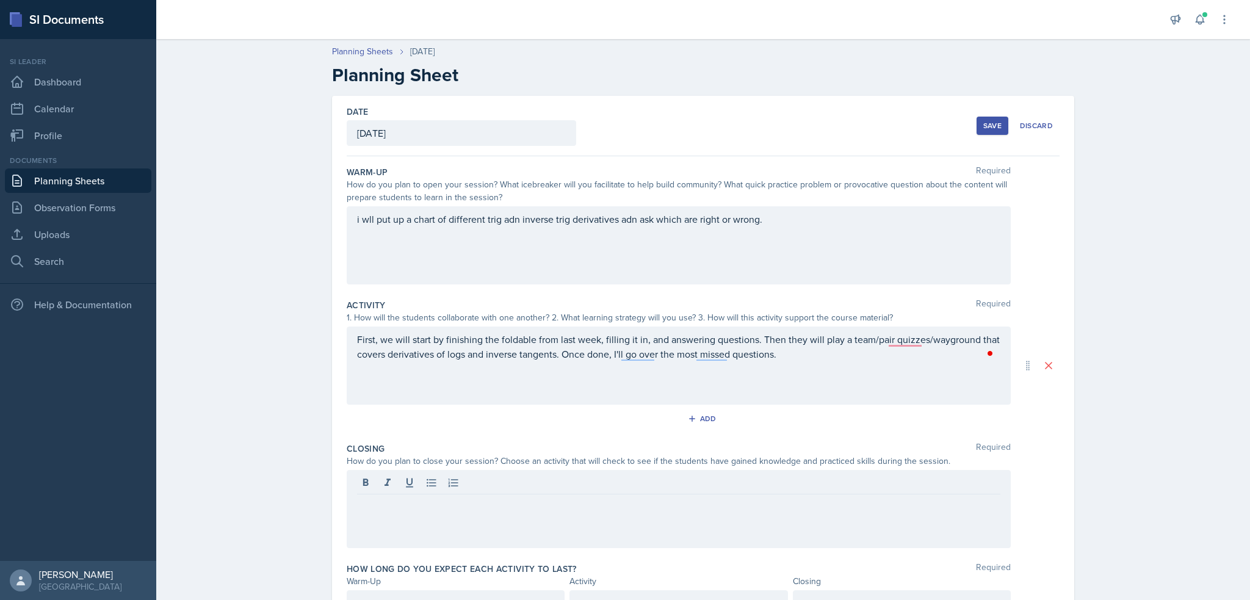
click at [467, 507] on p at bounding box center [678, 504] width 643 height 15
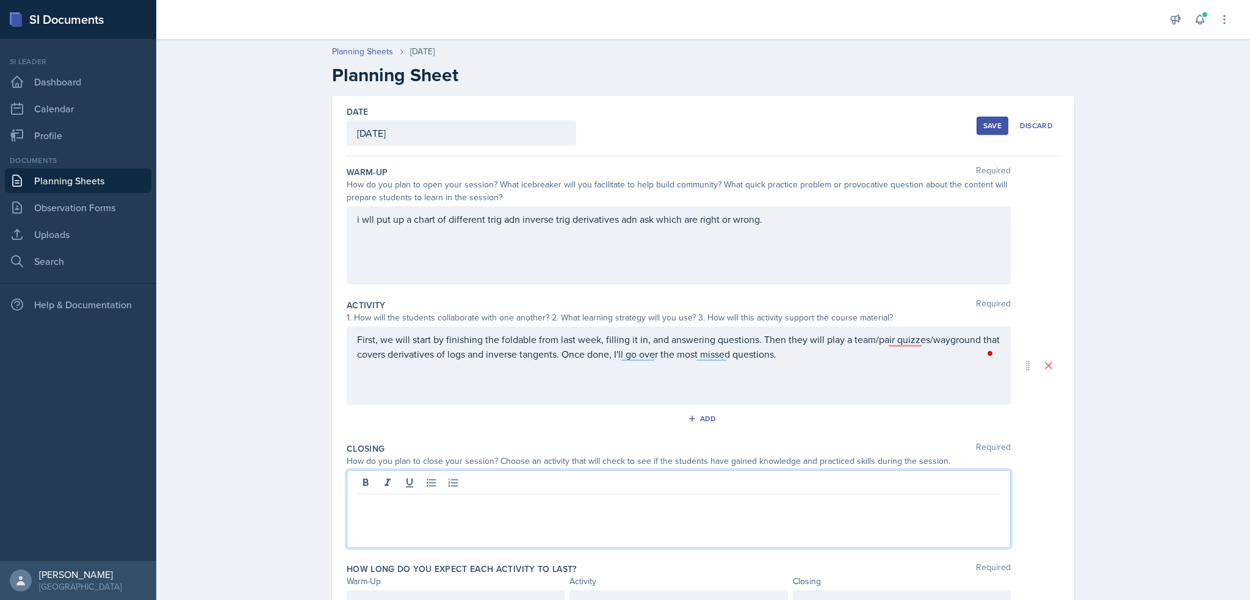
click at [456, 501] on p at bounding box center [678, 504] width 643 height 15
click at [402, 505] on p "i will put onthe board a simple ln and inverse tangent function and ask them to…" at bounding box center [678, 504] width 643 height 15
click at [745, 504] on p "i will put on the board a simple ln and inverse tangent function and ask them t…" at bounding box center [678, 504] width 643 height 15
click at [56, 217] on link "Observation Forms" at bounding box center [78, 207] width 146 height 24
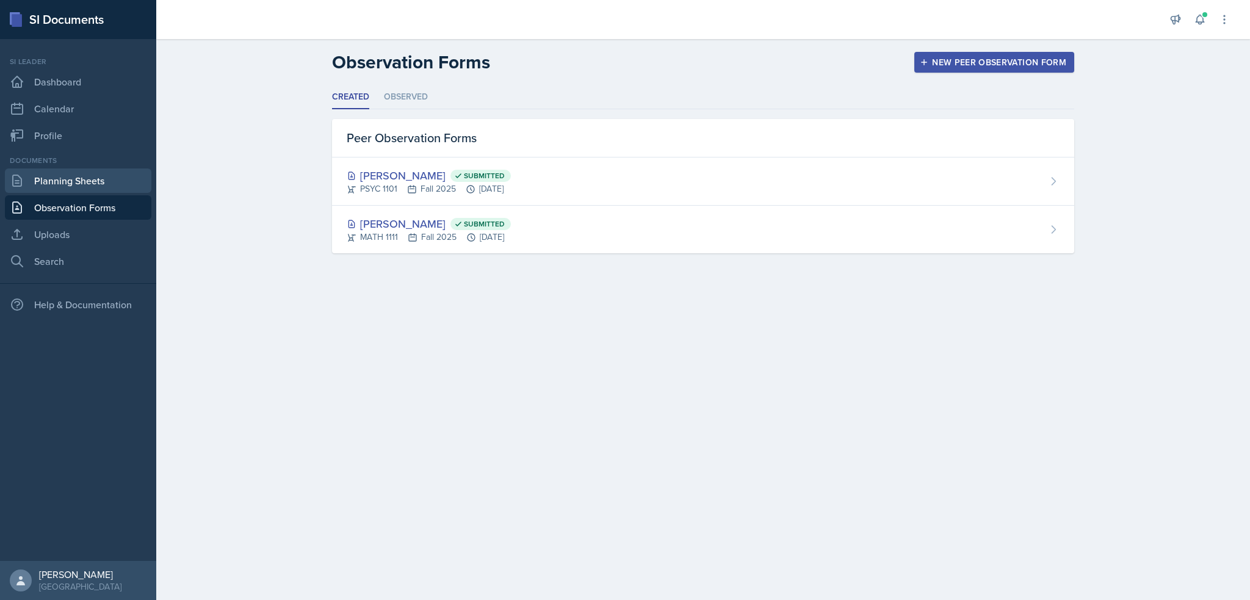
click at [59, 189] on link "Planning Sheets" at bounding box center [78, 180] width 146 height 24
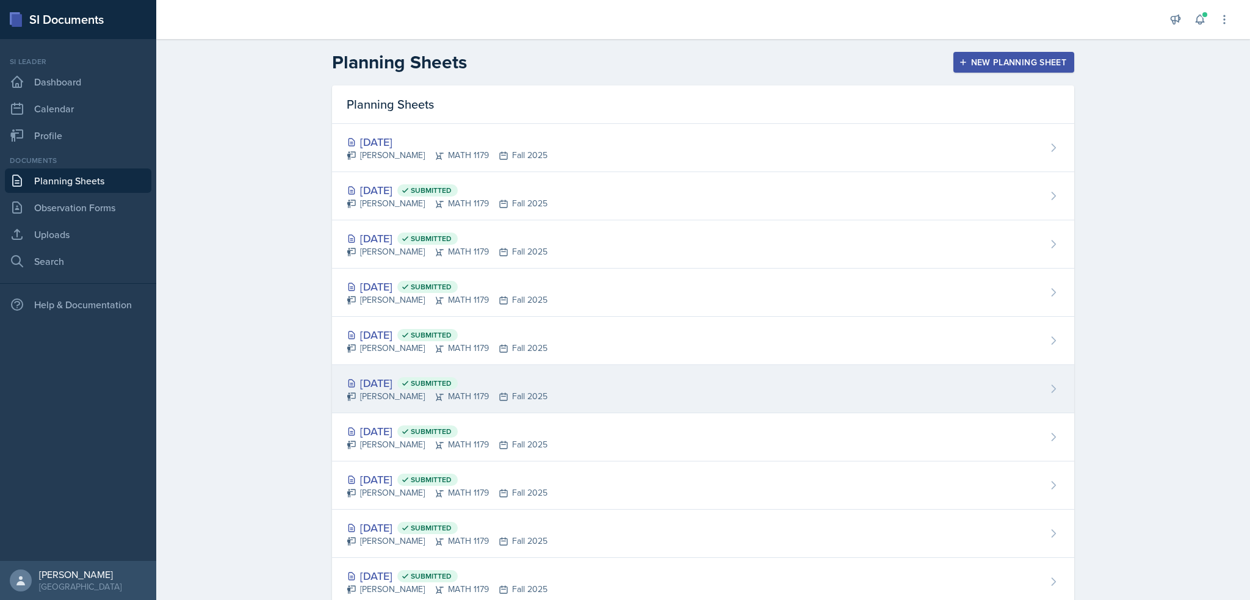
click at [440, 401] on div "[PERSON_NAME] MATH 1179 Fall 2025" at bounding box center [447, 396] width 201 height 13
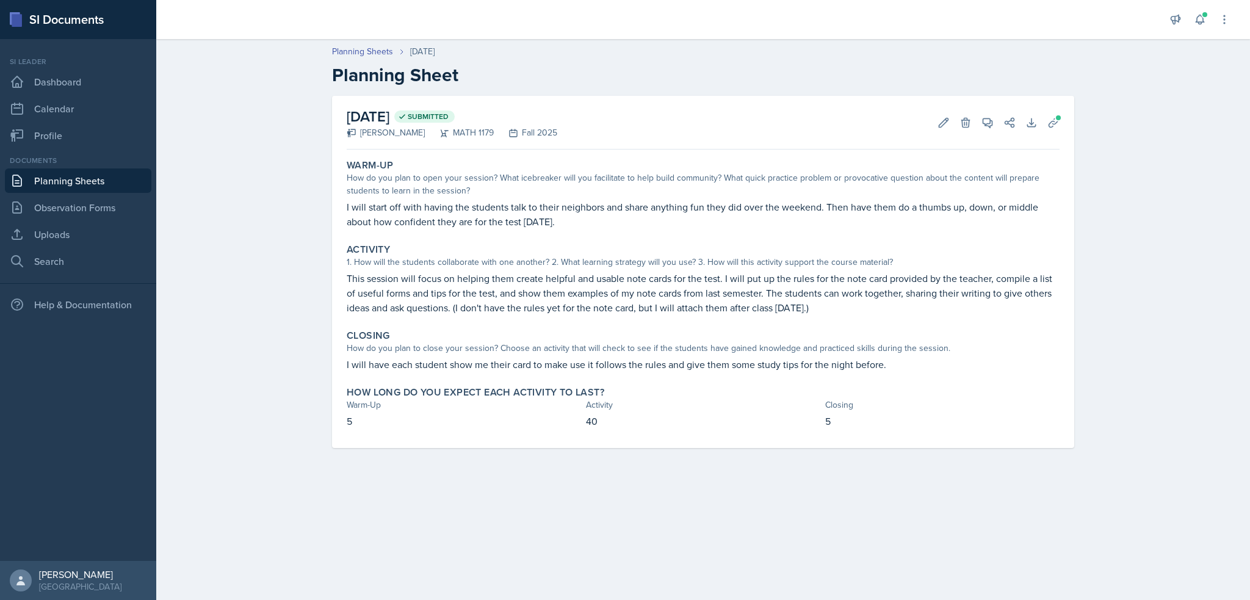
click at [117, 173] on link "Planning Sheets" at bounding box center [78, 180] width 146 height 24
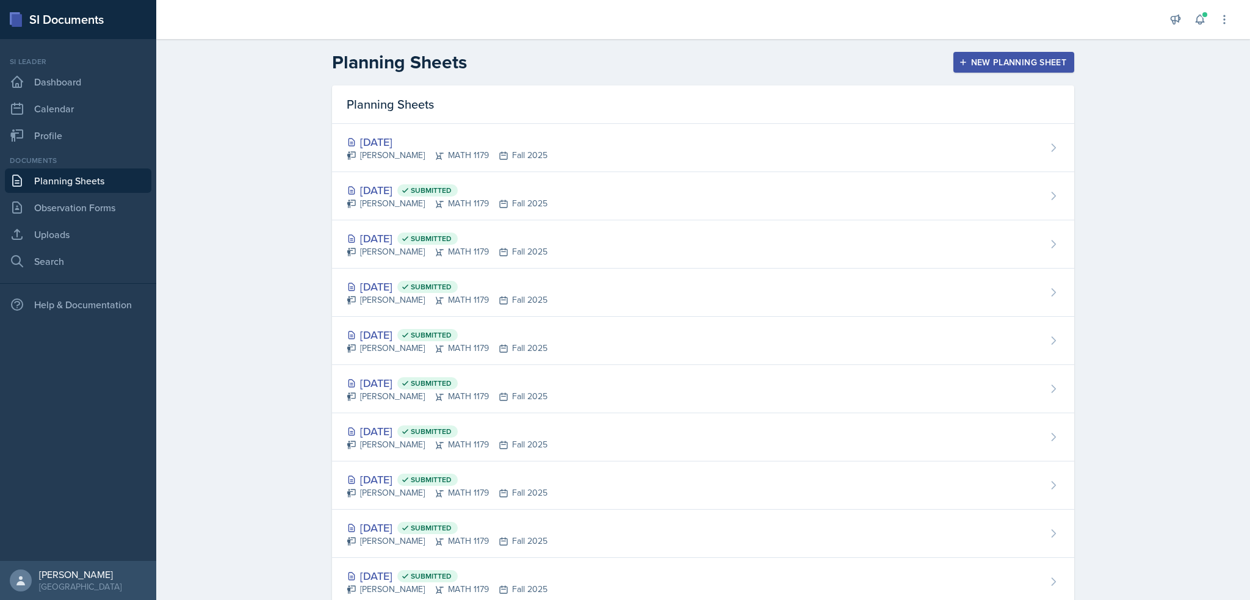
click at [381, 430] on div "[DATE] Submitted" at bounding box center [447, 431] width 201 height 16
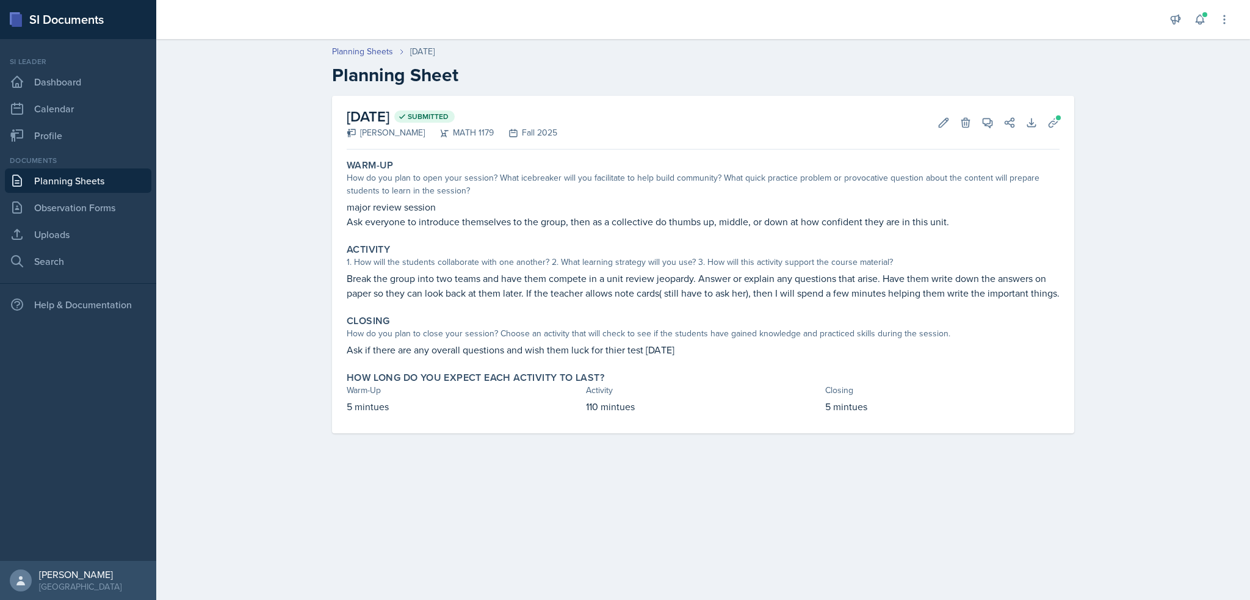
click at [95, 170] on link "Planning Sheets" at bounding box center [78, 180] width 146 height 24
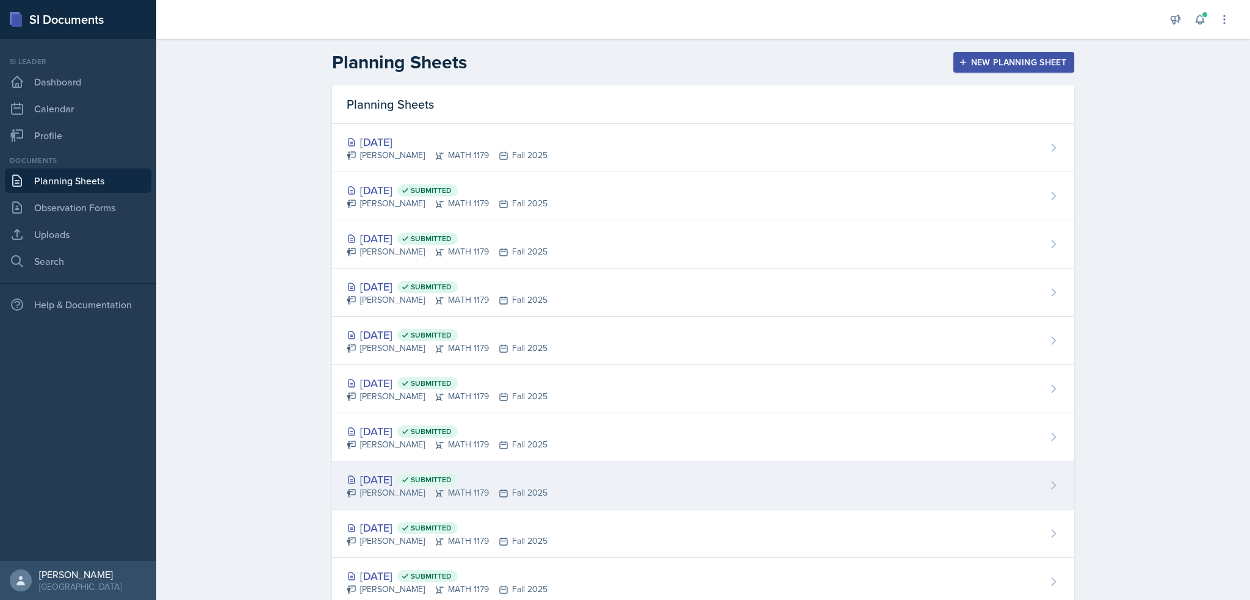
click at [369, 493] on div "[PERSON_NAME] MATH 1179 Fall 2025" at bounding box center [447, 492] width 201 height 13
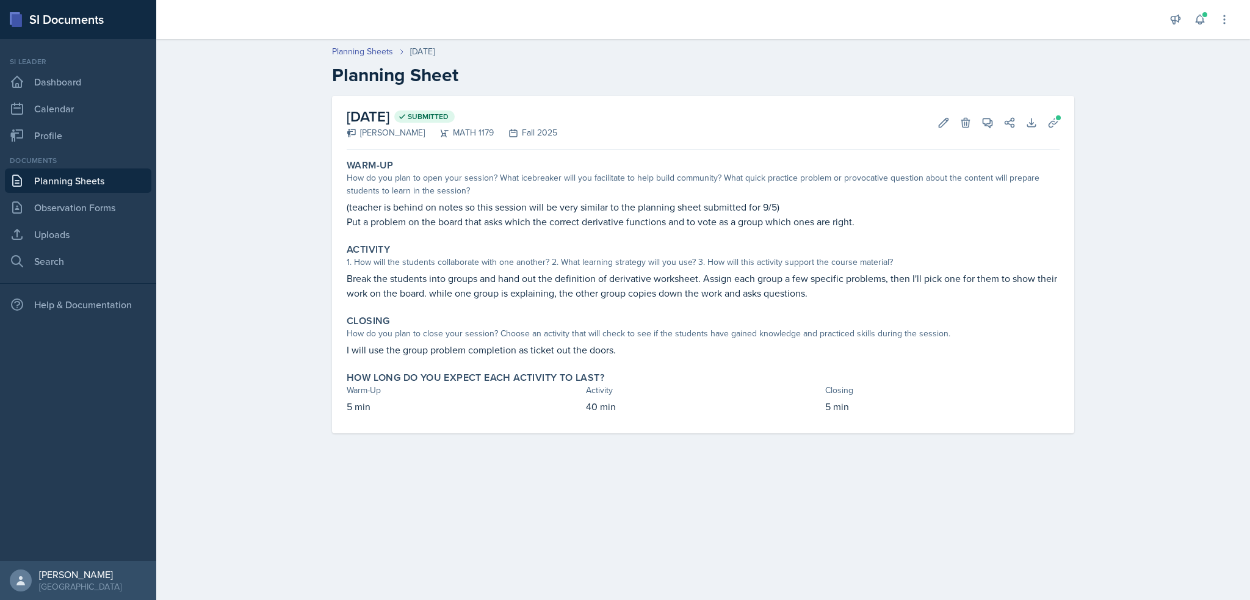
click at [90, 180] on link "Planning Sheets" at bounding box center [78, 180] width 146 height 24
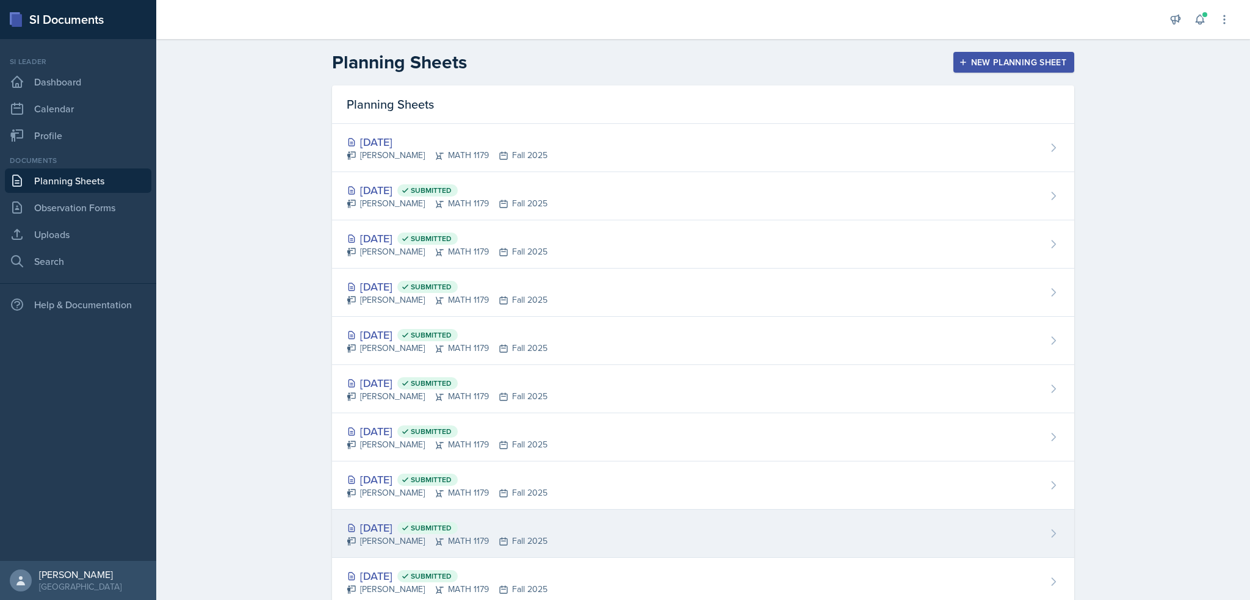
click at [422, 544] on div "[PERSON_NAME] MATH 1179 Fall 2025" at bounding box center [447, 541] width 201 height 13
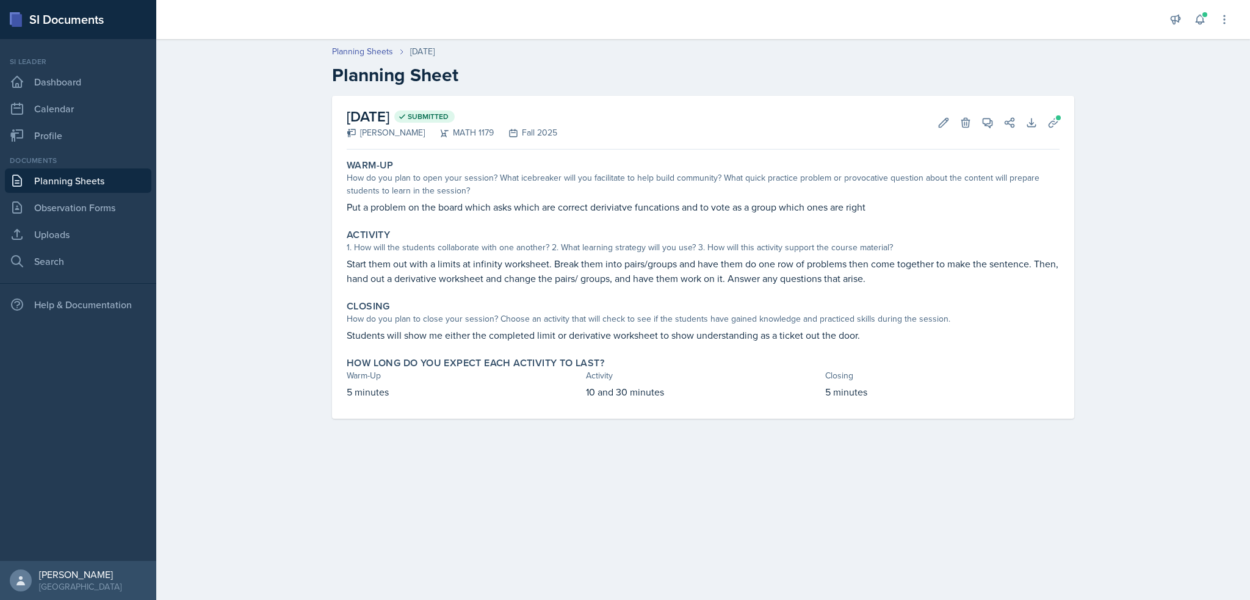
click at [128, 176] on link "Planning Sheets" at bounding box center [78, 180] width 146 height 24
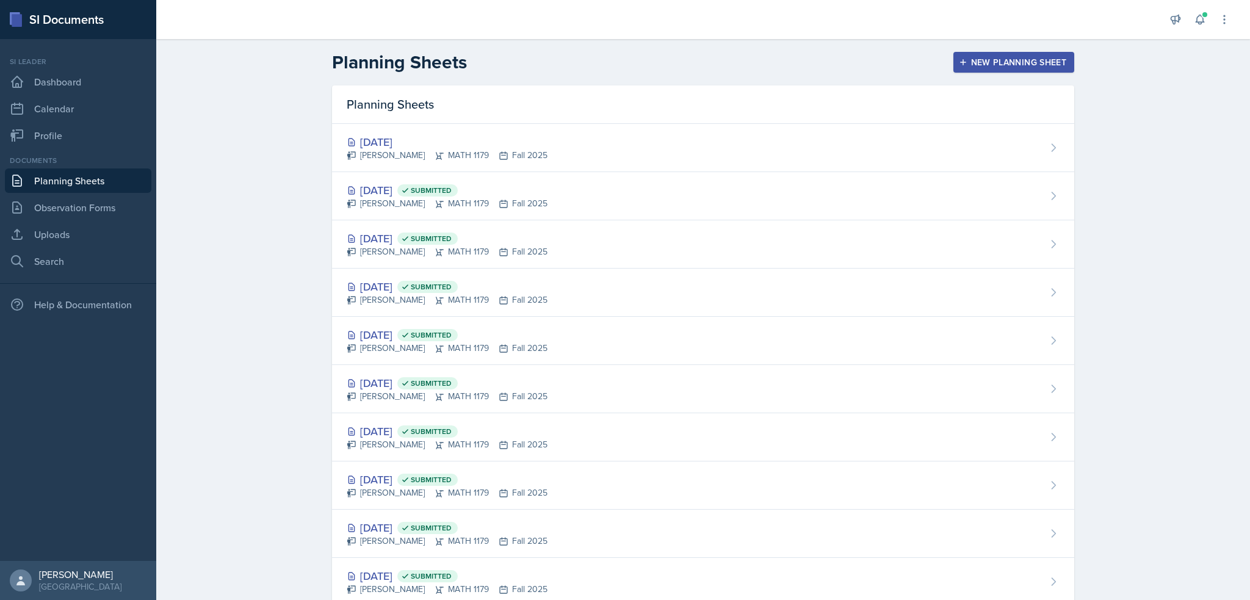
click at [386, 568] on div "[DATE] Submitted" at bounding box center [447, 576] width 201 height 16
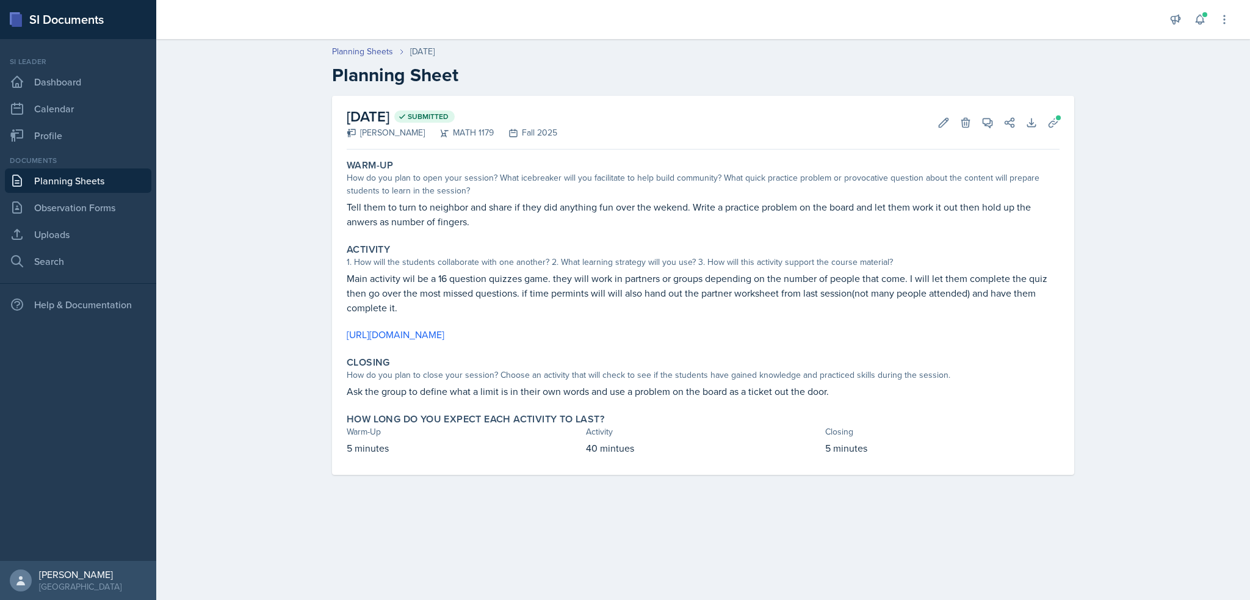
click at [56, 151] on nav "Si leader Dashboard Calendar Profile Documents Planning Sheets Observation Form…" at bounding box center [78, 300] width 156 height 522
click at [50, 178] on link "Planning Sheets" at bounding box center [78, 180] width 146 height 24
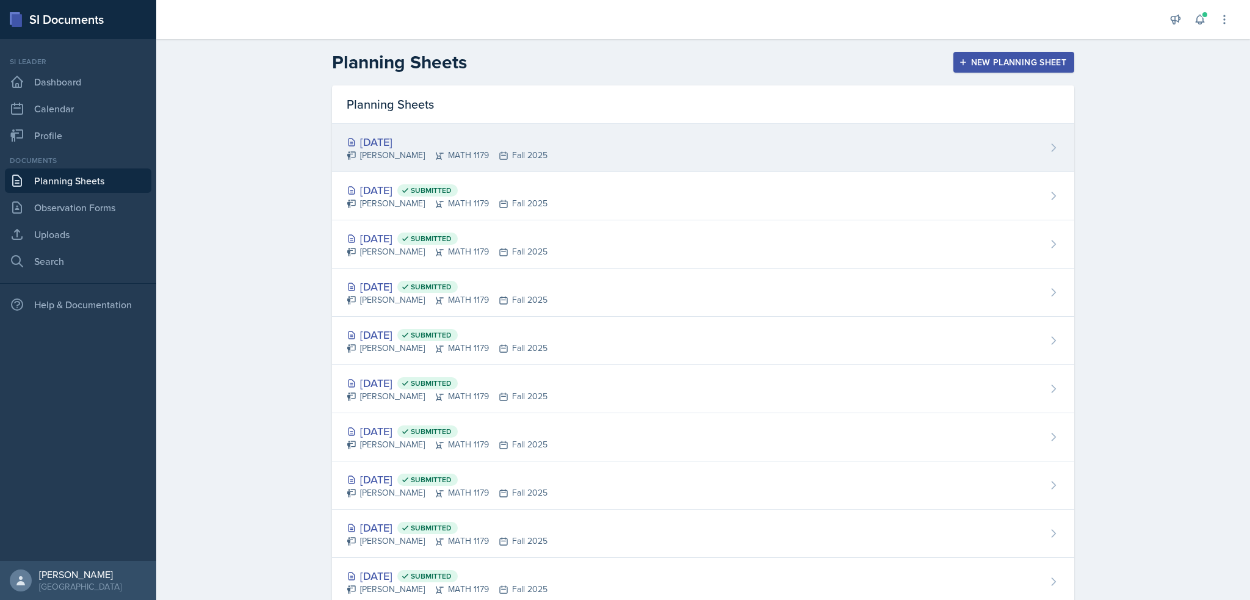
click at [418, 147] on div "[DATE]" at bounding box center [447, 142] width 201 height 16
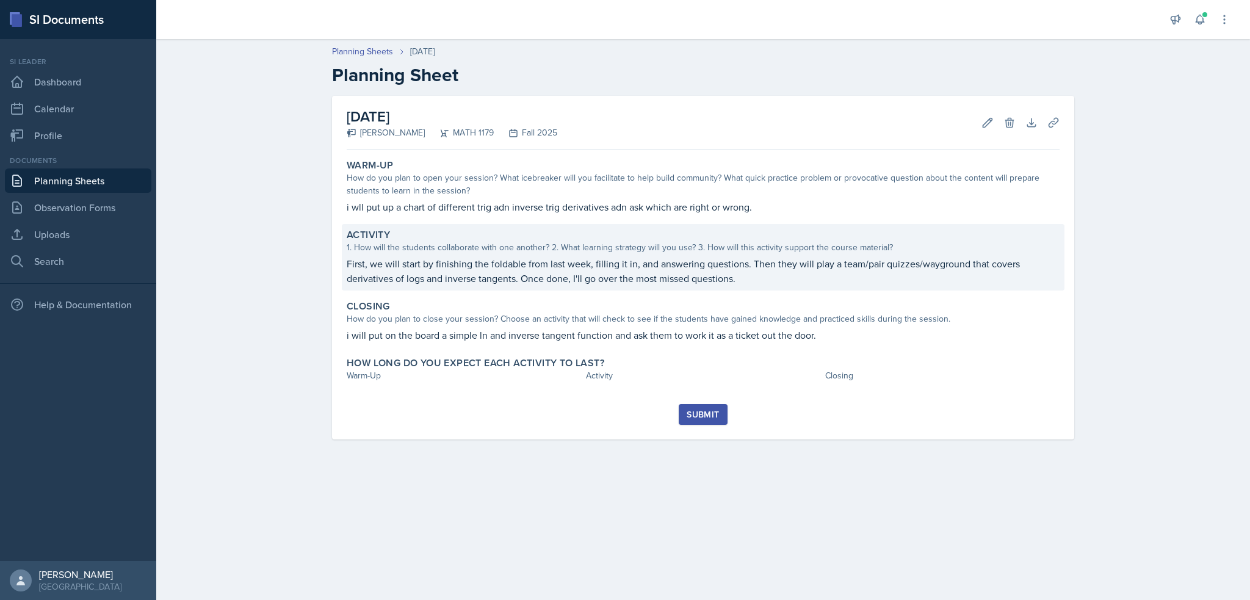
click at [526, 264] on p "First, we will start by finishing the foldable from last week, filling it in, a…" at bounding box center [703, 270] width 713 height 29
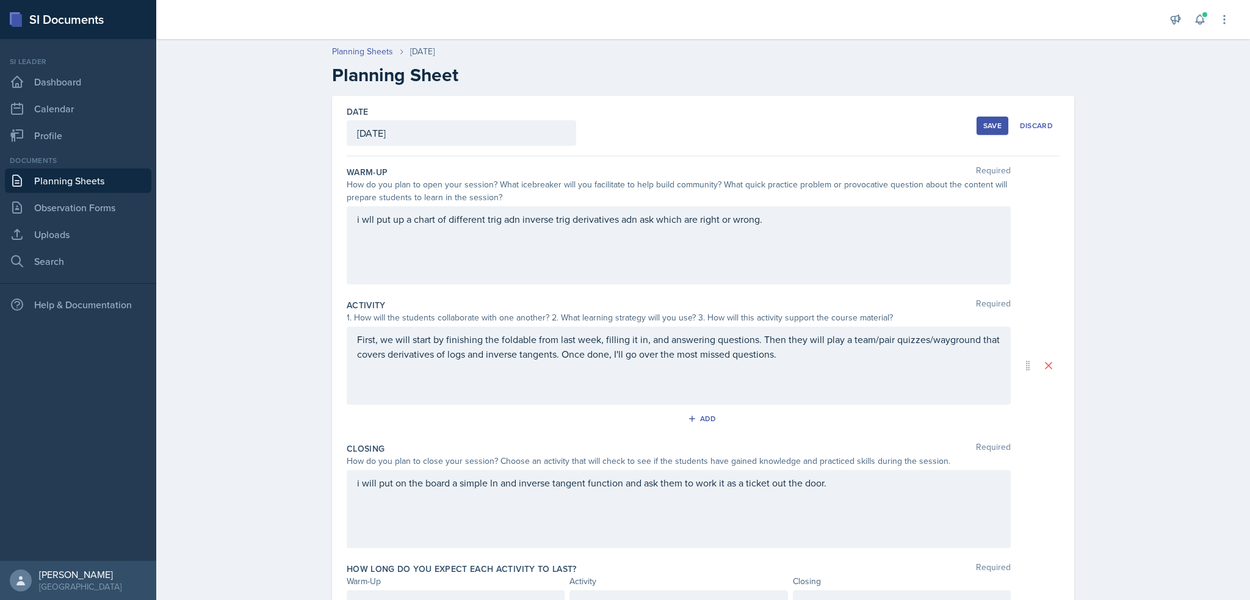
click at [786, 364] on div "First, we will start by finishing the foldable from last week, filling it in, a…" at bounding box center [679, 366] width 664 height 78
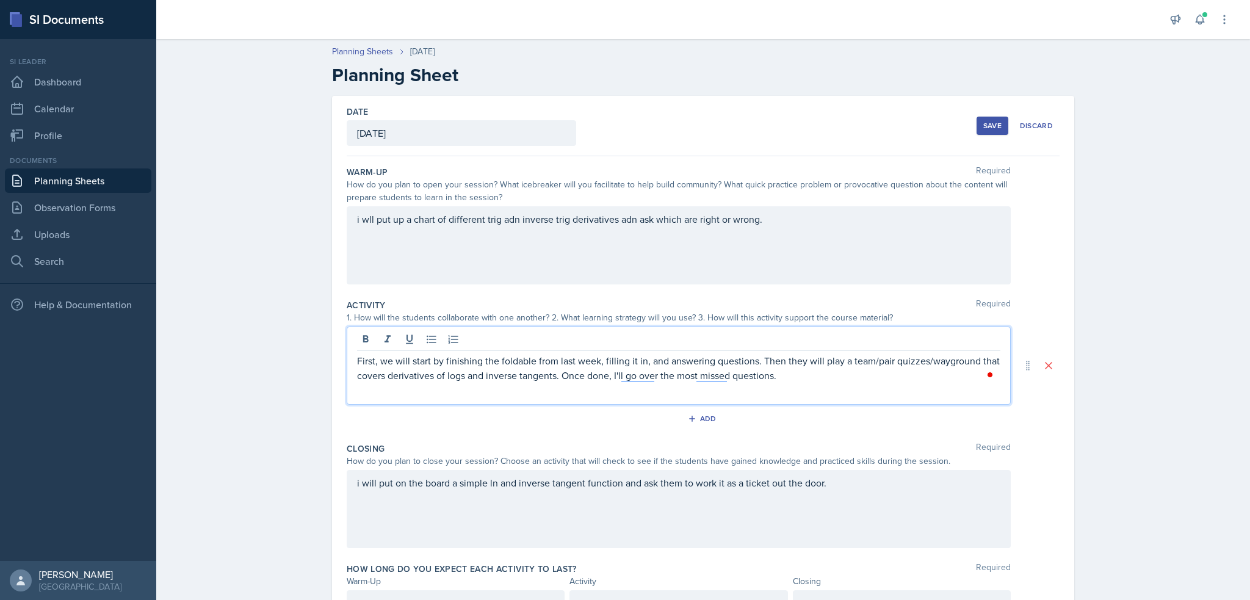
click at [786, 373] on p "First, we will start by finishing the foldable from last week, filling it in, a…" at bounding box center [678, 367] width 643 height 29
paste div "To enrich screen reader interactions, please activate Accessibility in Grammarl…"
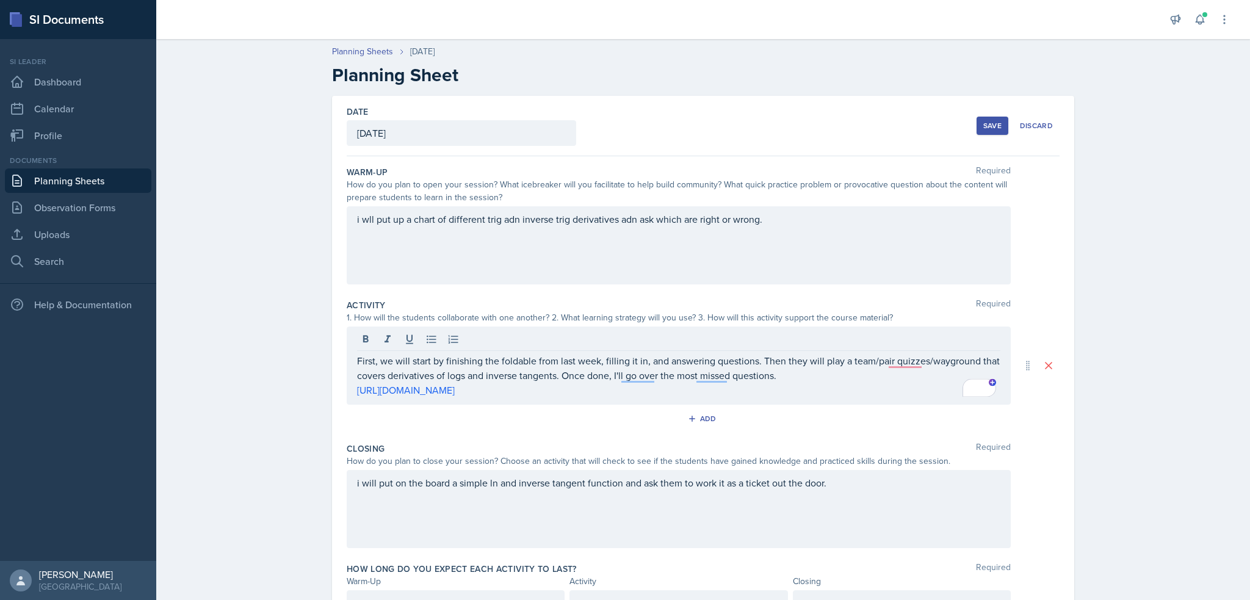
click at [997, 126] on div "Save" at bounding box center [992, 126] width 18 height 10
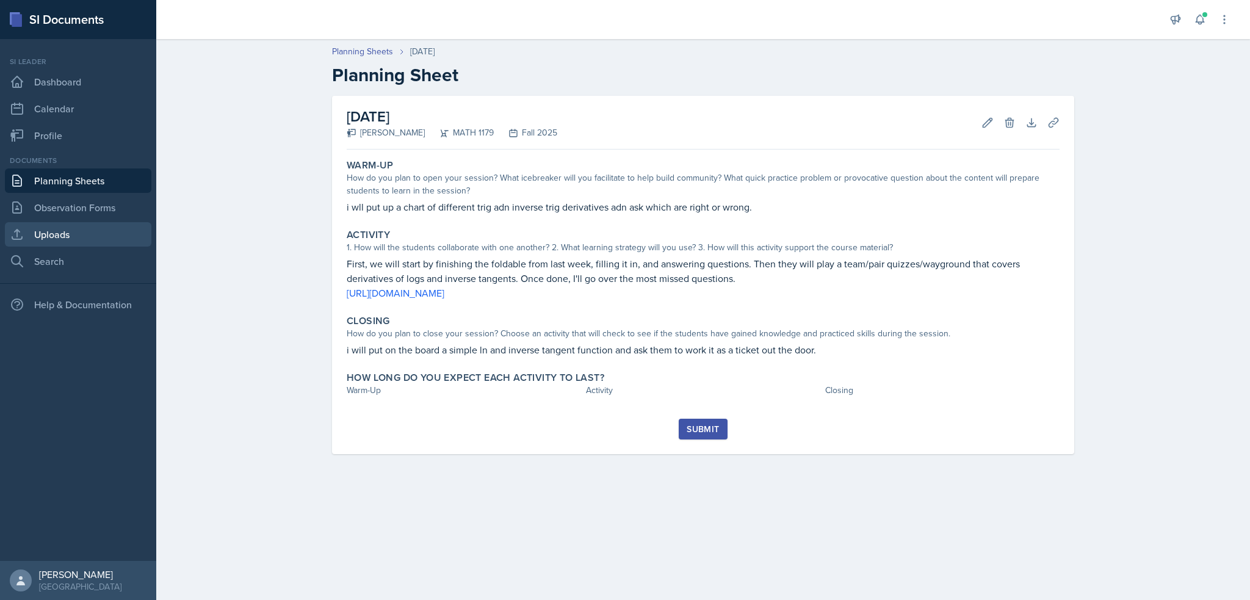
click at [68, 229] on link "Uploads" at bounding box center [78, 234] width 146 height 24
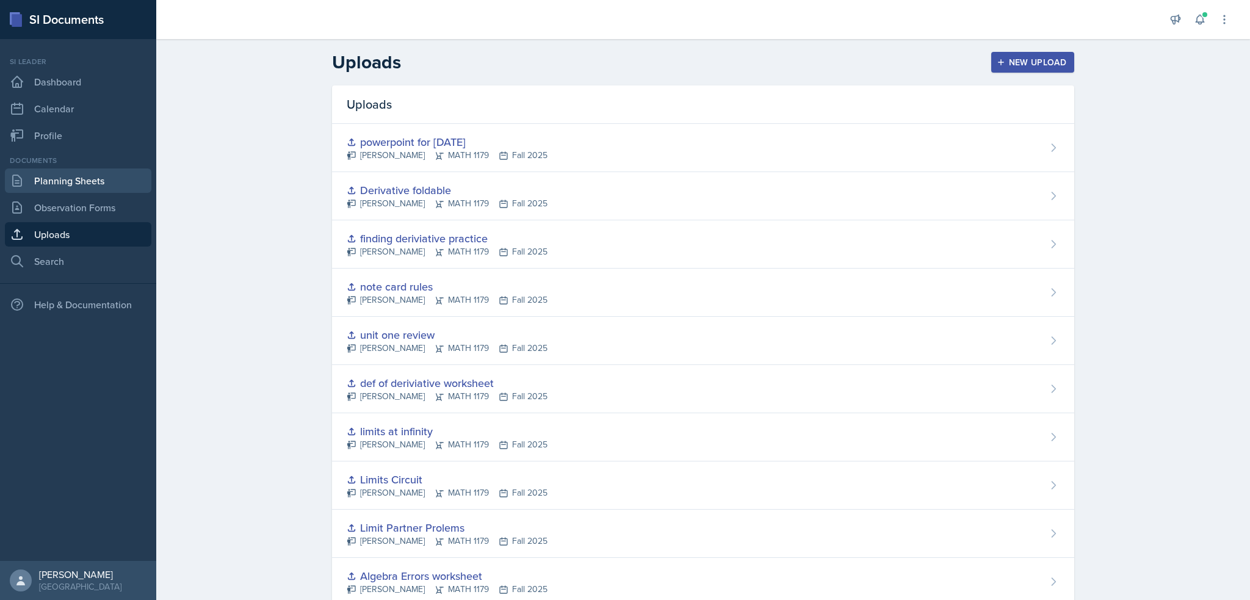
click at [49, 173] on link "Planning Sheets" at bounding box center [78, 180] width 146 height 24
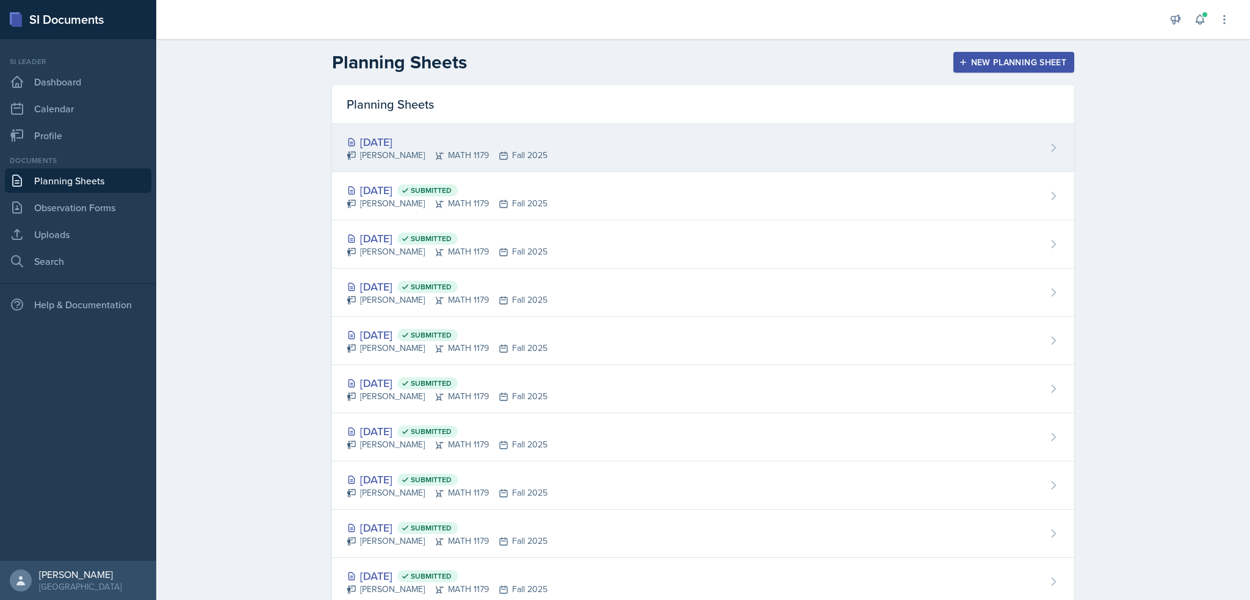
click at [800, 158] on div "[DATE] [PERSON_NAME] MATH 1179 Fall 2025" at bounding box center [703, 148] width 742 height 48
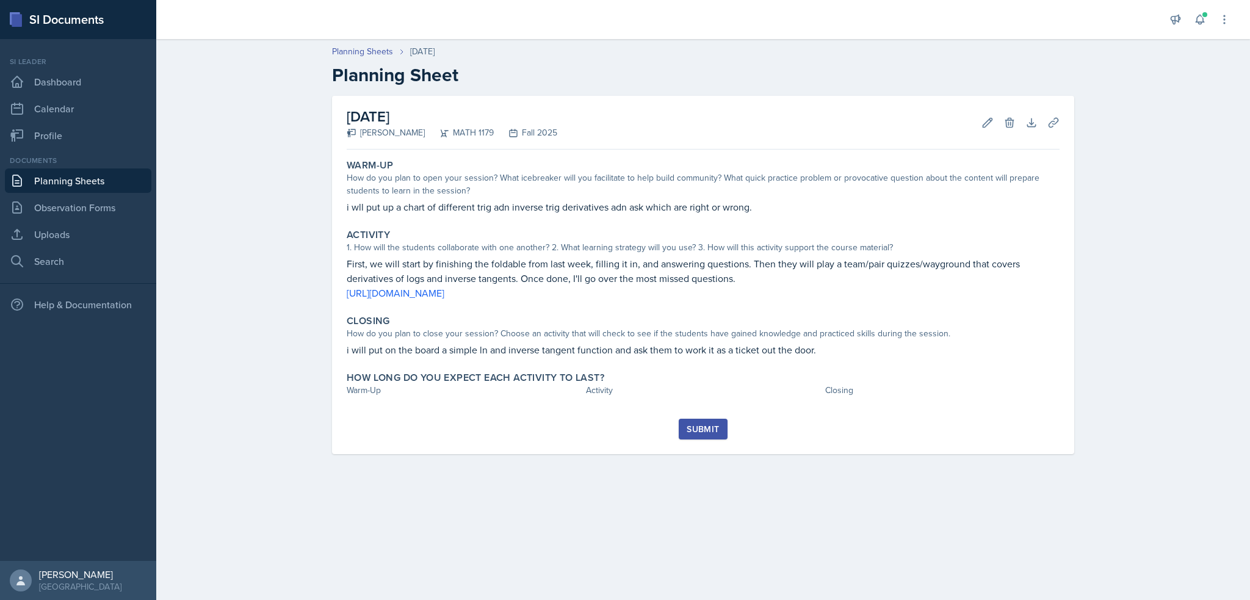
click at [718, 416] on div "Warm-Up How do you plan to open your session? What icebreaker will you facilita…" at bounding box center [703, 286] width 713 height 264
click at [718, 421] on button "Submit" at bounding box center [703, 429] width 48 height 21
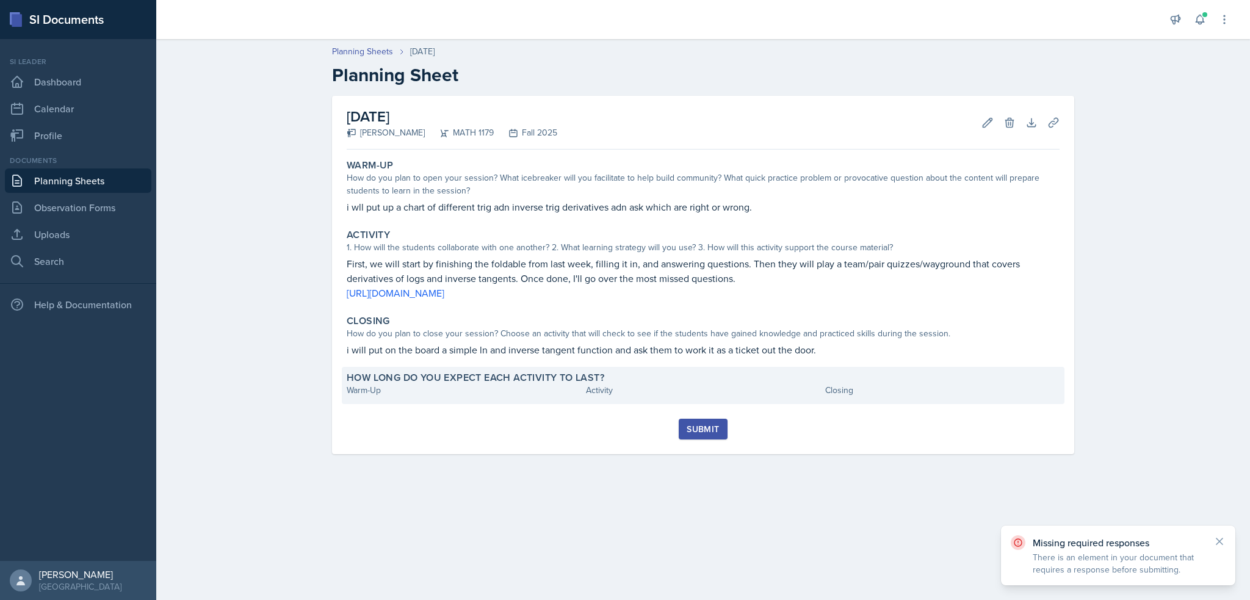
click at [551, 391] on div "Warm-Up" at bounding box center [464, 390] width 234 height 13
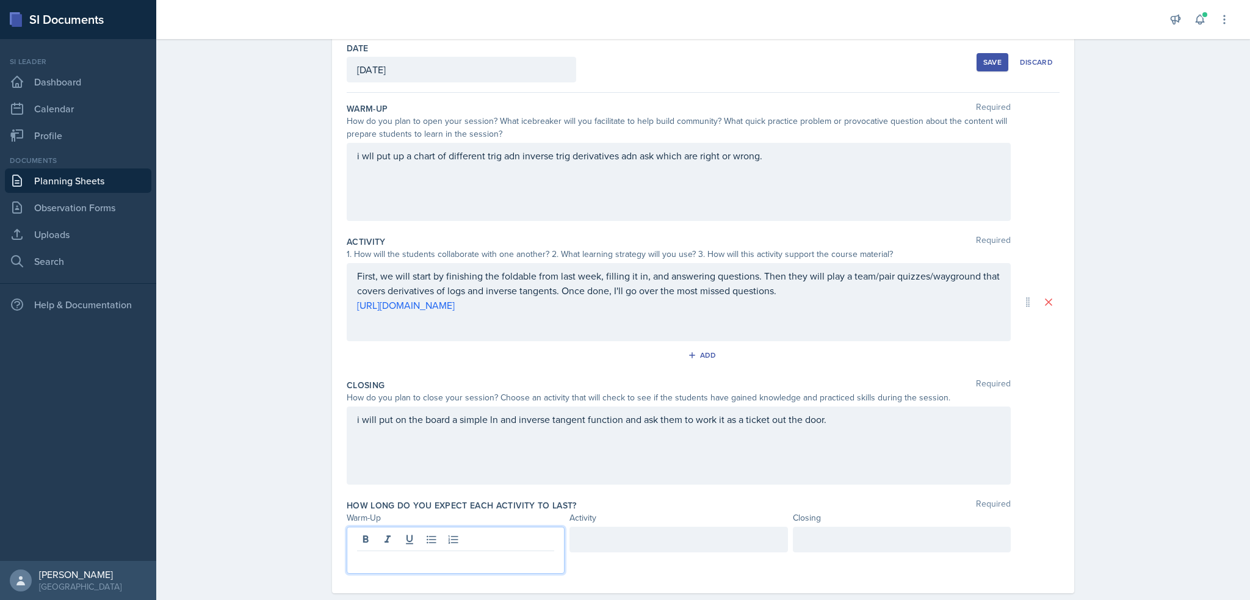
scroll to position [85, 0]
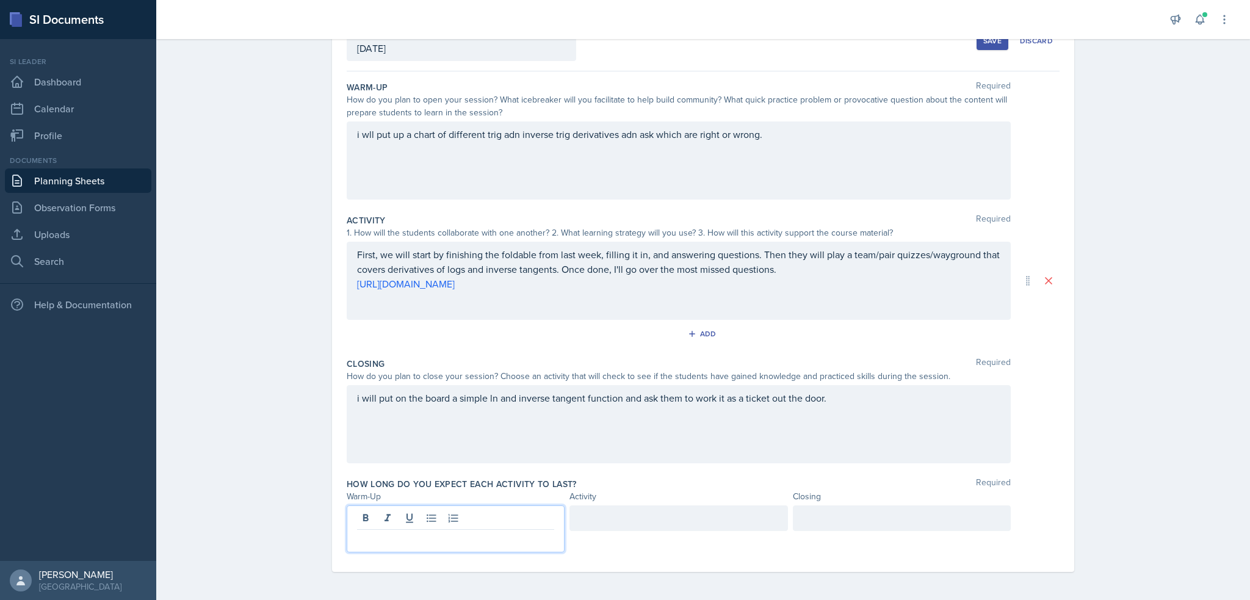
click at [399, 532] on p at bounding box center [455, 539] width 197 height 15
click at [643, 505] on div at bounding box center [678, 518] width 218 height 26
click at [857, 517] on div at bounding box center [902, 518] width 218 height 26
click at [986, 39] on div "Announcements New Announcement Title Message Create Notifications [DATE] 5:07 P…" at bounding box center [703, 300] width 1094 height 600
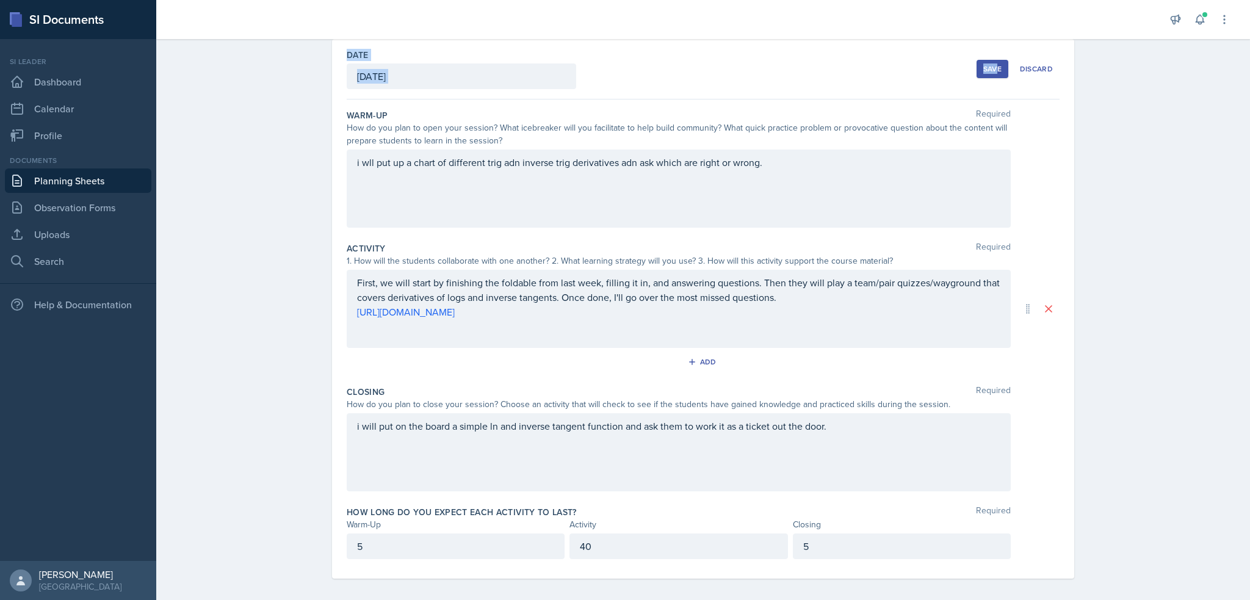
click at [983, 64] on div "Save" at bounding box center [992, 69] width 18 height 10
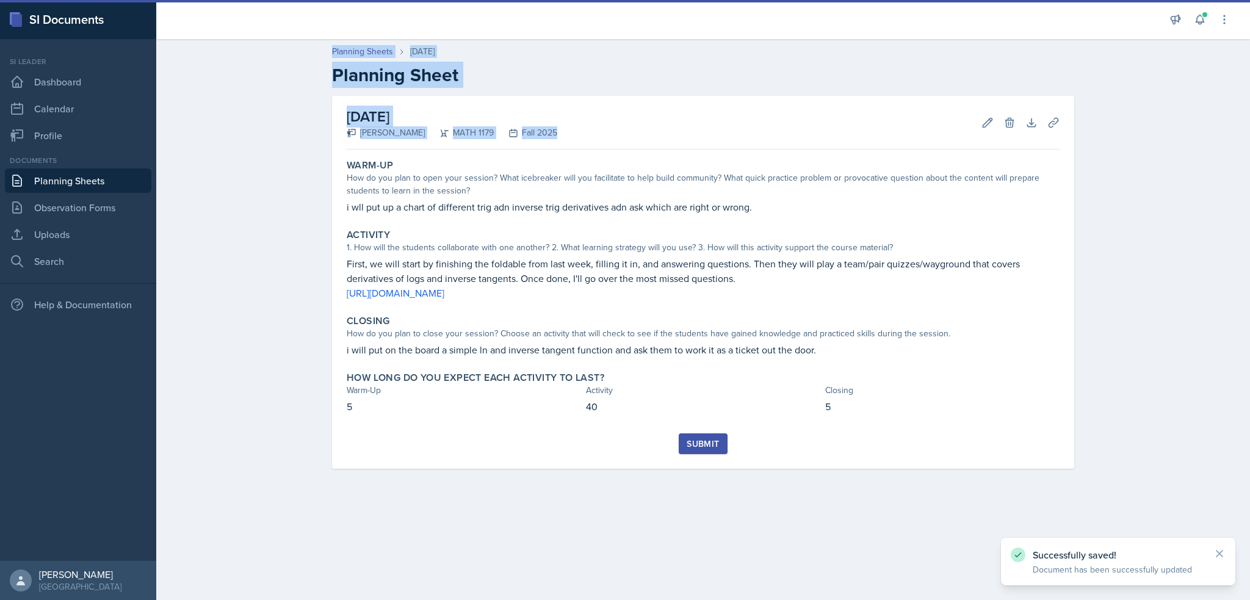
scroll to position [0, 0]
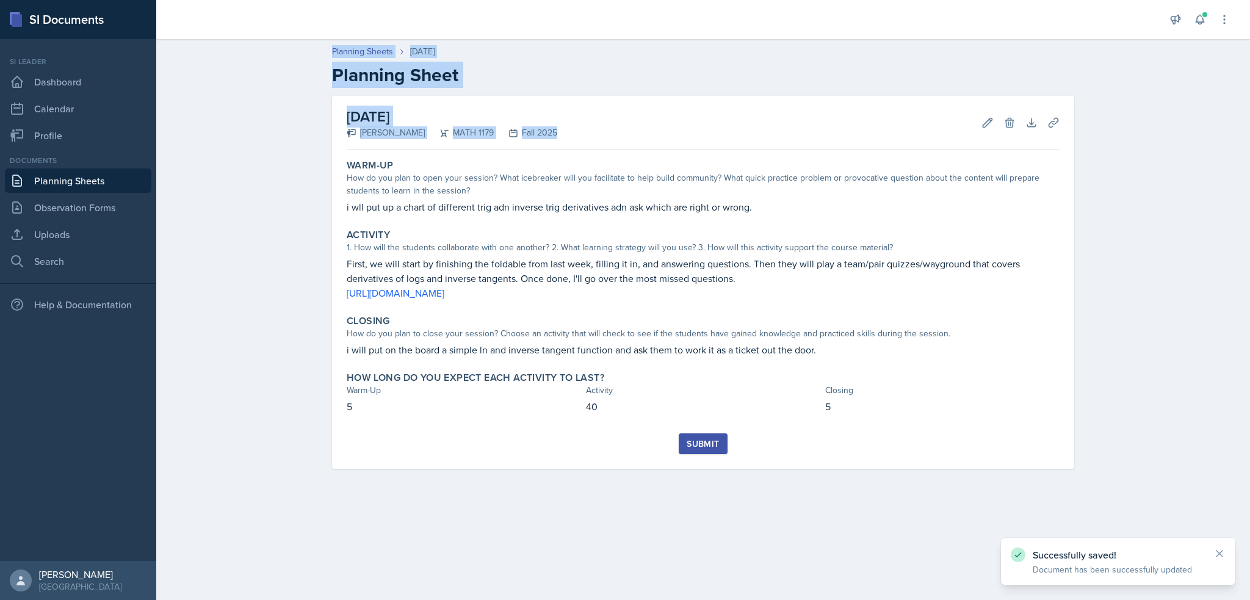
click at [703, 449] on div "Submit" at bounding box center [703, 444] width 32 height 10
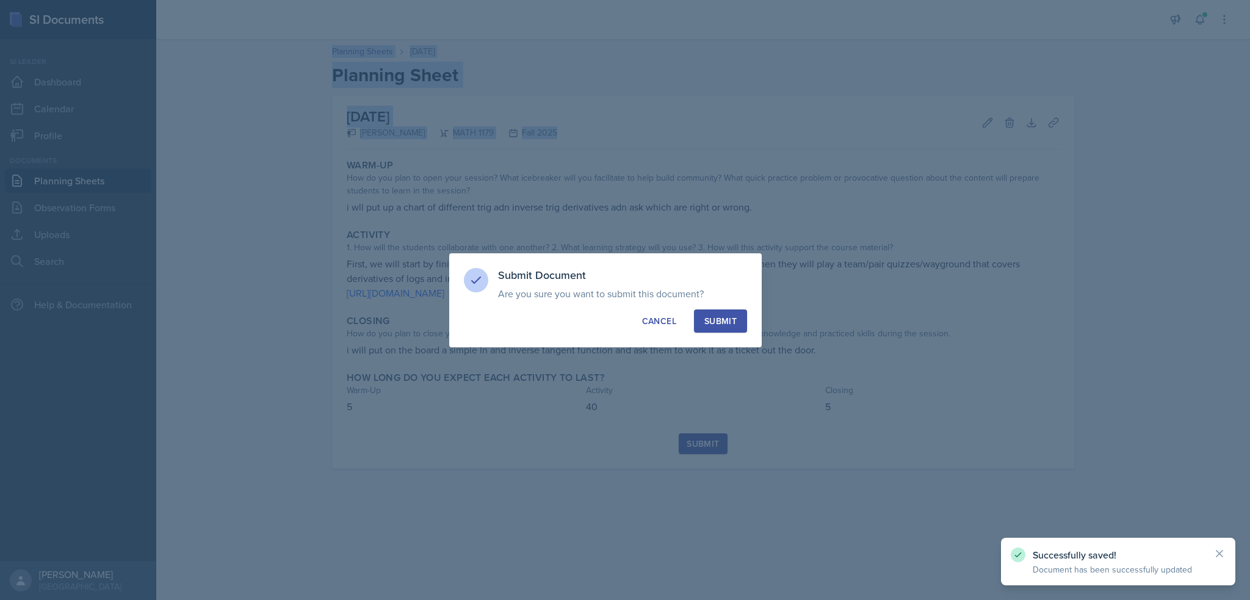
click at [725, 323] on div "Submit" at bounding box center [720, 321] width 32 height 12
click at [613, 208] on div at bounding box center [625, 300] width 1250 height 600
